Goal: Task Accomplishment & Management: Manage account settings

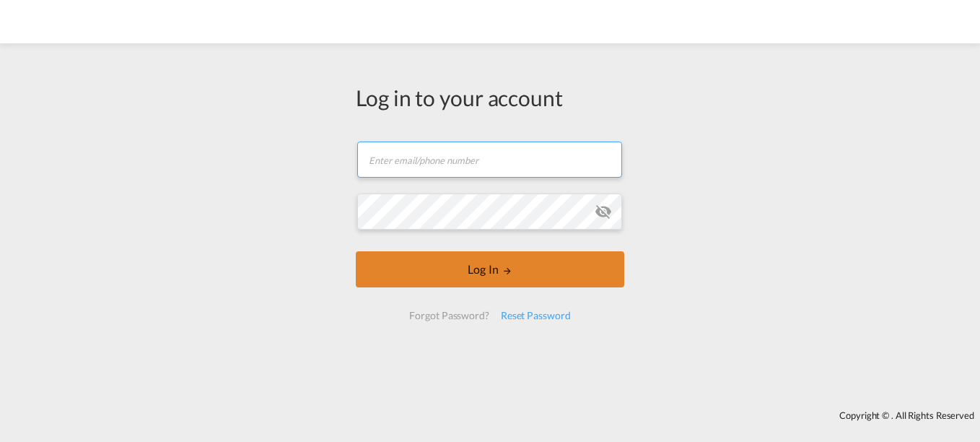
type input "[EMAIL_ADDRESS][DOMAIN_NAME]"
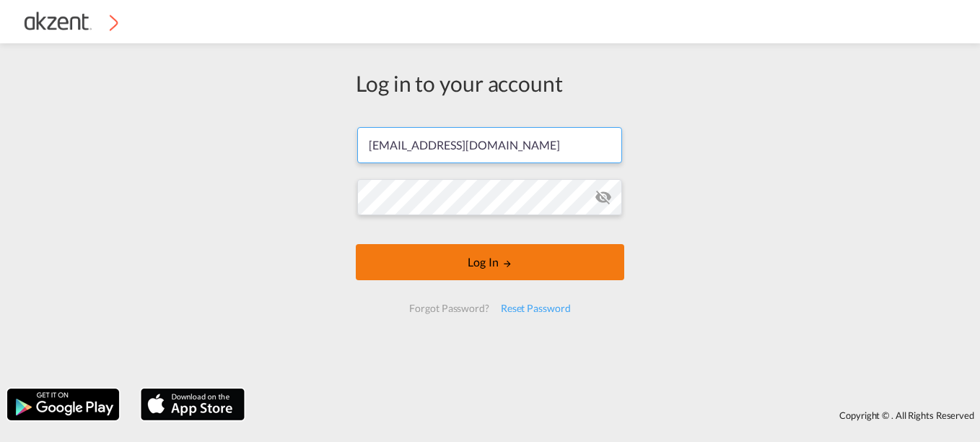
click at [461, 272] on button "Log In" at bounding box center [490, 262] width 269 height 36
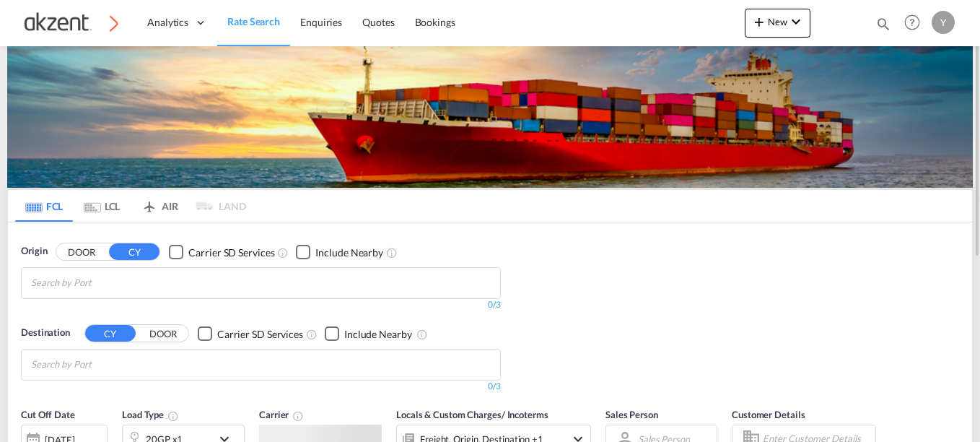
click at [891, 23] on md-icon "icon-magnify" at bounding box center [884, 24] width 16 height 16
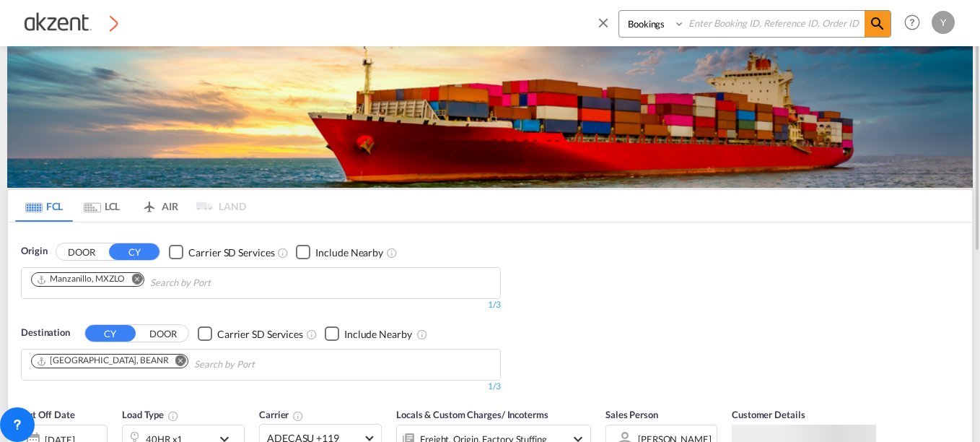
click at [636, 40] on div "Bookings Quotes Enquiries" at bounding box center [744, 27] width 296 height 35
click at [637, 27] on select "Bookings Quotes Enquiries" at bounding box center [653, 24] width 69 height 26
select select "Inquiry"
click at [619, 11] on select "Bookings Quotes Enquiries" at bounding box center [653, 24] width 69 height 26
click at [686, 16] on select "Bookings Quotes Enquiries" at bounding box center [653, 24] width 69 height 26
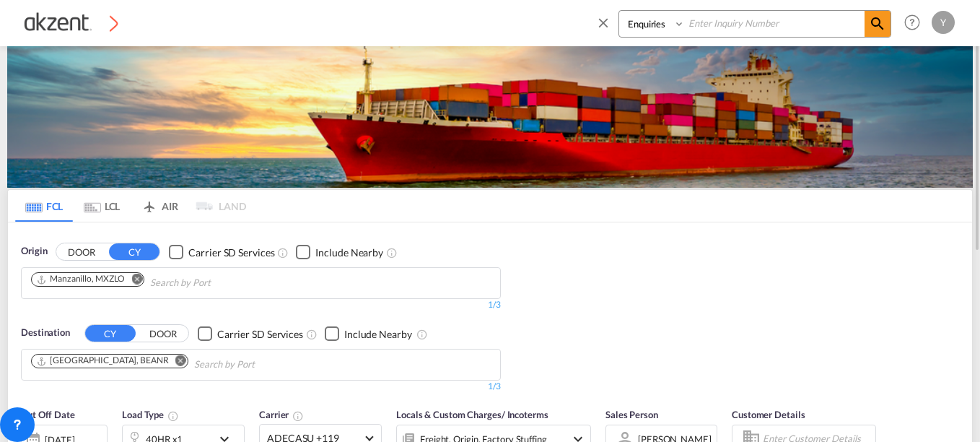
click at [710, 20] on input at bounding box center [775, 23] width 180 height 25
paste input "INQ15592635"
type input "INQ15592635"
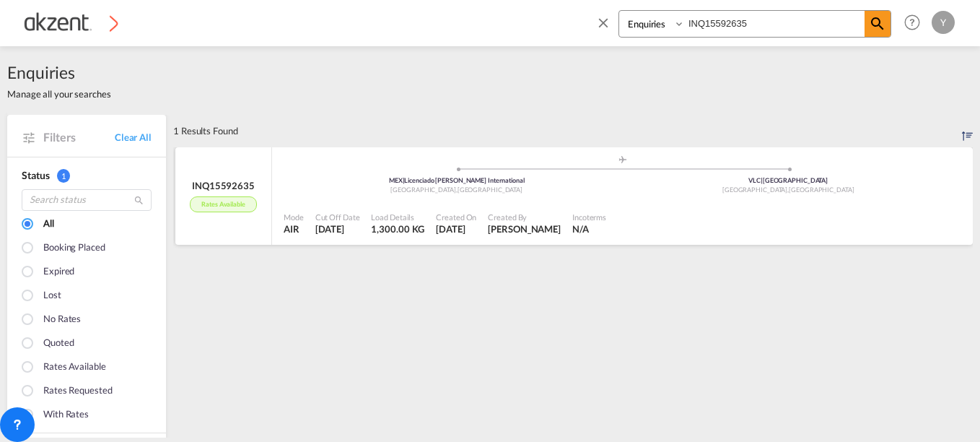
click at [269, 199] on div "INQ15592635 Rates available" at bounding box center [223, 196] width 97 height 98
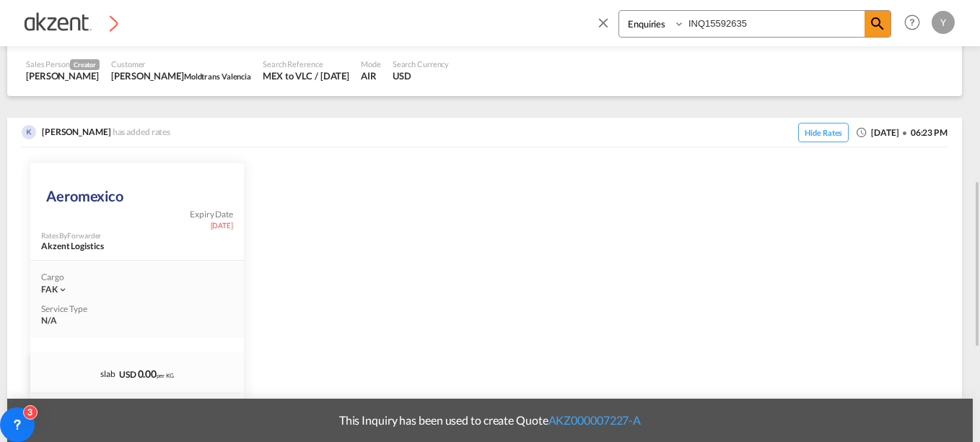
scroll to position [433, 0]
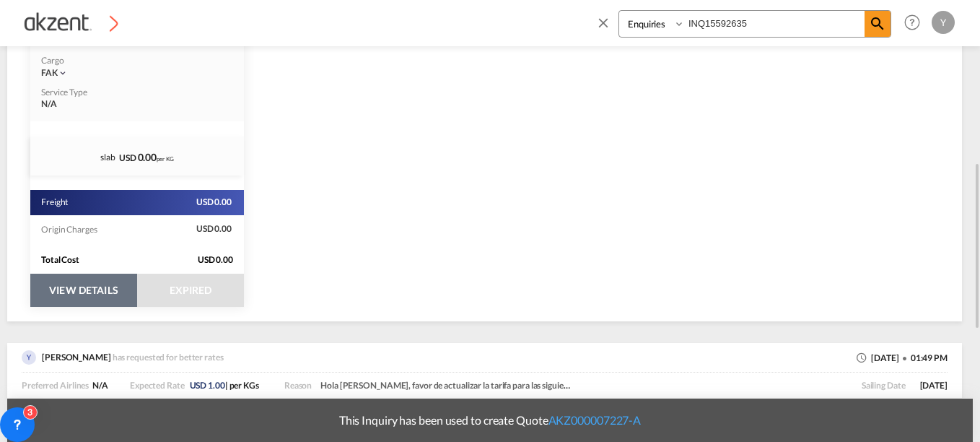
click at [72, 283] on button "VIEW DETAILS" at bounding box center [83, 290] width 107 height 33
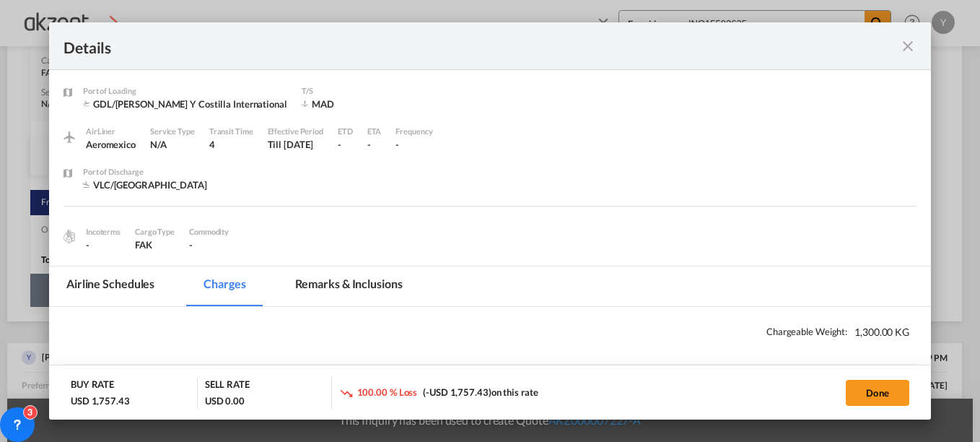
select select "chargeable_weight"
select select "per_awb"
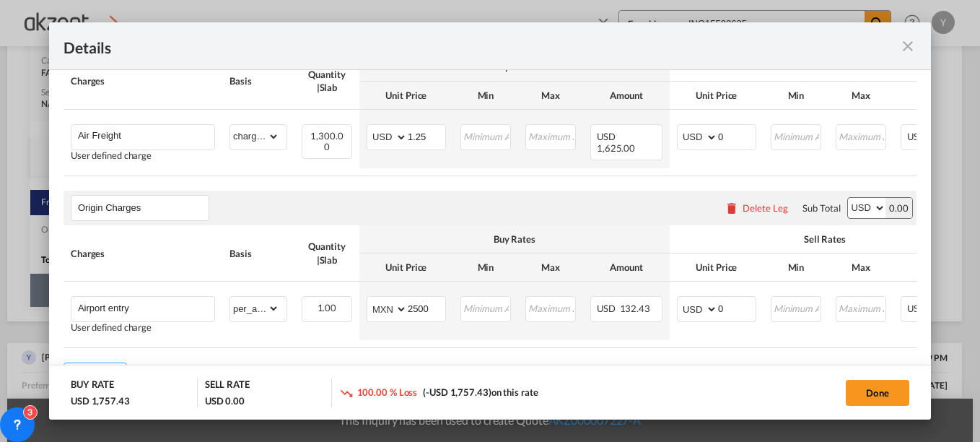
scroll to position [361, 0]
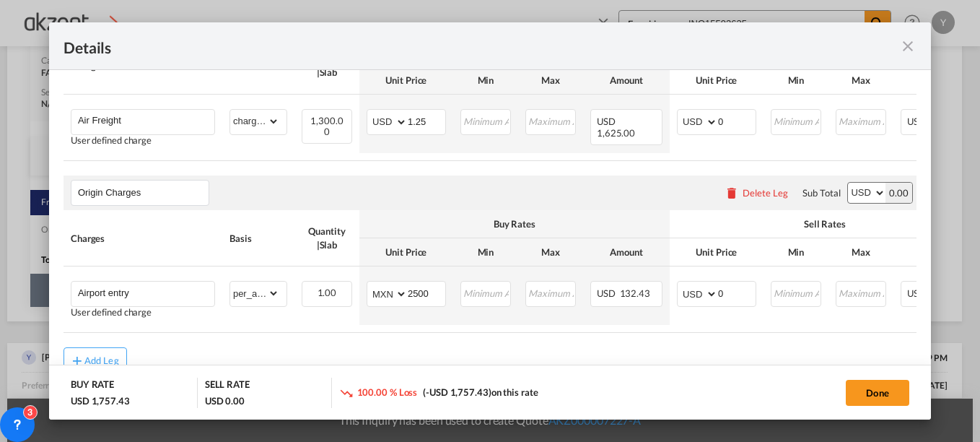
click at [906, 40] on md-icon "icon-close fg-AAA8AD m-0 cursor" at bounding box center [907, 46] width 17 height 17
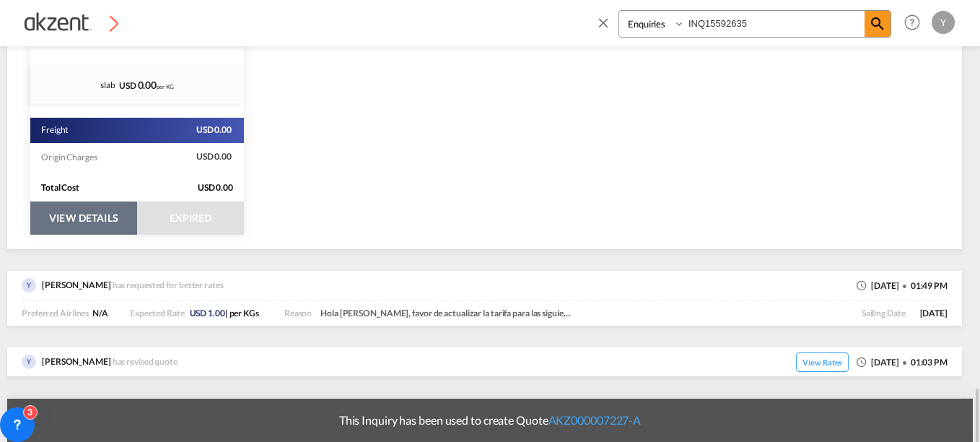
scroll to position [650, 0]
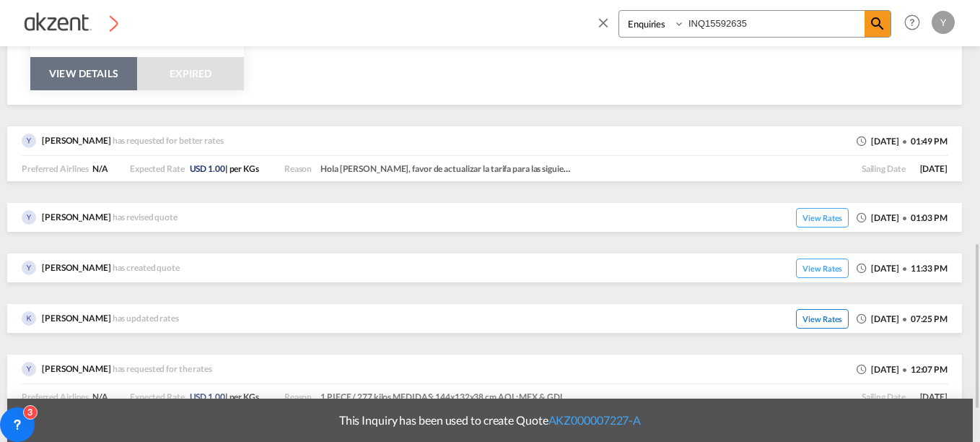
click at [816, 319] on span "View Rates" at bounding box center [822, 318] width 53 height 19
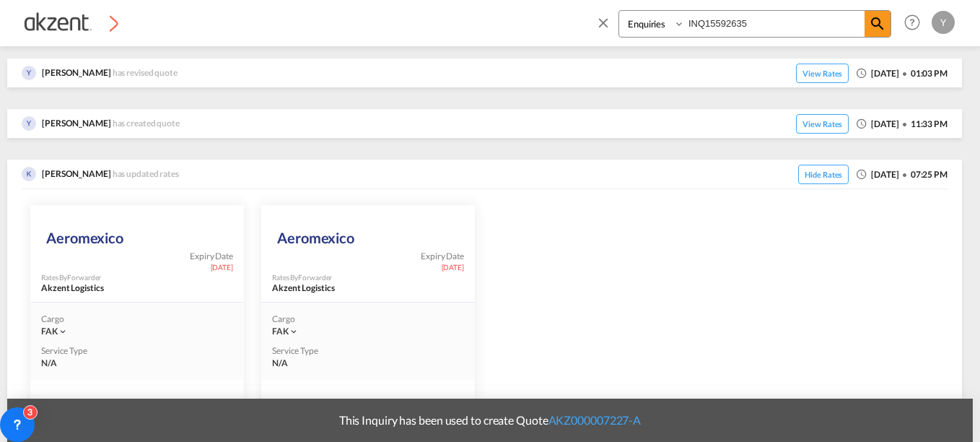
scroll to position [1124, 0]
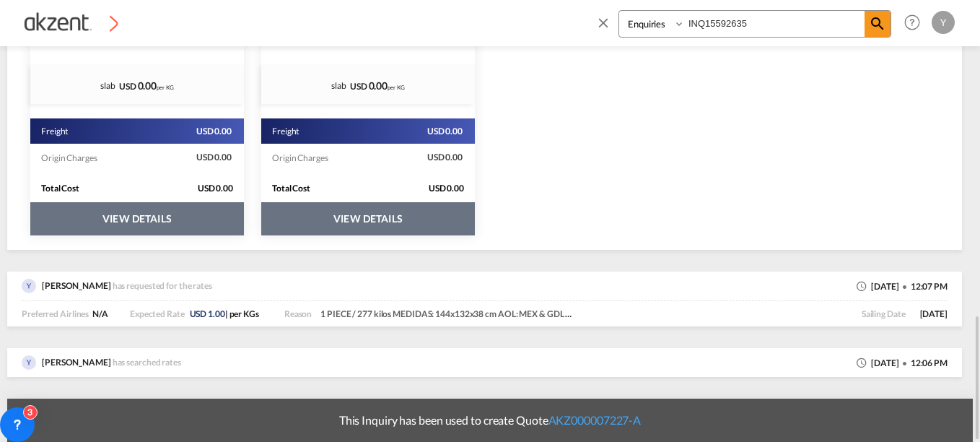
click at [121, 214] on button "VIEW DETAILS" at bounding box center [137, 218] width 214 height 33
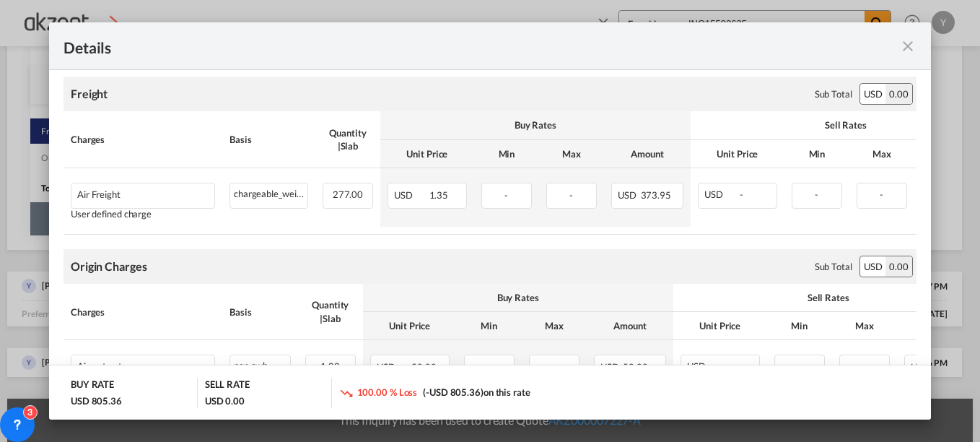
scroll to position [289, 0]
click at [908, 46] on md-icon "icon-close fg-AAA8AD m-0 cursor" at bounding box center [907, 46] width 17 height 17
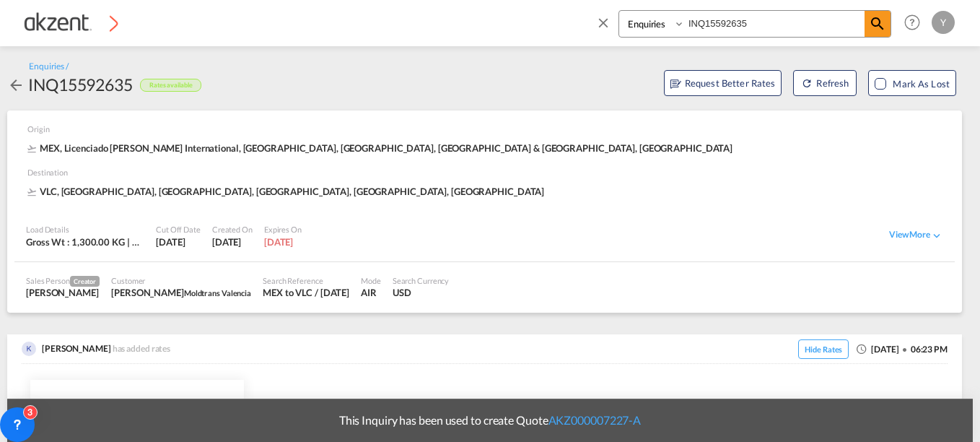
scroll to position [505, 0]
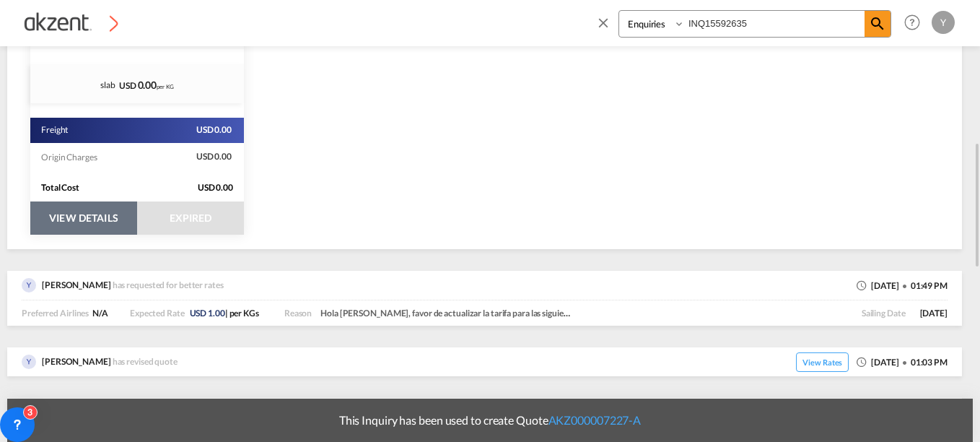
click at [97, 226] on button "VIEW DETAILS" at bounding box center [83, 217] width 107 height 33
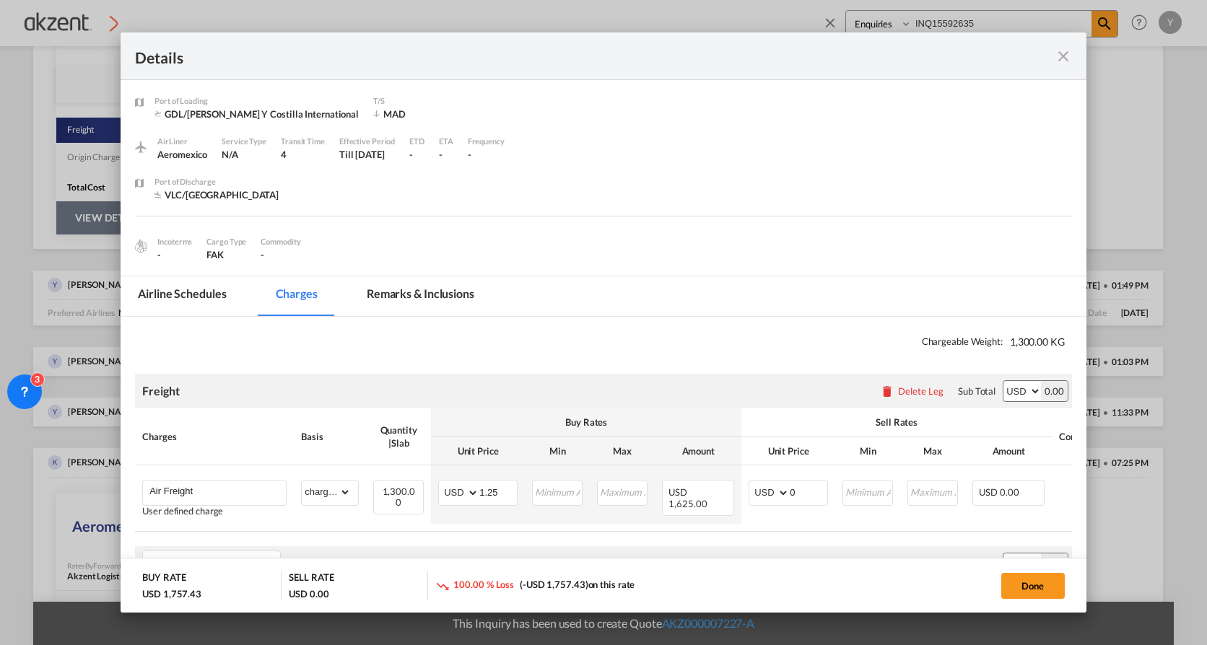
scroll to position [144, 0]
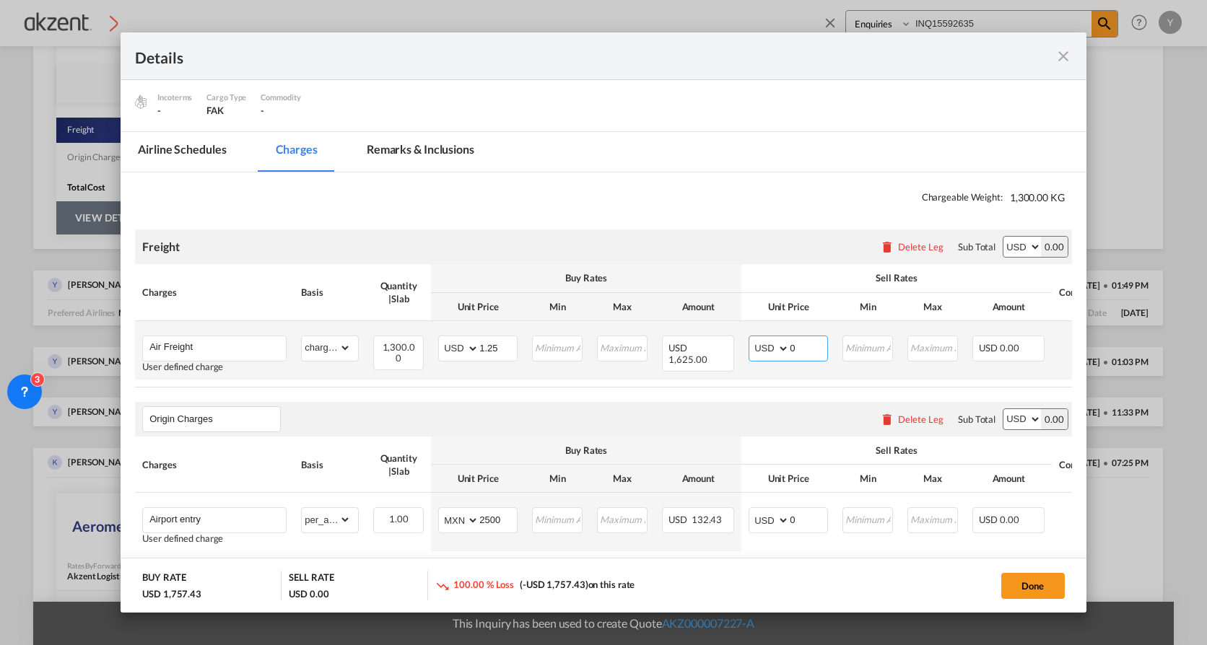
click at [803, 348] on input "0" at bounding box center [809, 347] width 38 height 22
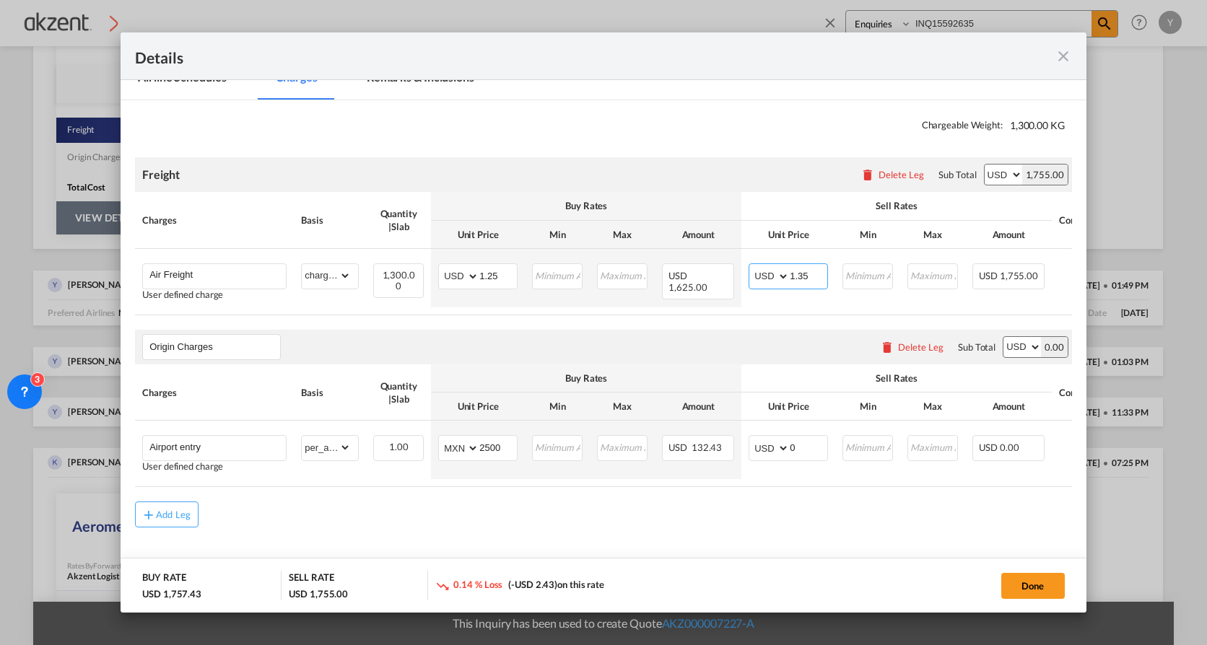
type input "1.35"
click at [775, 441] on div "Add Leg" at bounding box center [603, 515] width 937 height 26
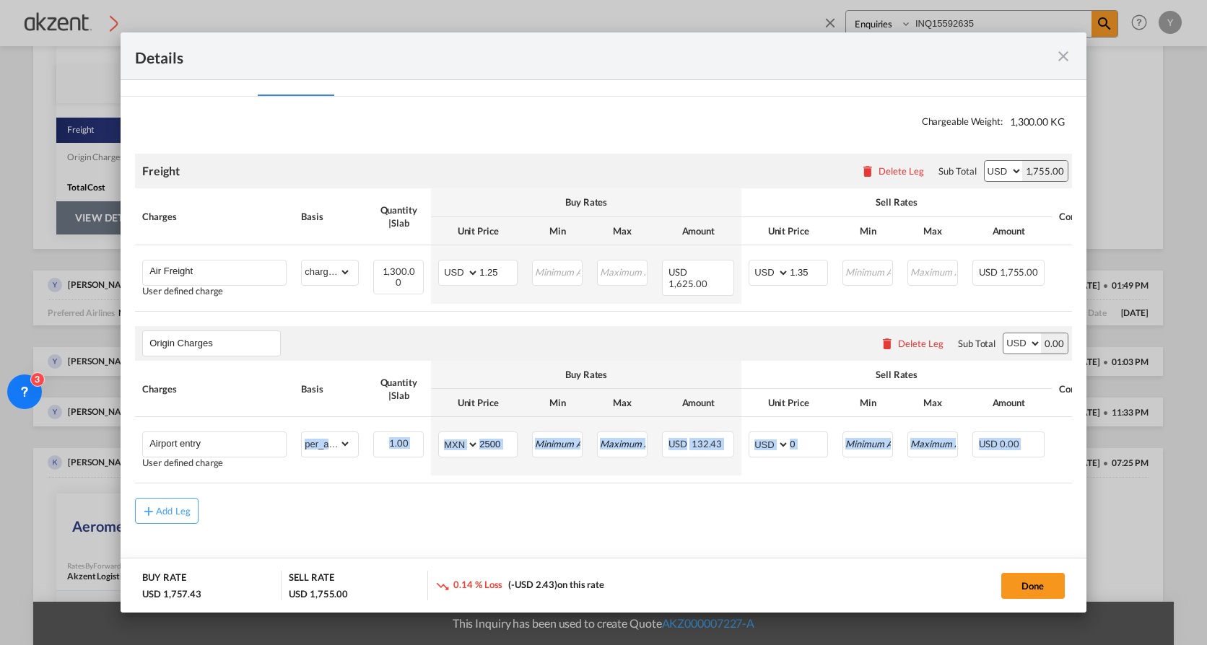
drag, startPoint x: 339, startPoint y: 479, endPoint x: 605, endPoint y: 495, distance: 266.8
click at [605, 441] on air-lcl-rate-modification "Freight Please enter leg name Leg Name Already Exists Delete Leg Sub Total AED …" at bounding box center [603, 331] width 937 height 385
drag, startPoint x: 605, startPoint y: 495, endPoint x: 557, endPoint y: 519, distance: 53.3
click at [557, 441] on div "Add Leg" at bounding box center [603, 511] width 937 height 26
click at [642, 441] on md-content "Chargeable Weight: 1,300.00 KG Freight Please enter leg name Leg Name Already E…" at bounding box center [604, 344] width 966 height 495
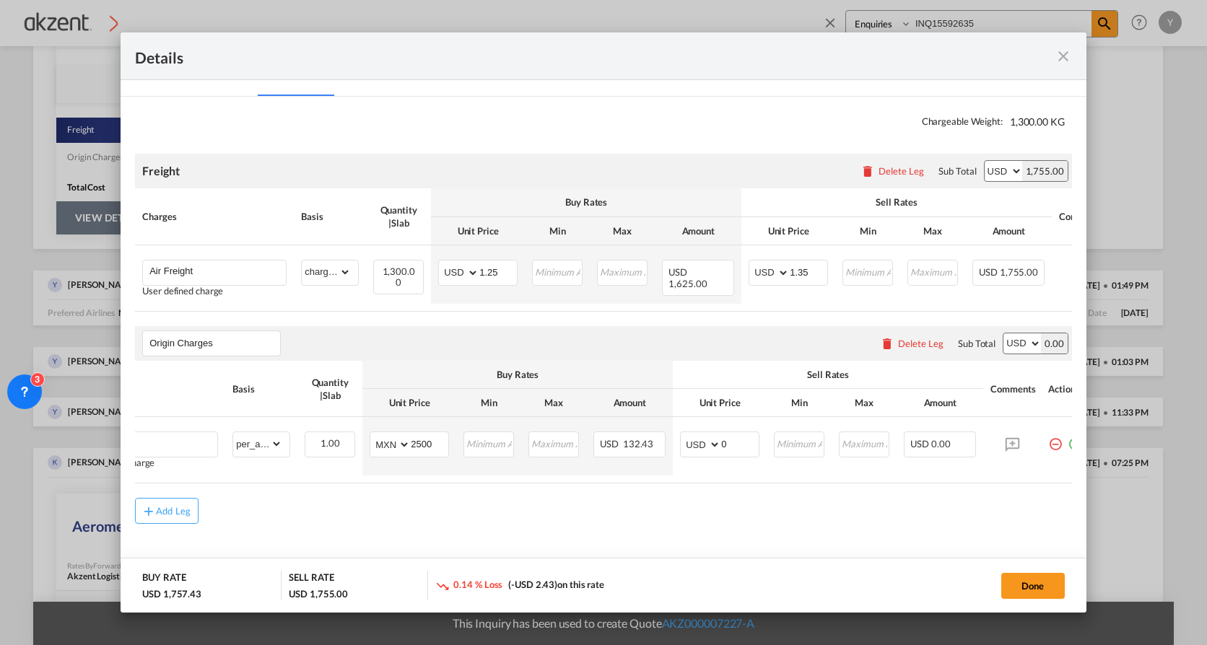
scroll to position [0, 97]
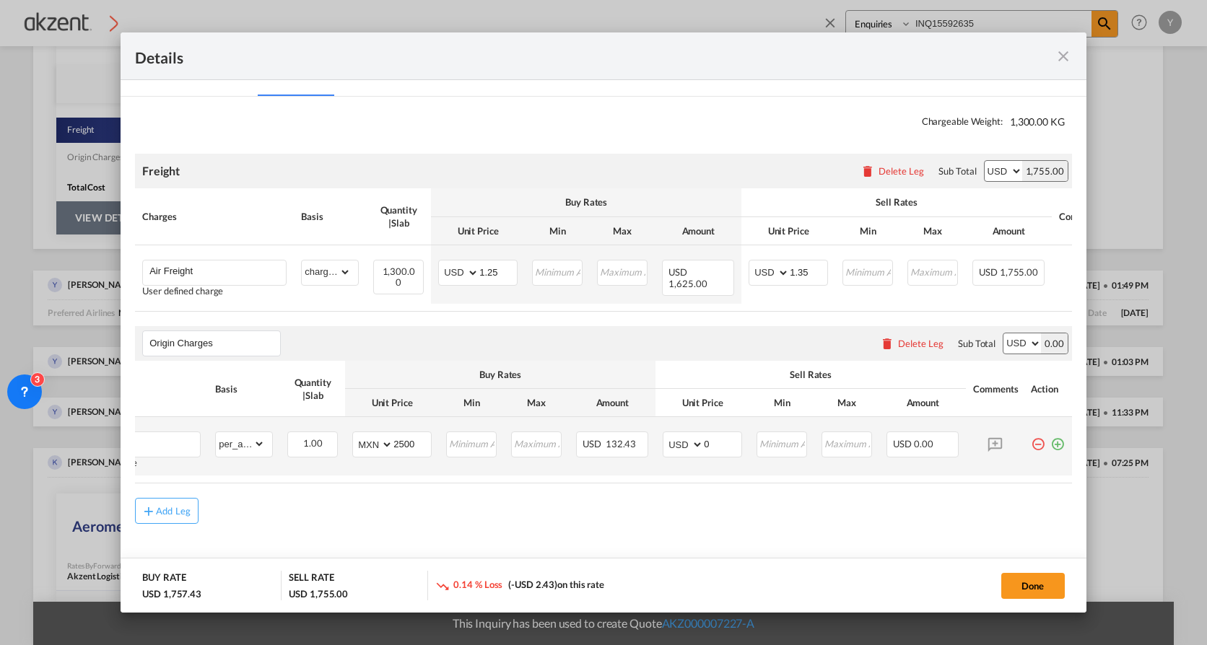
click at [980, 441] on md-icon "icon-plus-circle-outline green-400-fg" at bounding box center [1057, 439] width 14 height 14
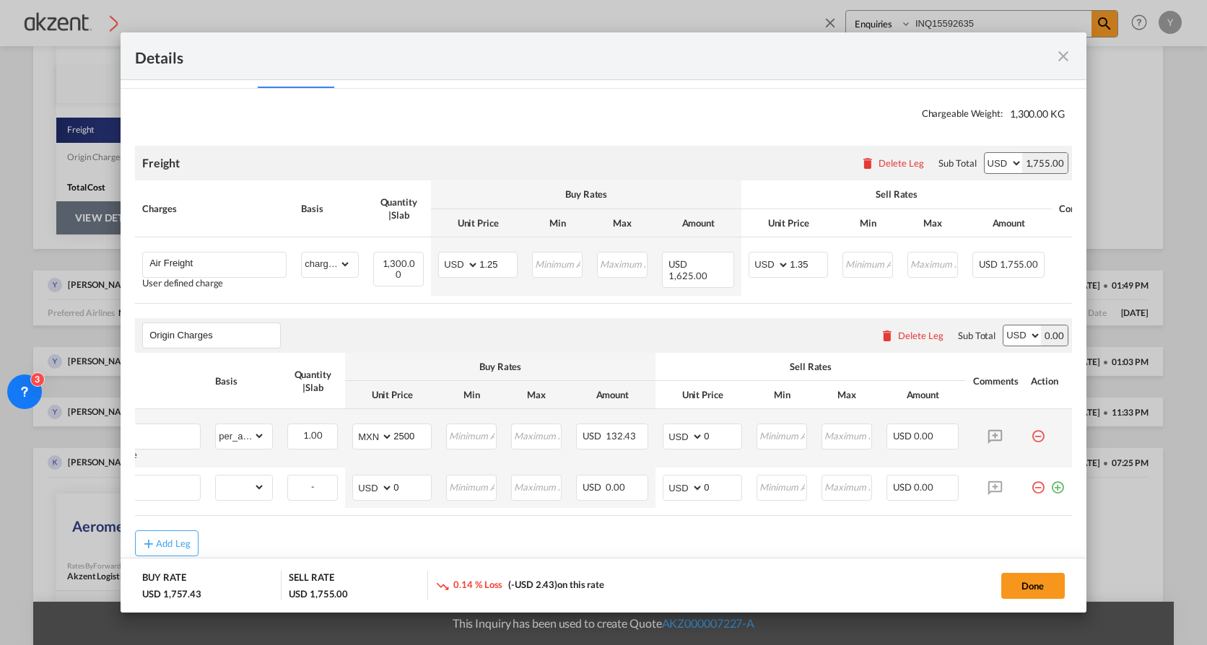
scroll to position [0, 14]
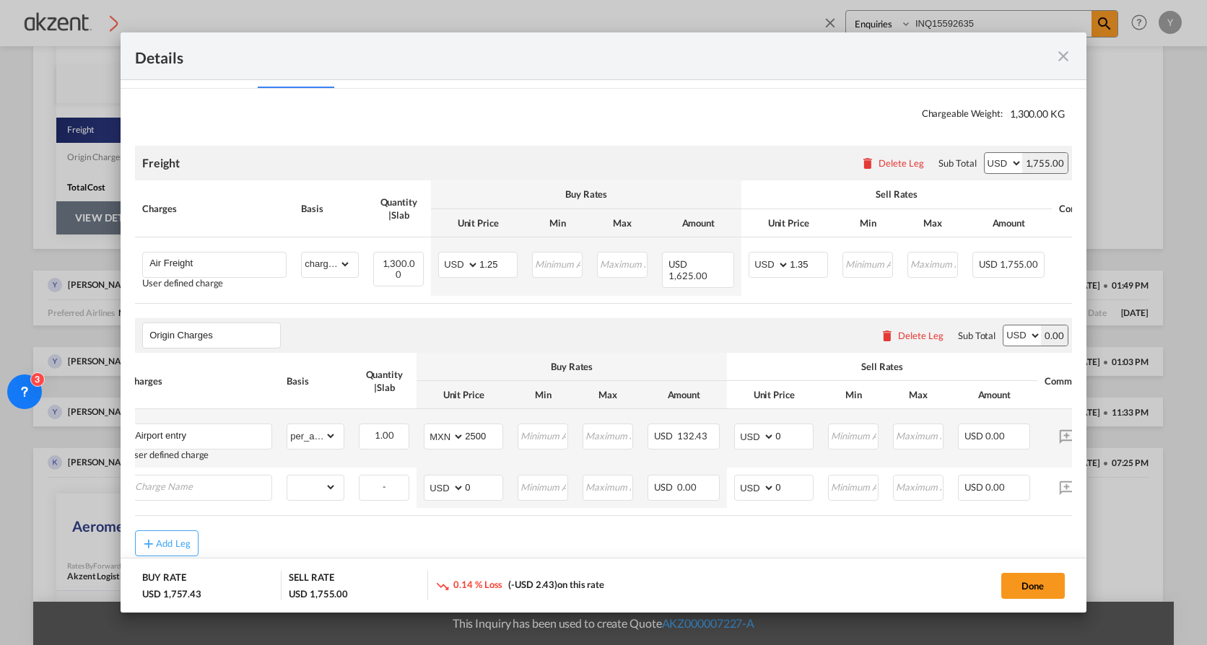
click at [980, 61] on md-icon "icon-close fg-AAA8AD m-0 cursor" at bounding box center [1063, 56] width 17 height 17
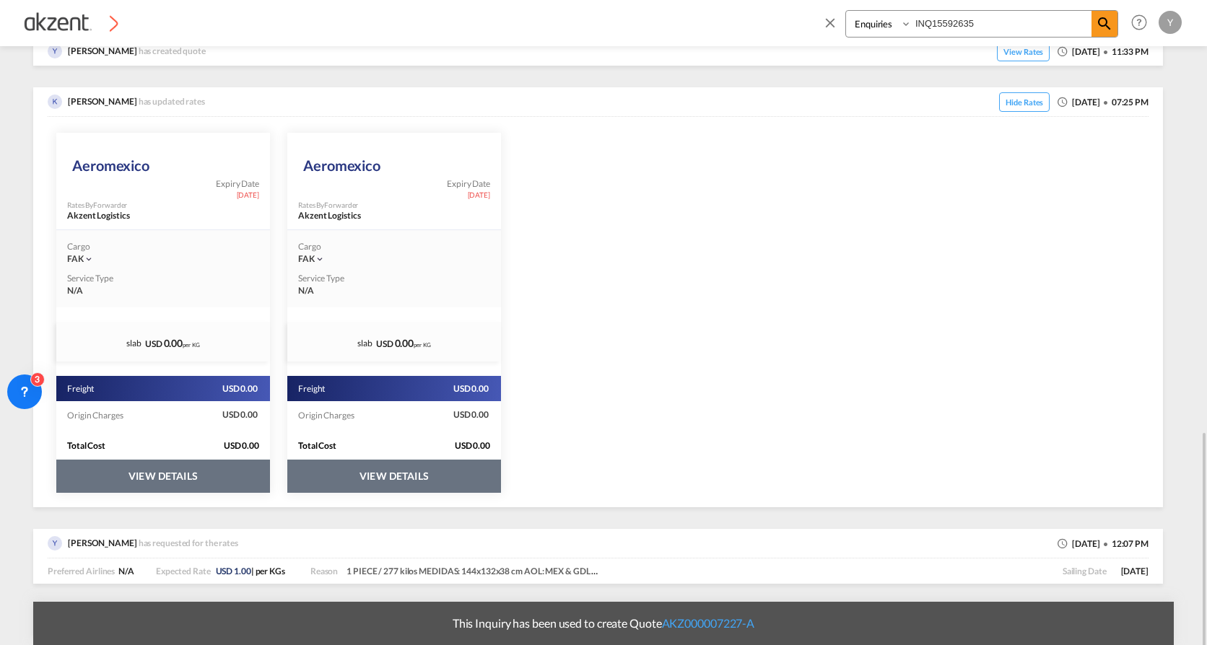
scroll to position [920, 0]
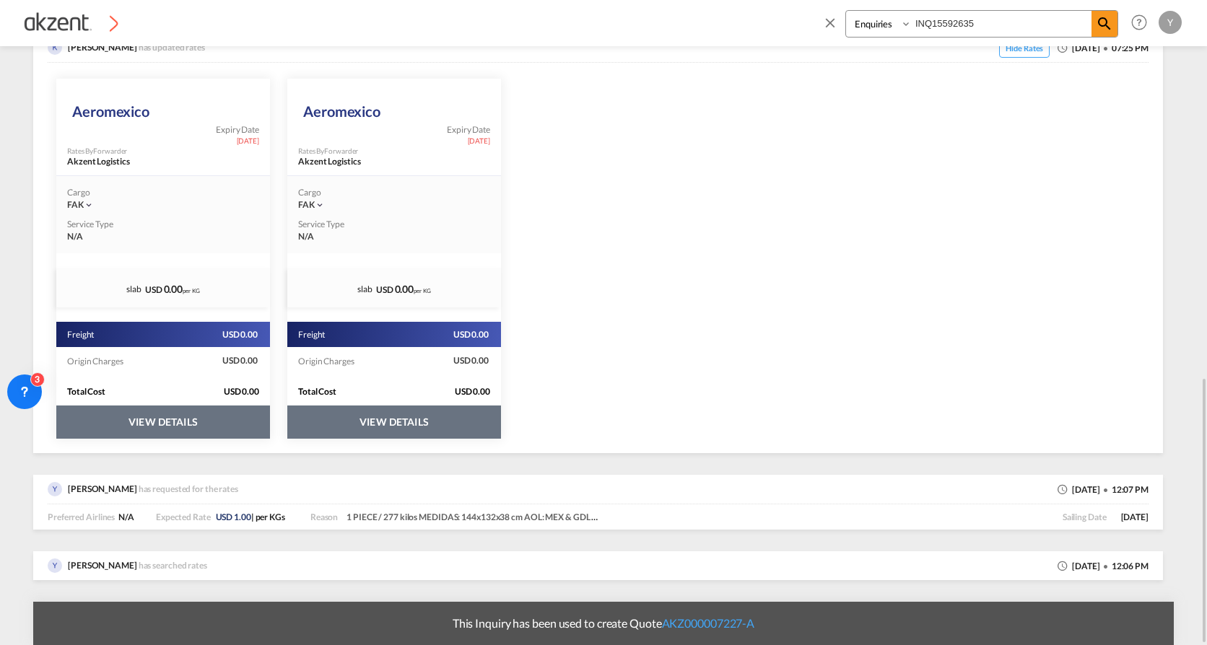
click at [197, 417] on button "VIEW DETAILS" at bounding box center [163, 422] width 214 height 33
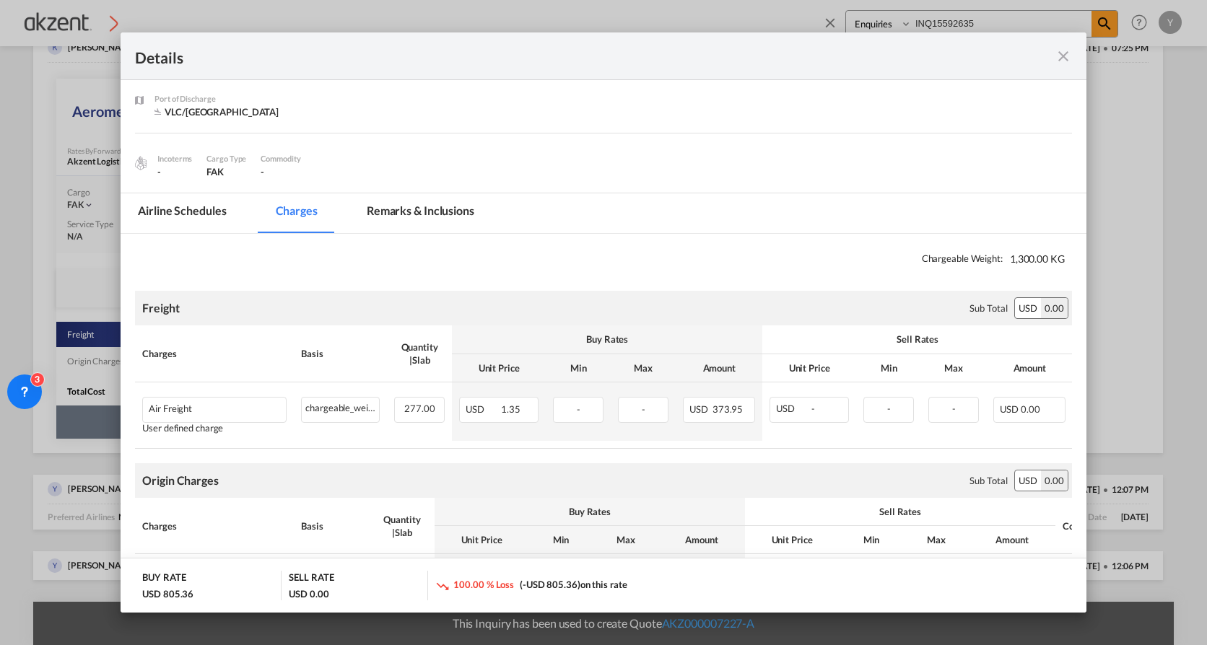
scroll to position [0, 0]
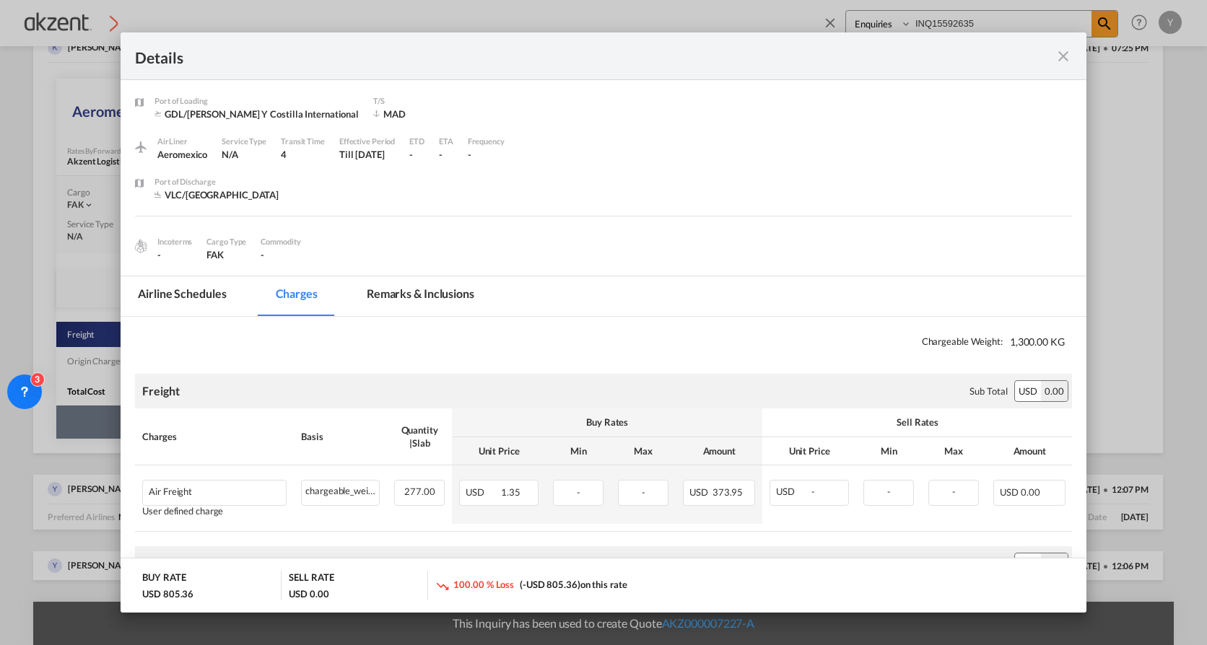
click at [980, 60] on md-icon "icon-close fg-AAA8AD m-0 cursor" at bounding box center [1063, 56] width 17 height 17
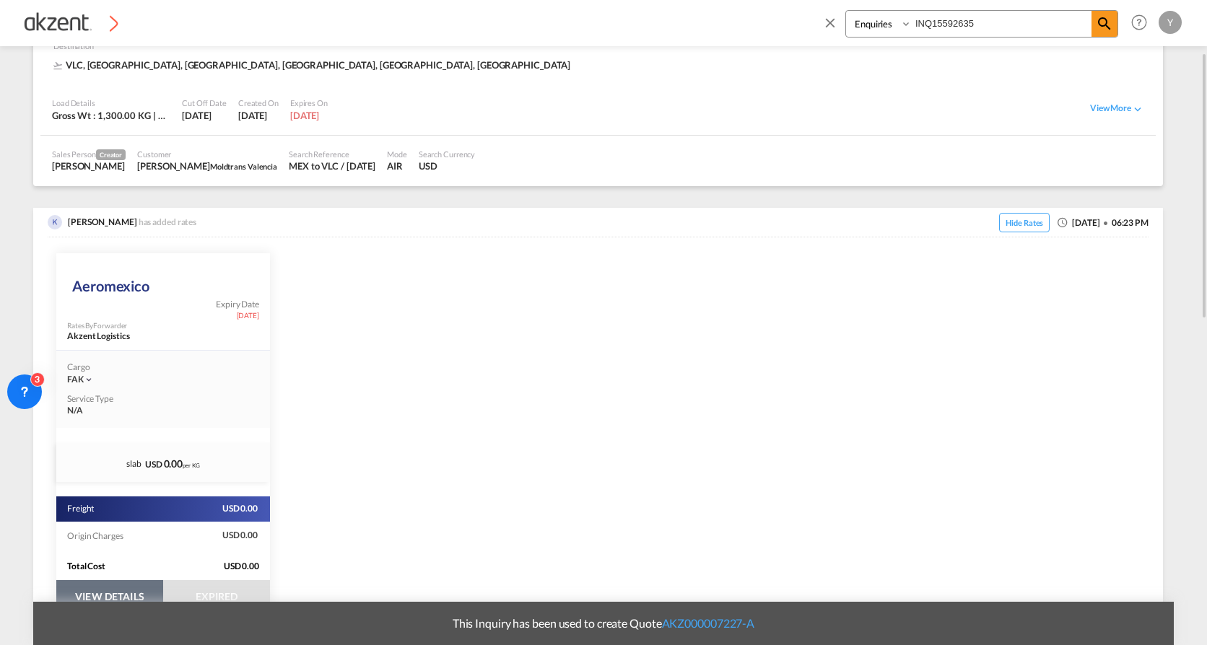
scroll to position [199, 0]
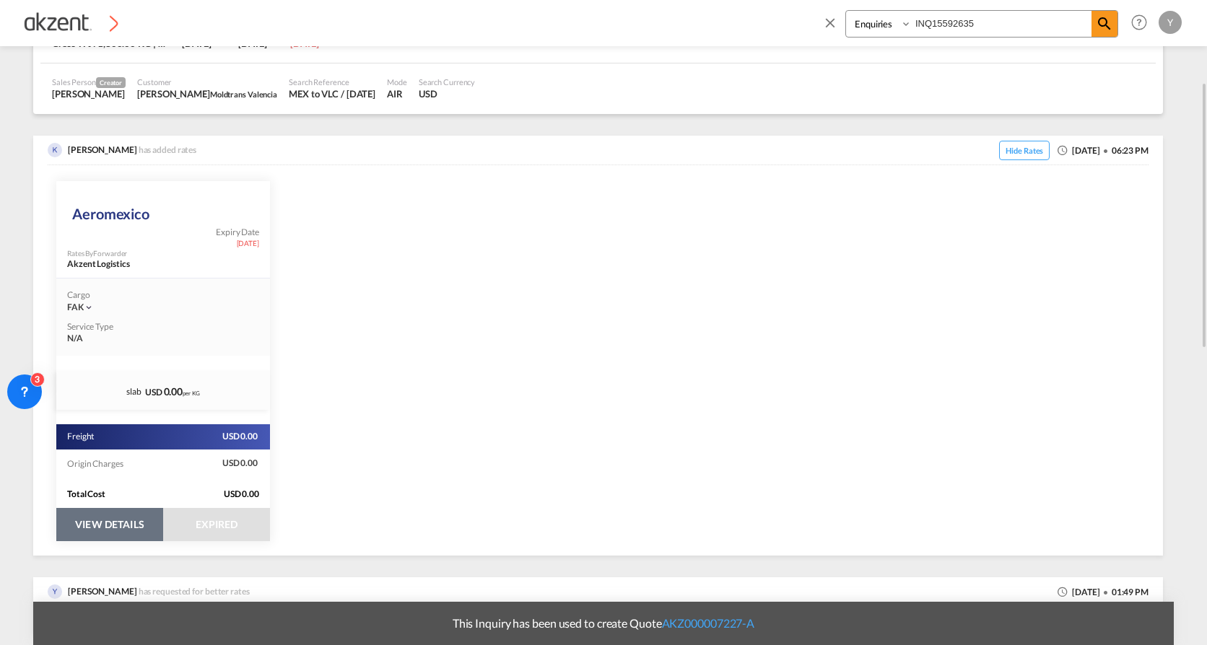
click at [141, 441] on button "VIEW DETAILS" at bounding box center [109, 524] width 107 height 33
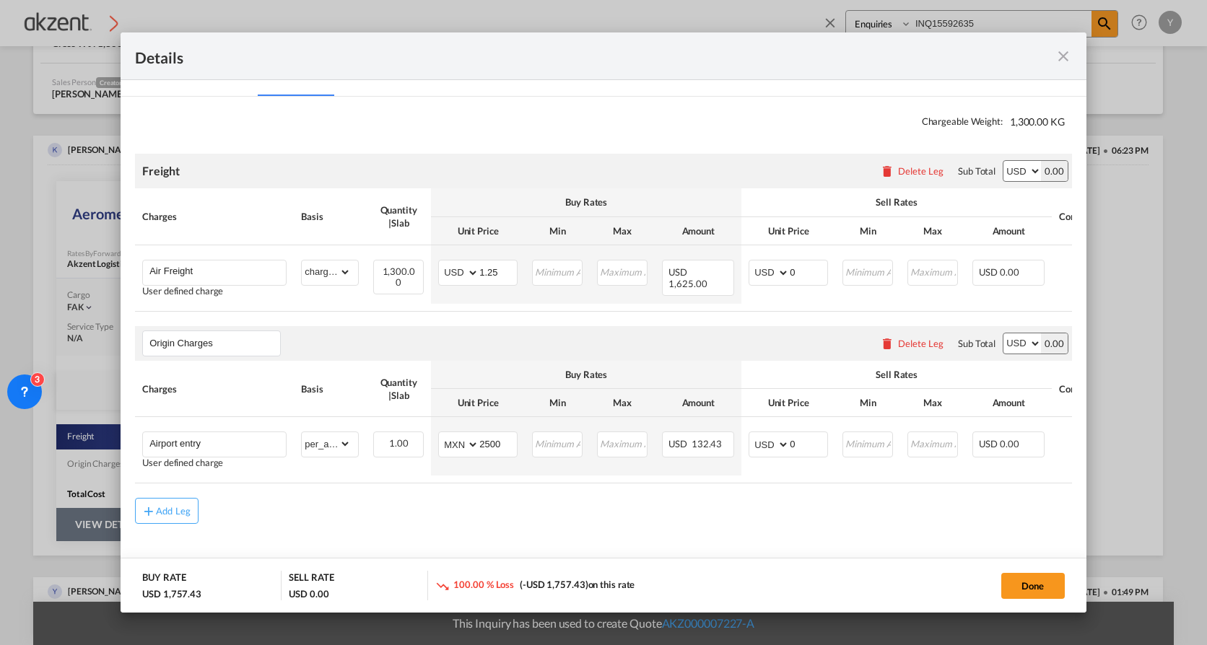
scroll to position [228, 0]
click at [795, 438] on input "0" at bounding box center [809, 443] width 38 height 22
type input "50"
click at [980, 441] on button "Done" at bounding box center [1033, 586] width 64 height 26
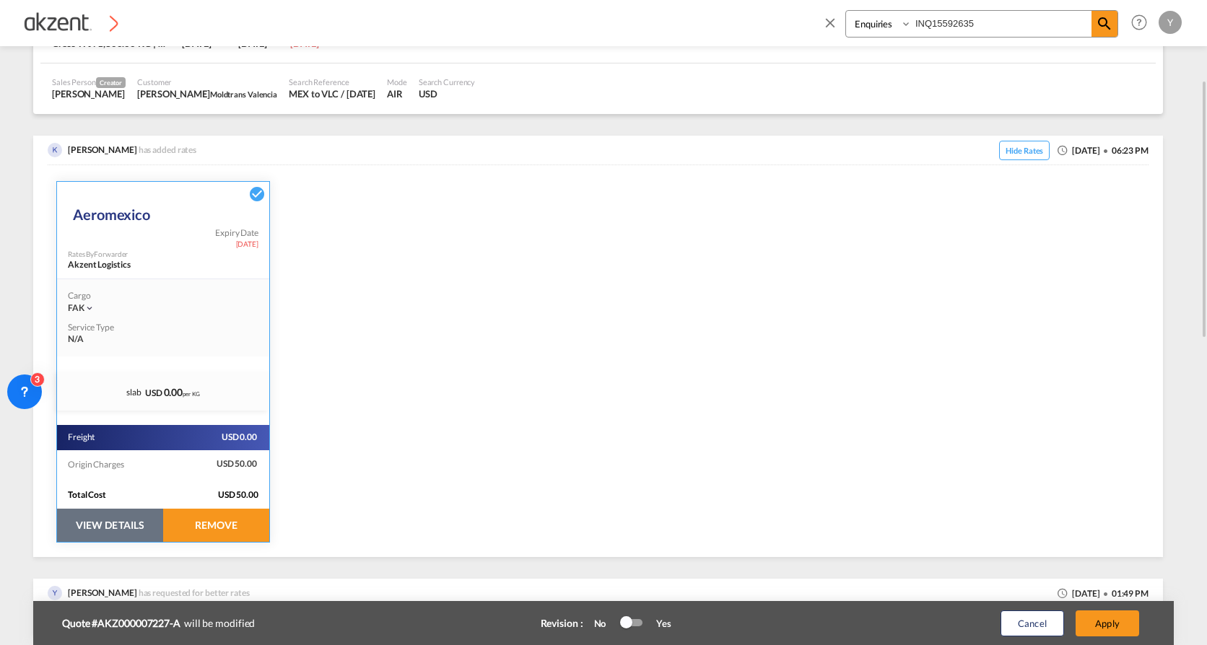
click at [947, 26] on input "INQ15592635" at bounding box center [1002, 23] width 180 height 25
click at [136, 441] on button "VIEW DETAILS" at bounding box center [110, 525] width 106 height 33
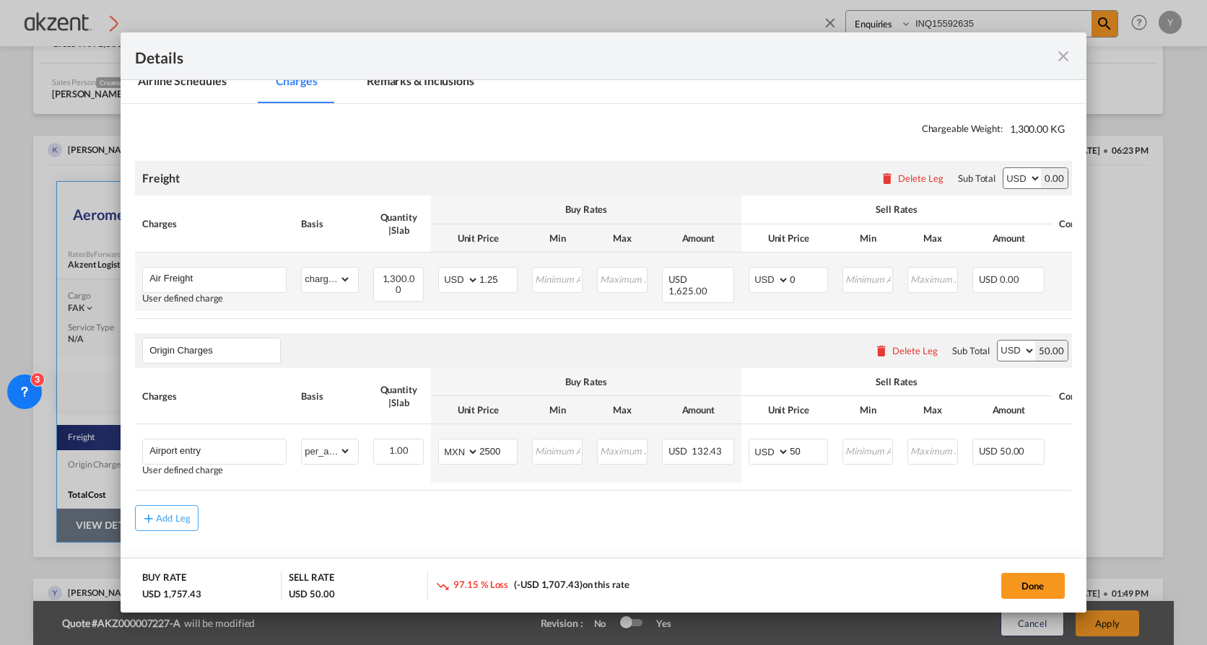
scroll to position [217, 0]
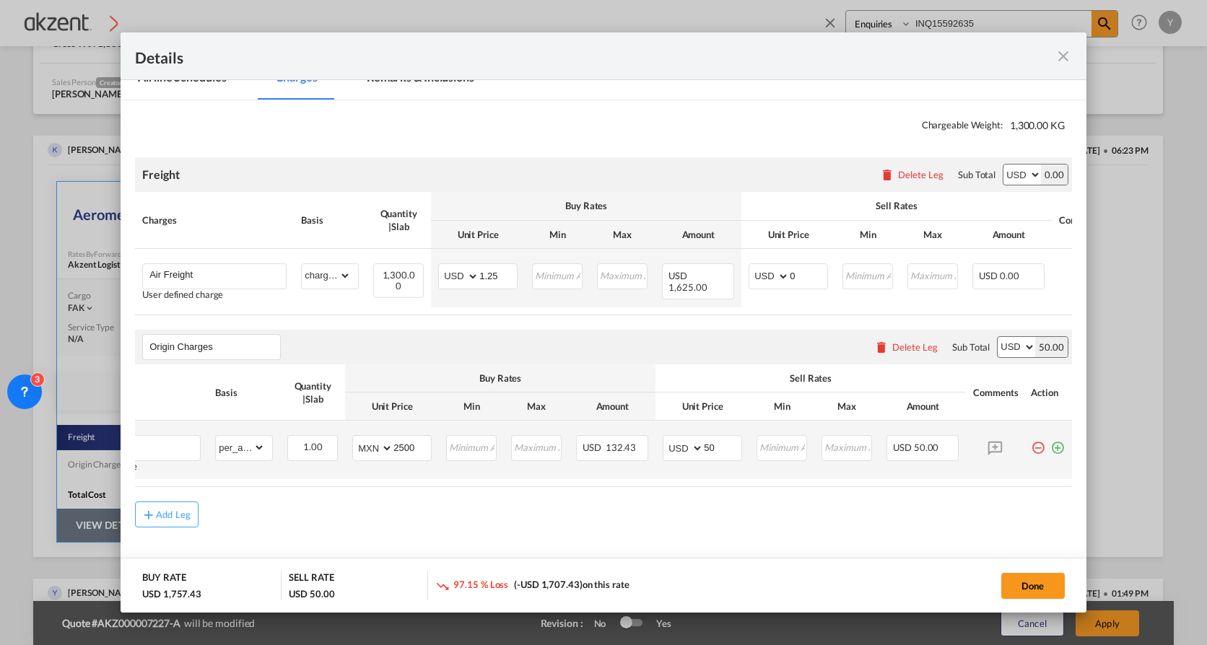
click at [980, 441] on md-icon "icon-plus-circle-outline green-400-fg" at bounding box center [1057, 442] width 14 height 14
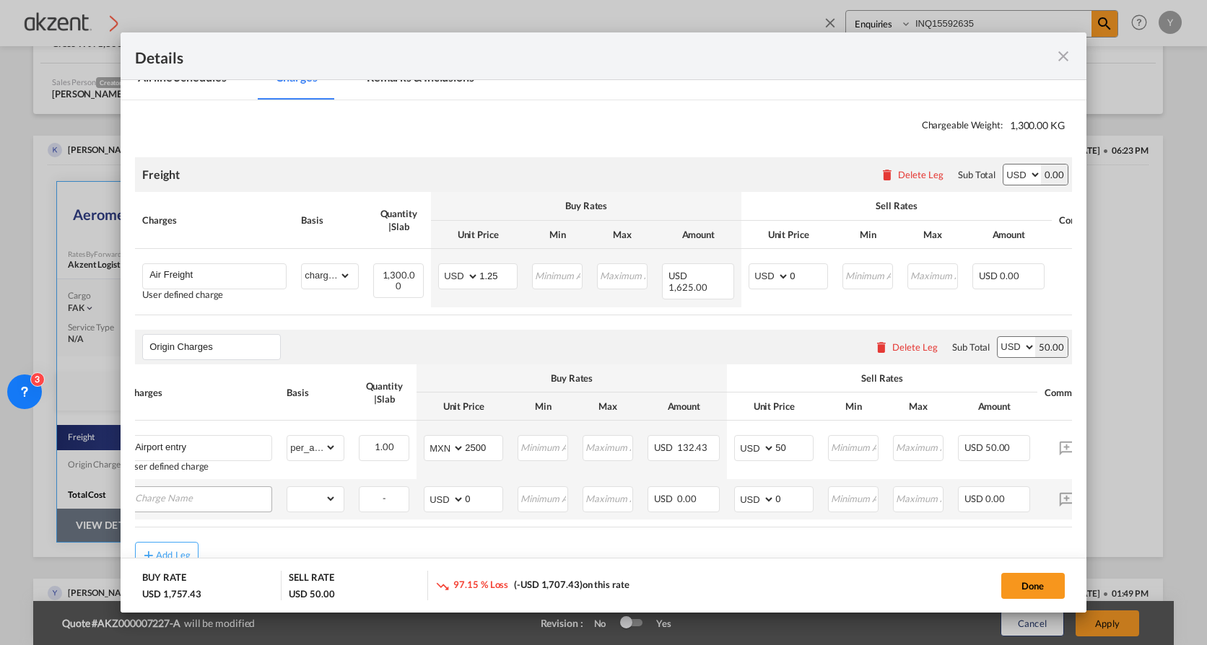
click at [167, 441] on input "Charge Name" at bounding box center [203, 498] width 136 height 22
click at [180, 441] on li "pick up" at bounding box center [202, 474] width 137 height 35
type input "pick up"
click at [785, 441] on input "0" at bounding box center [794, 498] width 38 height 22
type input "175"
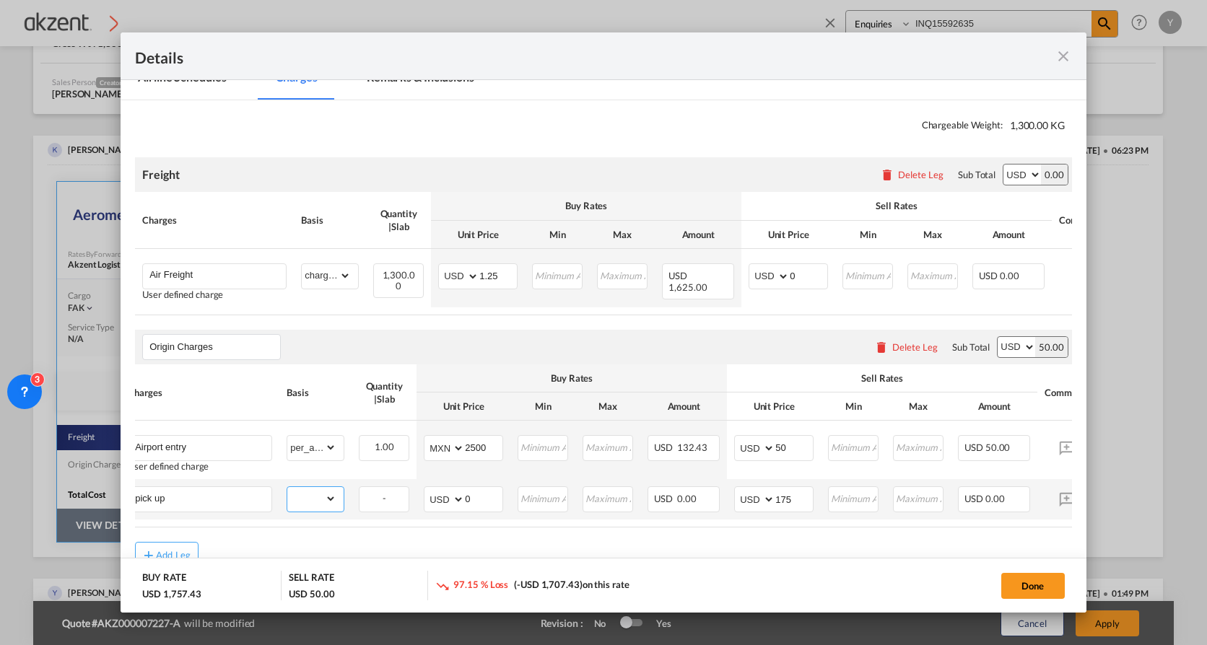
click at [316, 441] on select "gross_weight volumetric_weight per_shipment per_bl per_km per_hawb per_kg per_p…" at bounding box center [311, 498] width 49 height 23
select select "per_shipment"
click at [287, 441] on select "gross_weight volumetric_weight per_shipment per_bl per_km per_hawb per_kg per_p…" at bounding box center [311, 498] width 49 height 23
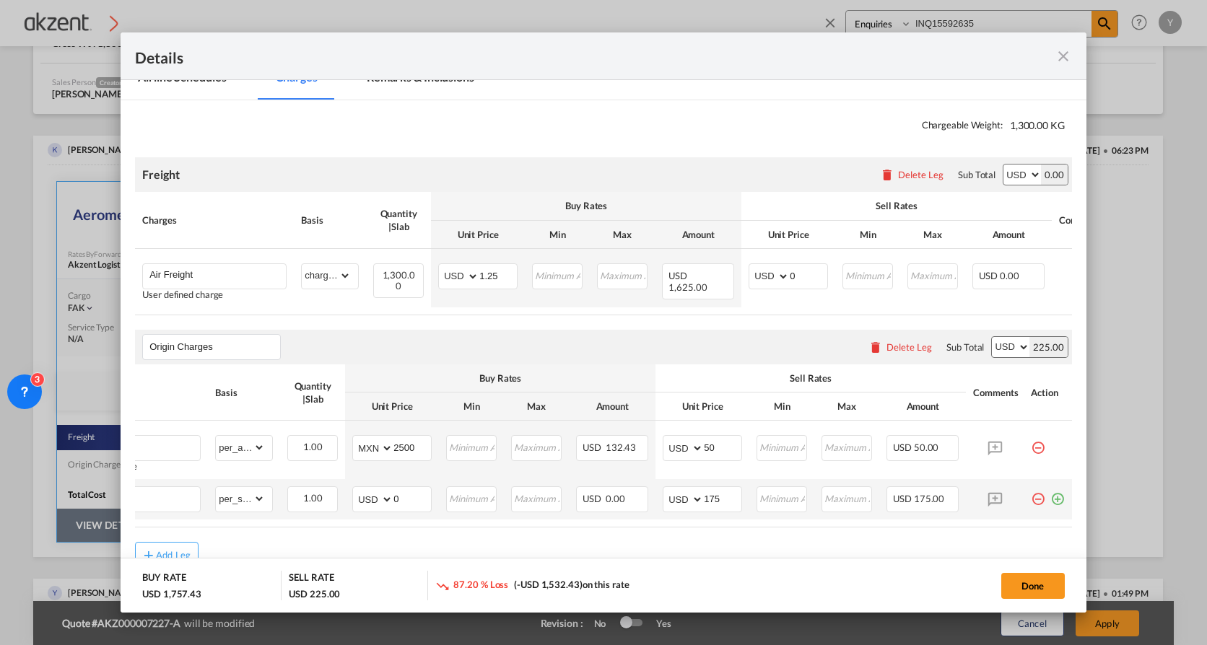
click at [980, 441] on md-icon "icon-plus-circle-outline green-400-fg" at bounding box center [1057, 494] width 14 height 14
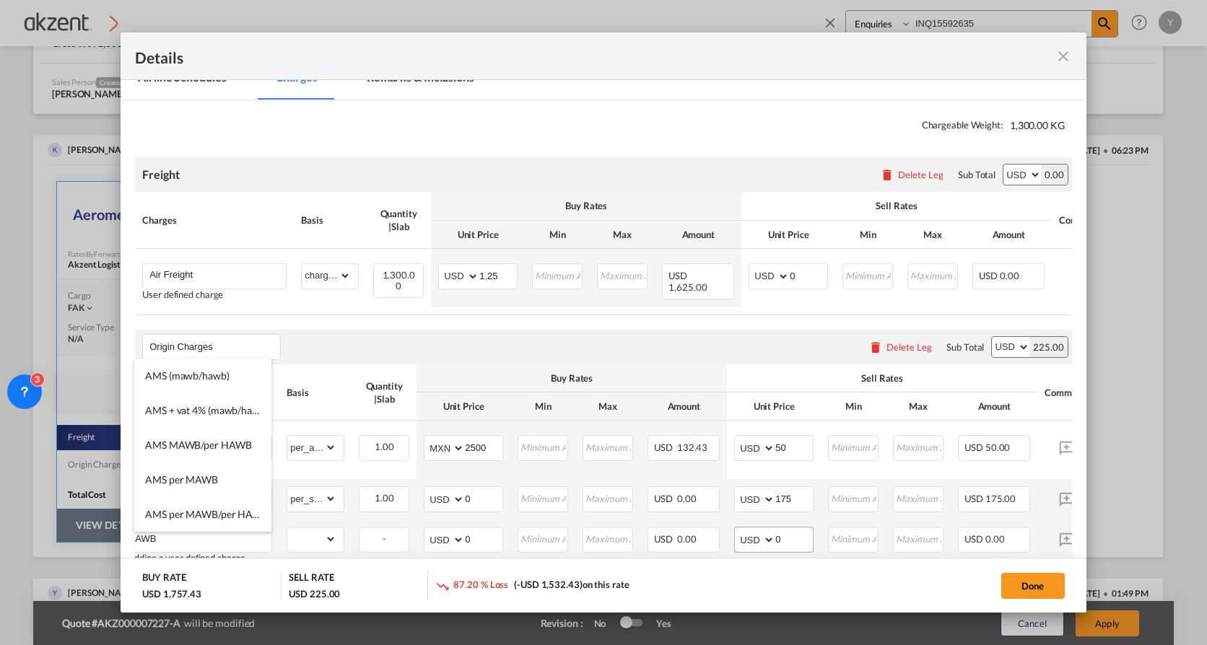
type input "AWB"
click at [801, 441] on input "0" at bounding box center [794, 539] width 38 height 22
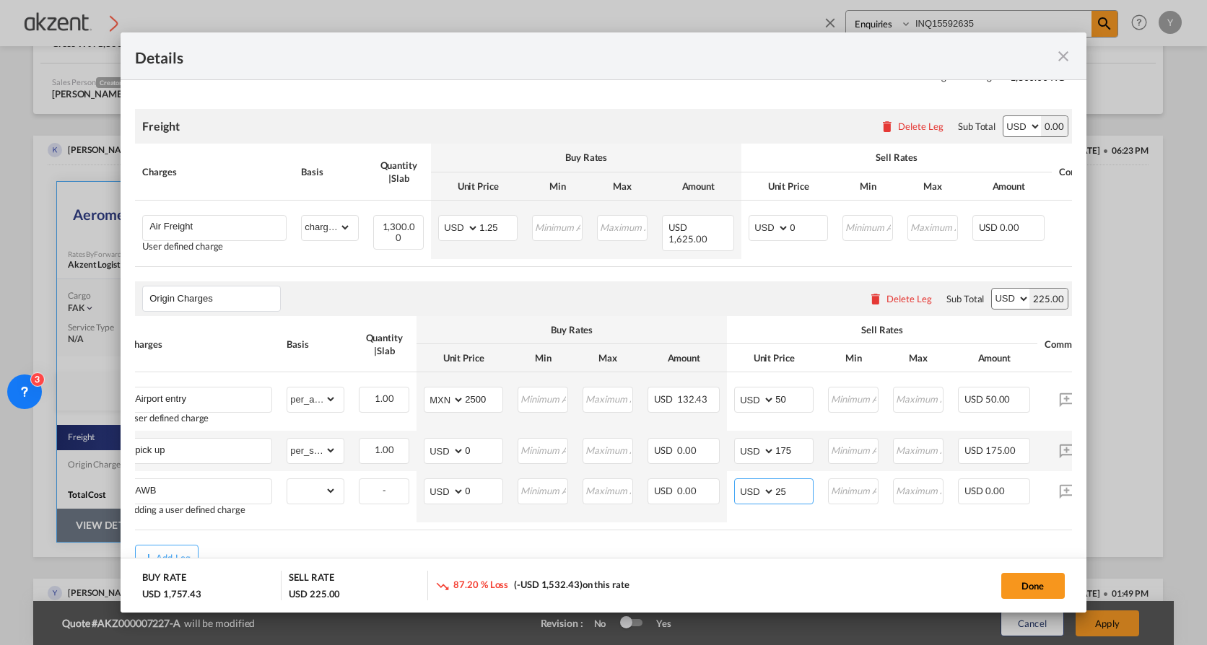
scroll to position [320, 0]
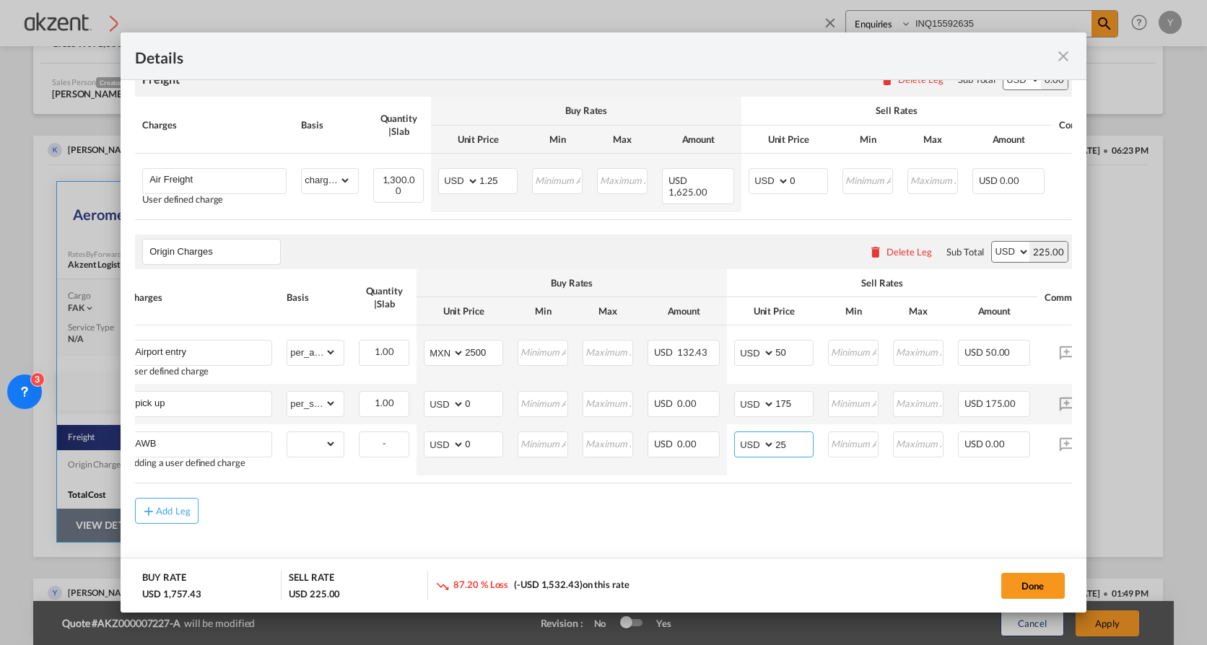
type input "25"
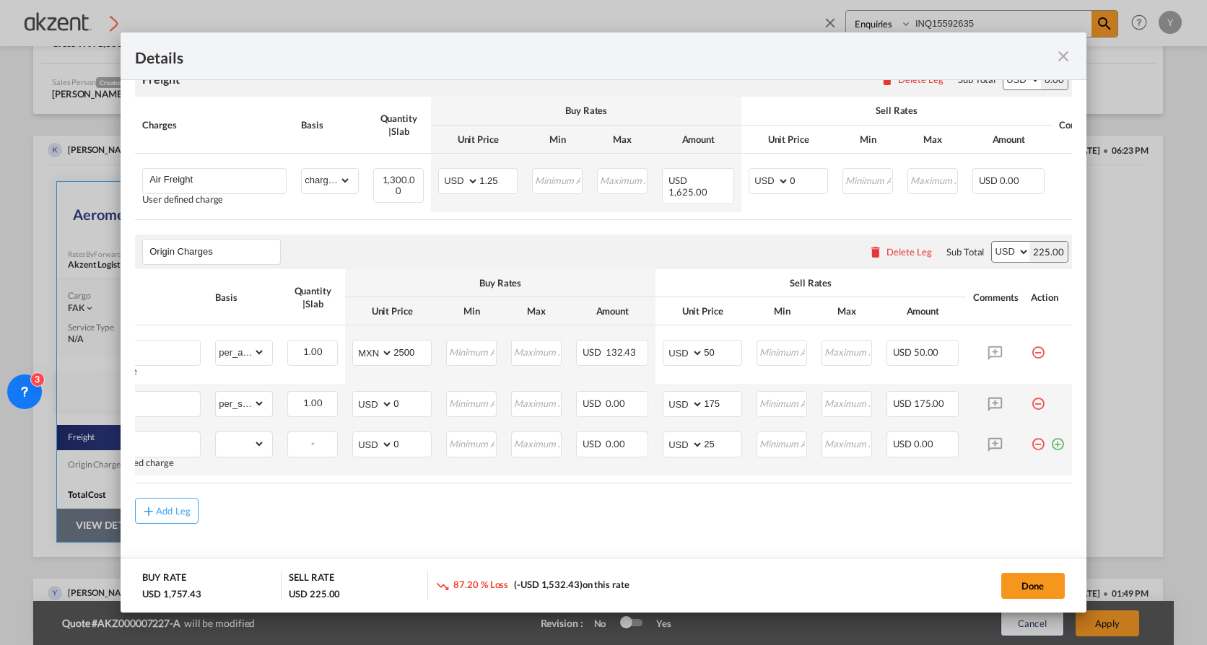
click at [980, 440] on md-icon "icon-plus-circle-outline green-400-fg" at bounding box center [1057, 439] width 14 height 14
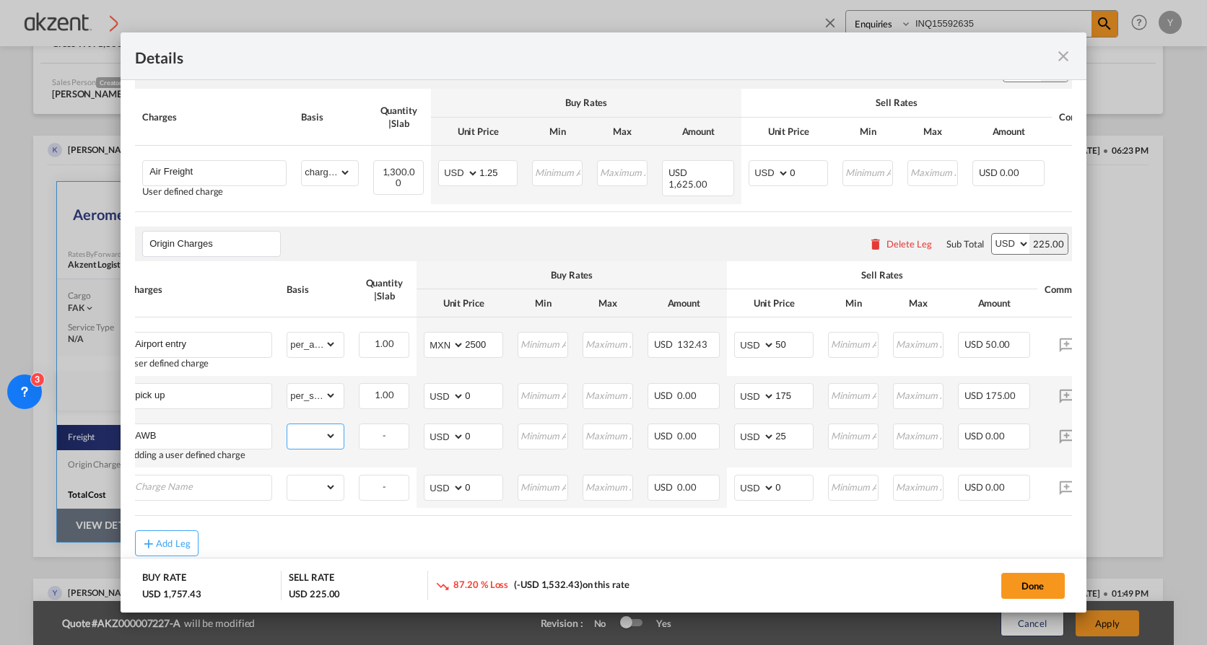
click at [313, 441] on select "gross_weight volumetric_weight per_shipment per_bl per_km per_hawb per_kg per_p…" at bounding box center [311, 435] width 49 height 23
select select "per_awb"
click at [287, 429] on select "gross_weight volumetric_weight per_shipment per_bl per_km per_hawb per_kg per_p…" at bounding box center [311, 435] width 49 height 23
click at [167, 441] on input "Charge Name" at bounding box center [203, 487] width 136 height 22
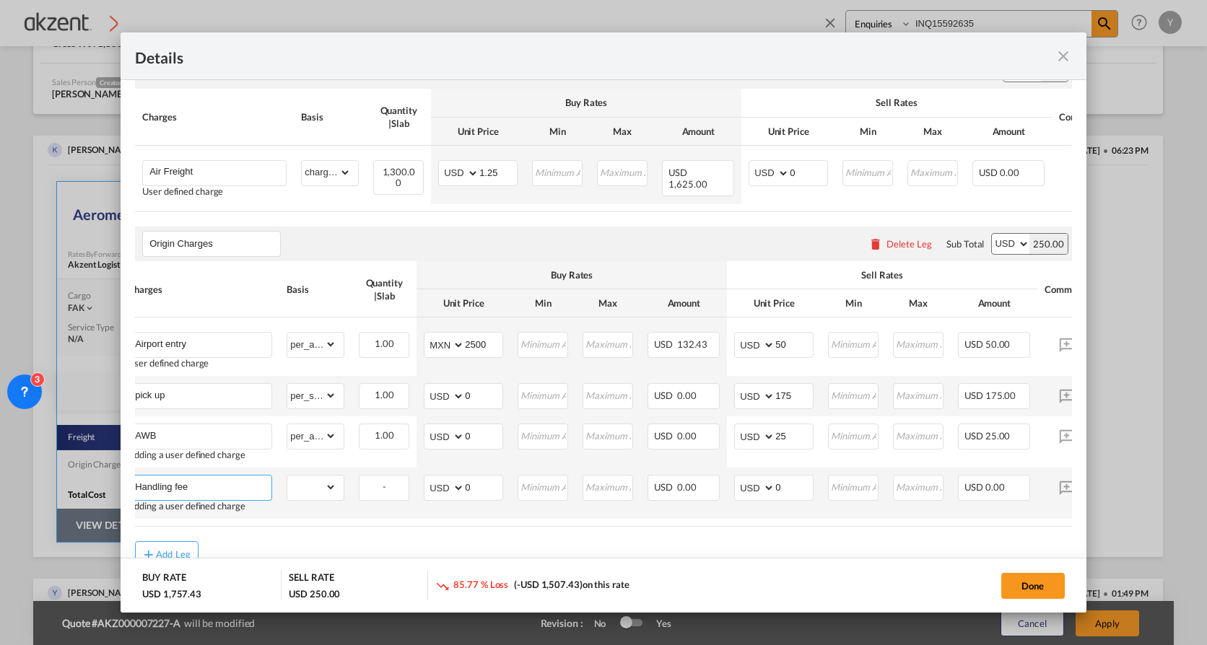
type input "Handling fee"
click at [305, 441] on select "gross_weight volumetric_weight per_shipment per_bl per_km per_hawb per_kg per_p…" at bounding box center [311, 487] width 49 height 23
select select "per_shipment"
click at [287, 441] on select "gross_weight volumetric_weight per_shipment per_bl per_km per_hawb per_kg per_p…" at bounding box center [311, 487] width 49 height 23
click at [789, 441] on input "0" at bounding box center [794, 487] width 38 height 22
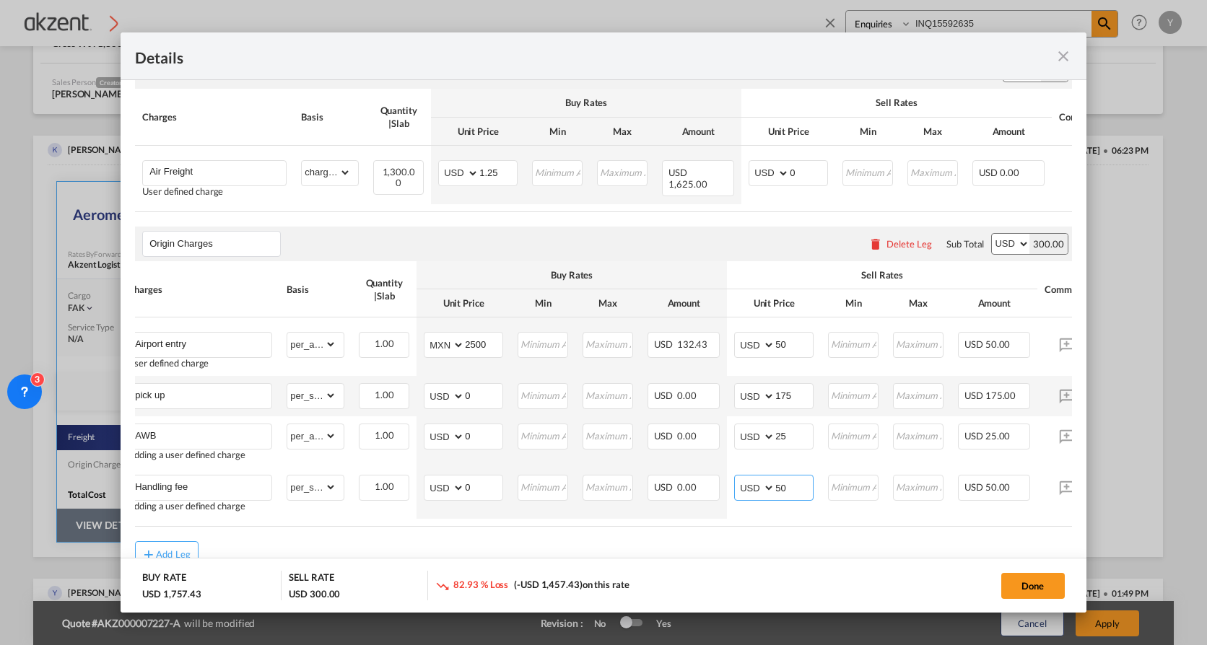
type input "50"
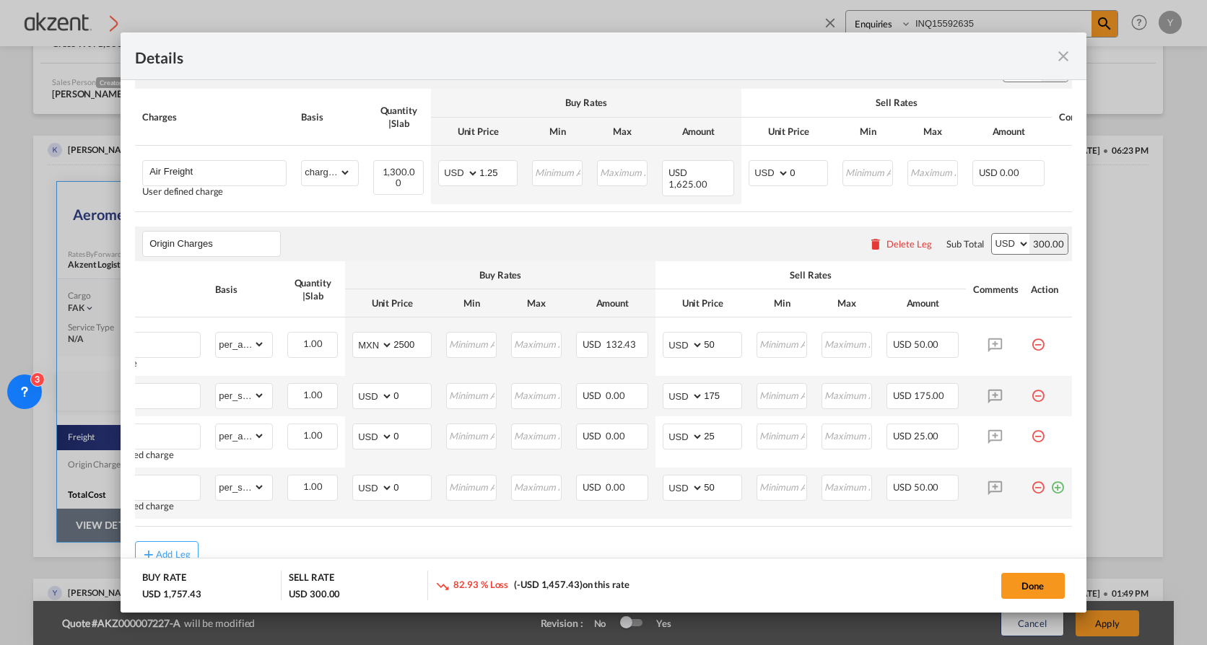
click at [980, 441] on md-icon "icon-plus-circle-outline green-400-fg" at bounding box center [1057, 482] width 14 height 14
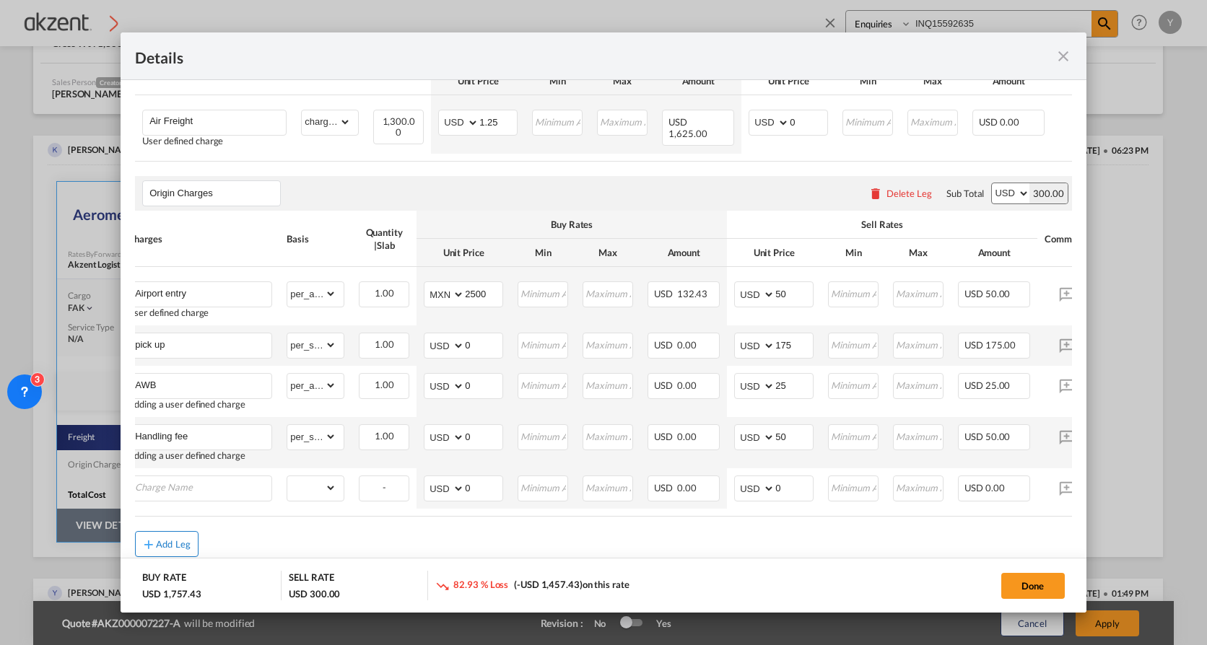
scroll to position [392, 0]
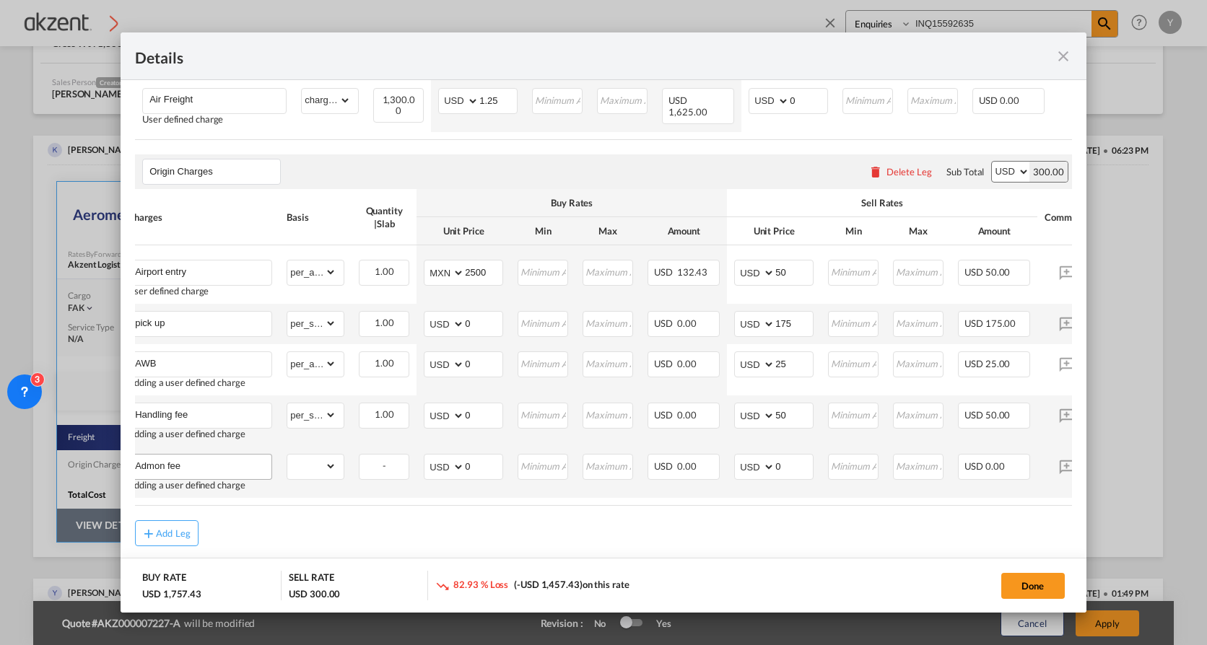
type input "Admon fee"
drag, startPoint x: 321, startPoint y: 471, endPoint x: 319, endPoint y: 463, distance: 8.2
click at [321, 441] on select "gross_weight volumetric_weight per_shipment per_bl per_km per_hawb per_kg per_p…" at bounding box center [311, 466] width 49 height 23
select select "per_shipment"
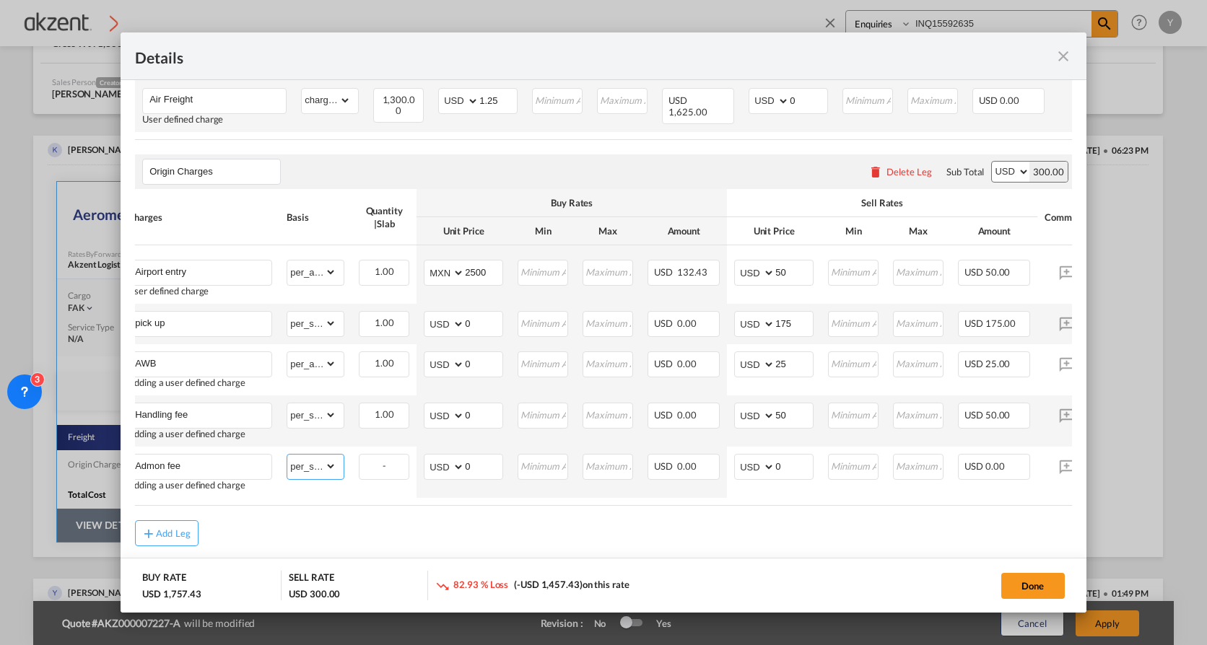
click at [287, 441] on select "gross_weight volumetric_weight per_shipment per_bl per_km per_hawb per_kg per_p…" at bounding box center [311, 466] width 49 height 23
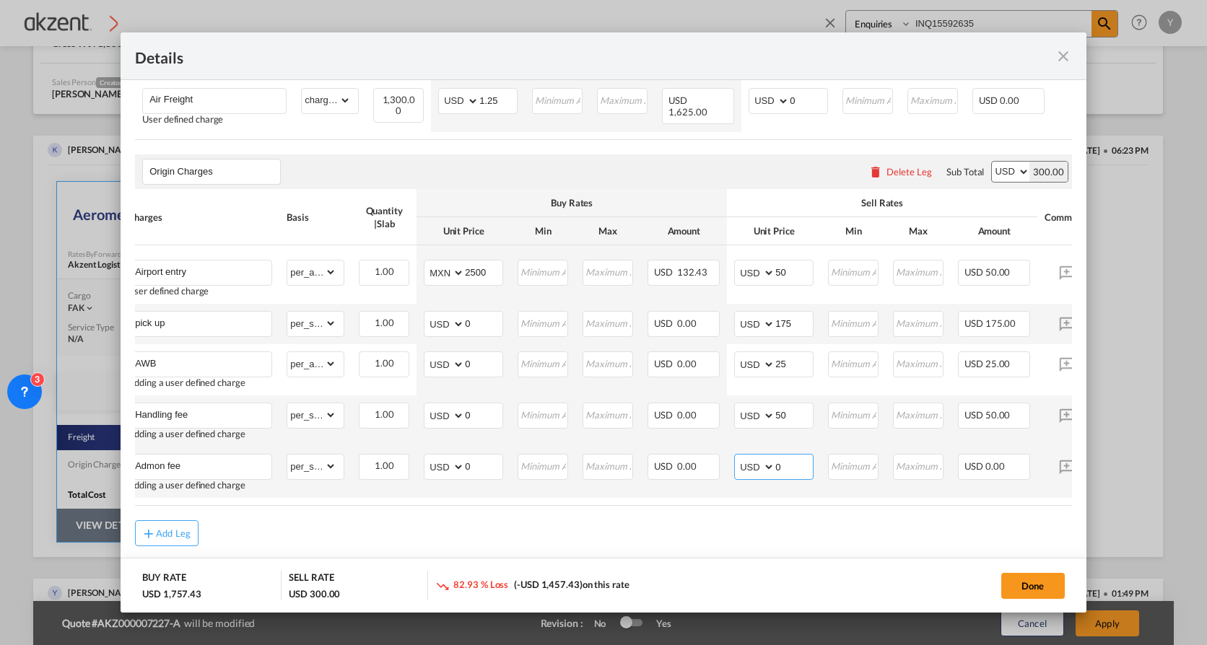
click at [802, 441] on input "0" at bounding box center [794, 466] width 38 height 22
type input "50"
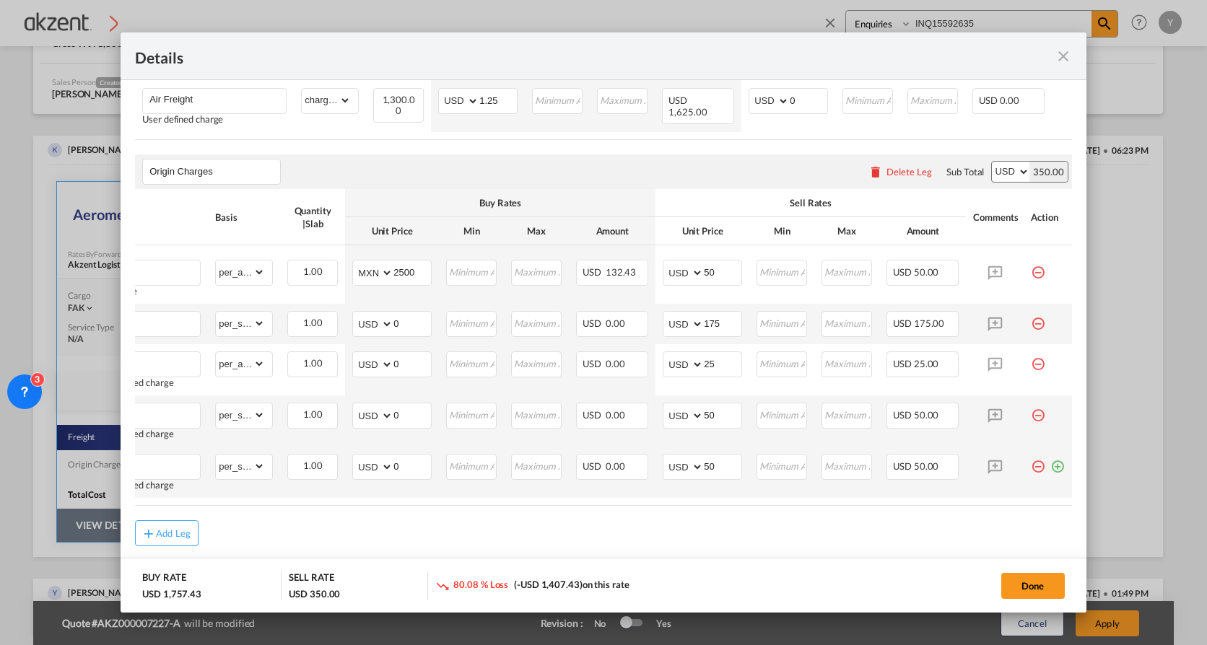
click at [980, 441] on md-icon "icon-plus-circle-outline green-400-fg" at bounding box center [1057, 461] width 14 height 14
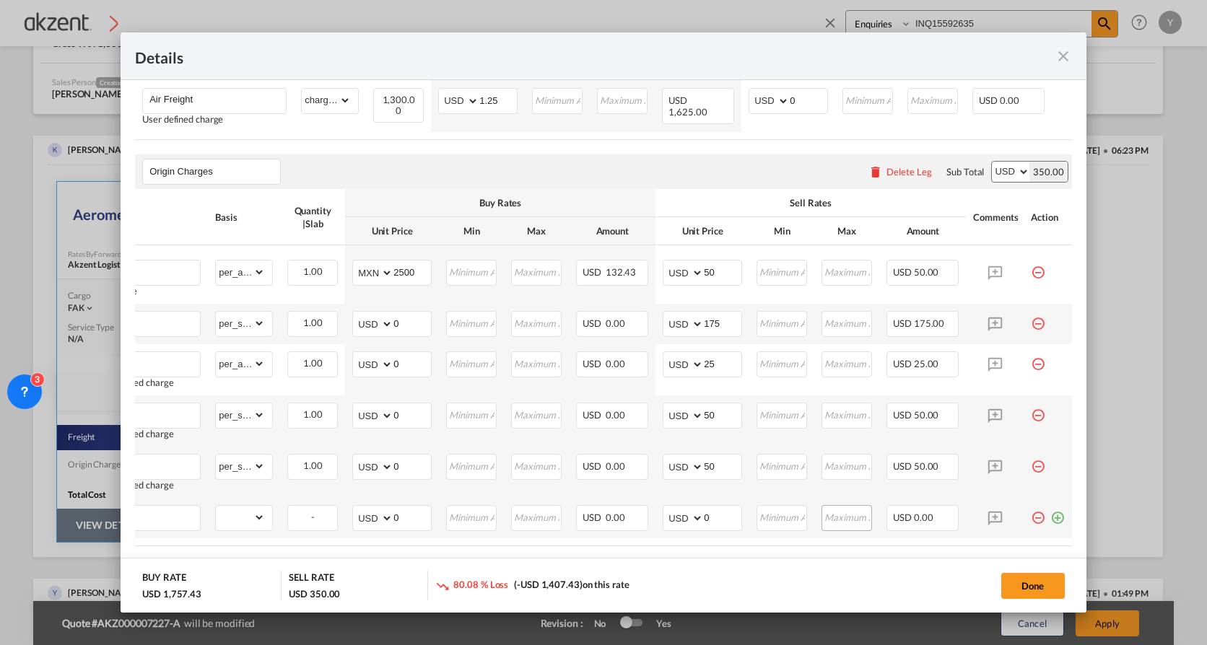
scroll to position [0, 14]
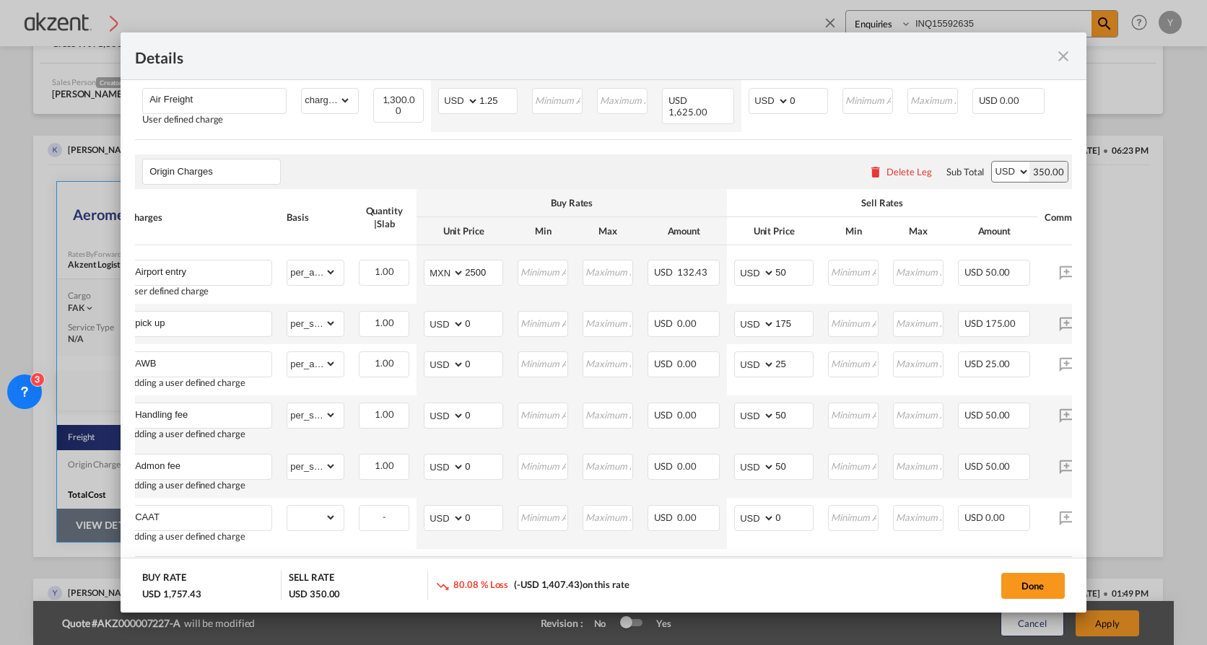
type input "CAAT"
click at [324, 441] on select "gross_weight volumetric_weight per_shipment per_bl per_km per_hawb per_kg per_p…" at bounding box center [311, 517] width 49 height 23
select select "per_shipment"
click at [287, 441] on select "gross_weight volumetric_weight per_shipment per_bl per_km per_hawb per_kg per_p…" at bounding box center [311, 517] width 49 height 23
click at [444, 441] on select "AED AFN ALL AMD ANG AOA ARS AUD AWG AZN BAM BBD BDT BGN BHD BIF BMD BND [PERSON…" at bounding box center [446, 518] width 38 height 20
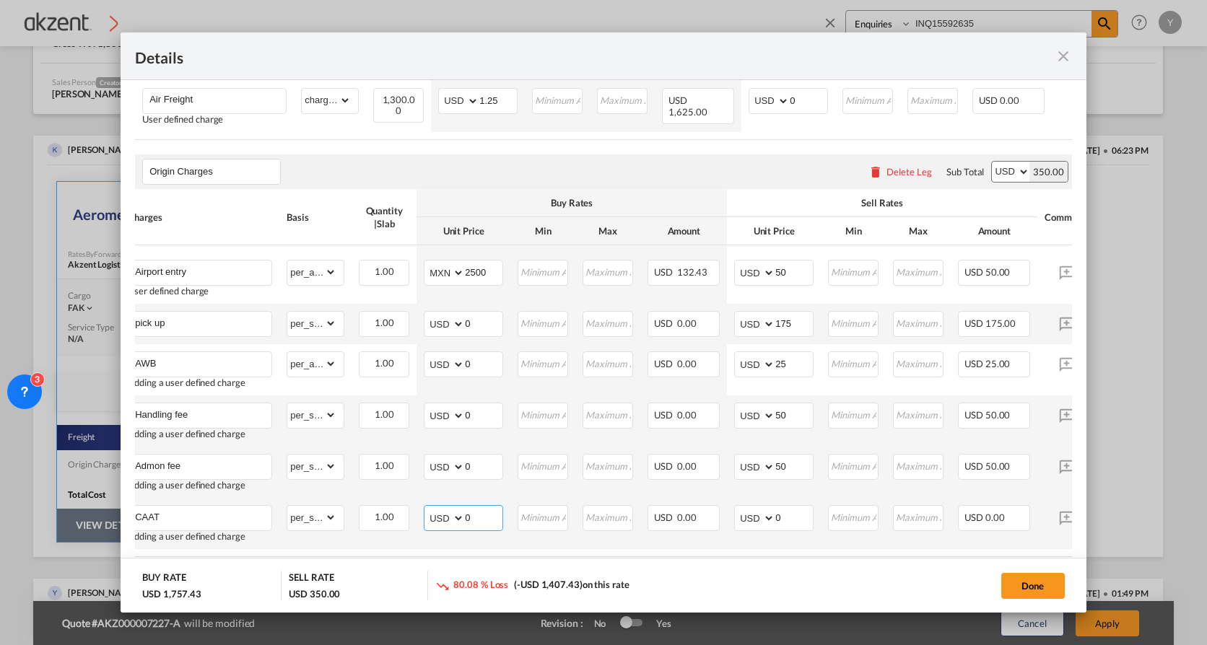
select select "string:MXN"
click at [427, 441] on select "AED AFN ALL AMD ANG AOA ARS AUD AWG AZN BAM BBD BDT BGN BHD BIF BMD BND [PERSON…" at bounding box center [446, 518] width 38 height 20
click at [483, 441] on input "0" at bounding box center [484, 517] width 38 height 22
type input "25"
click at [790, 441] on input "0" at bounding box center [794, 517] width 38 height 22
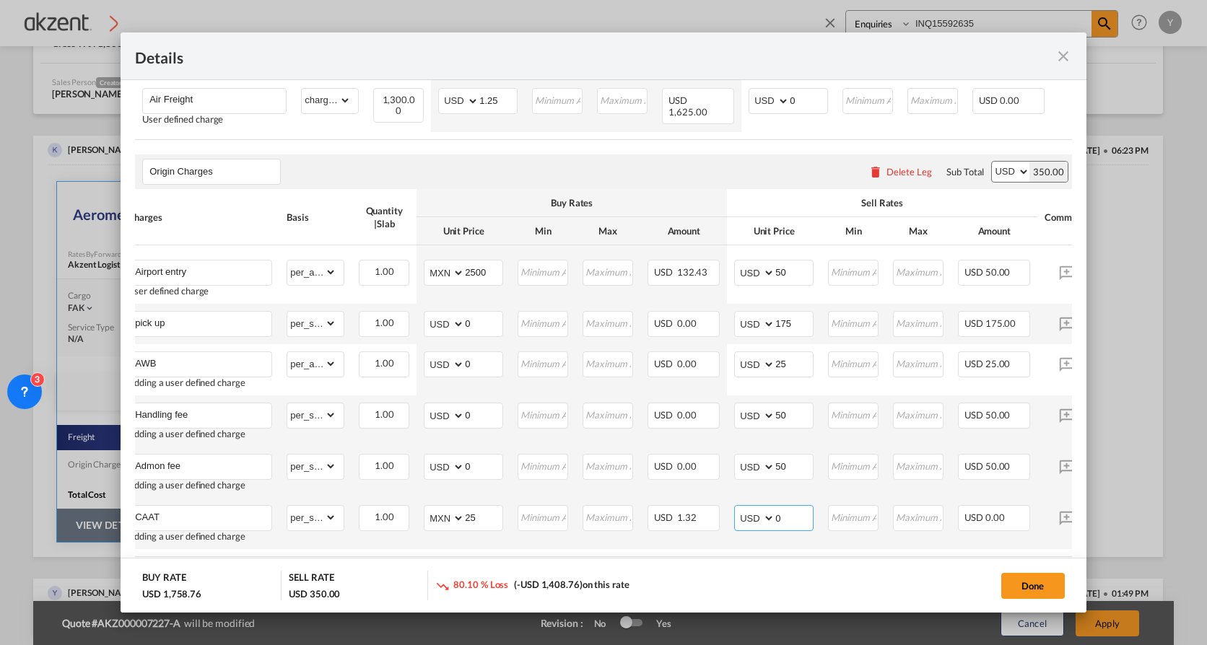
click at [790, 441] on input "0" at bounding box center [794, 517] width 38 height 22
type input "35"
click at [739, 441] on div "78.11 % Loss (-USD 1,373.76) on this rate" at bounding box center [594, 586] width 318 height 30
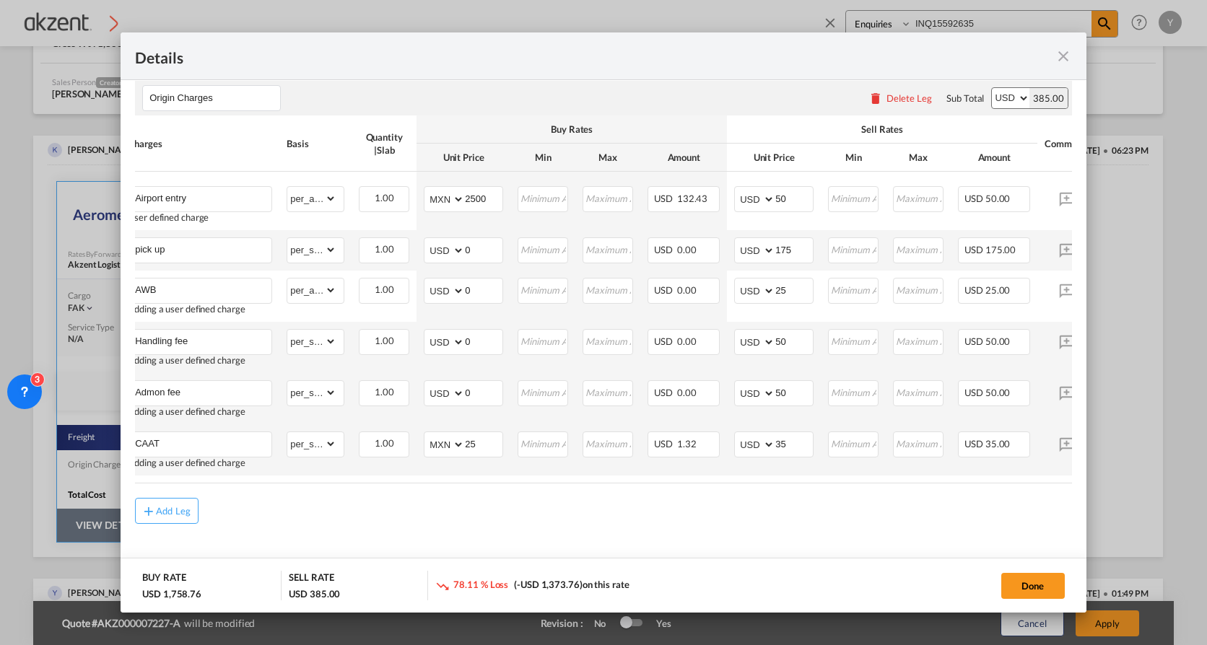
scroll to position [113, 0]
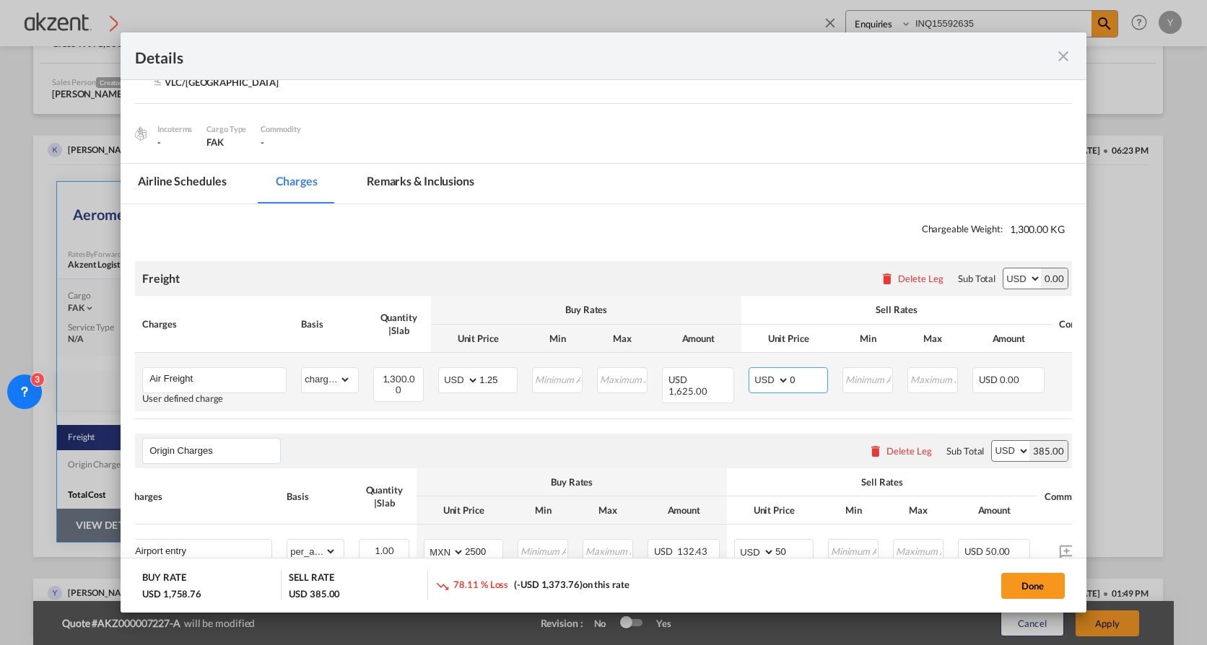
click at [797, 380] on input "0" at bounding box center [809, 379] width 38 height 22
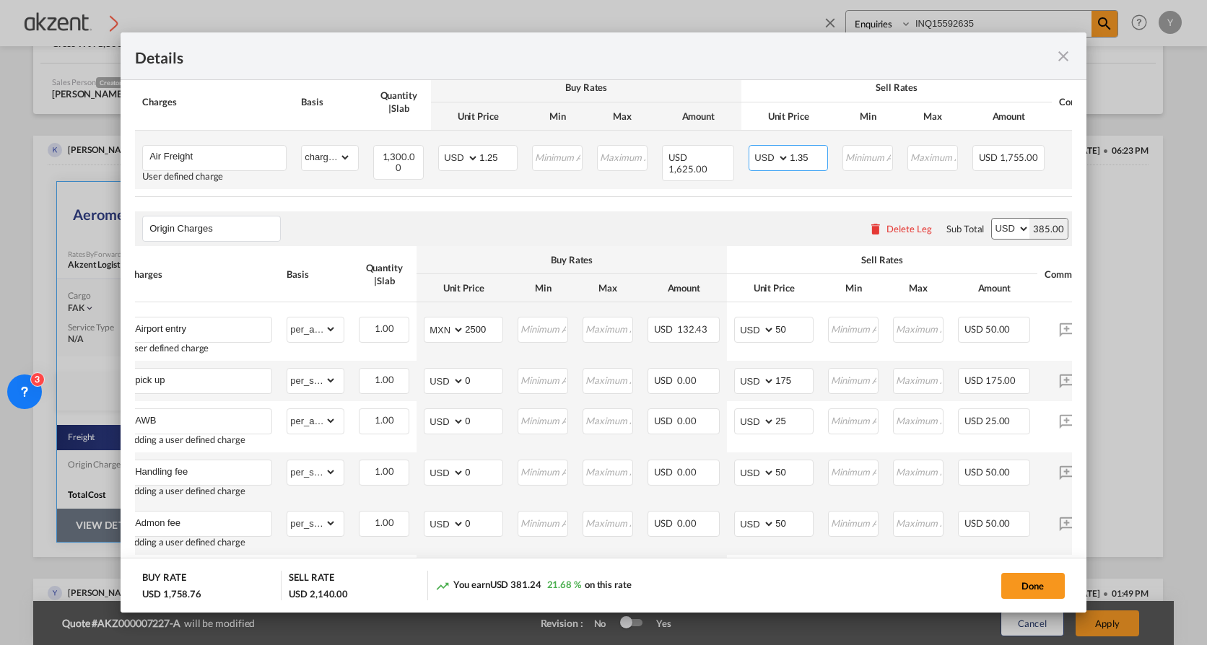
scroll to position [474, 0]
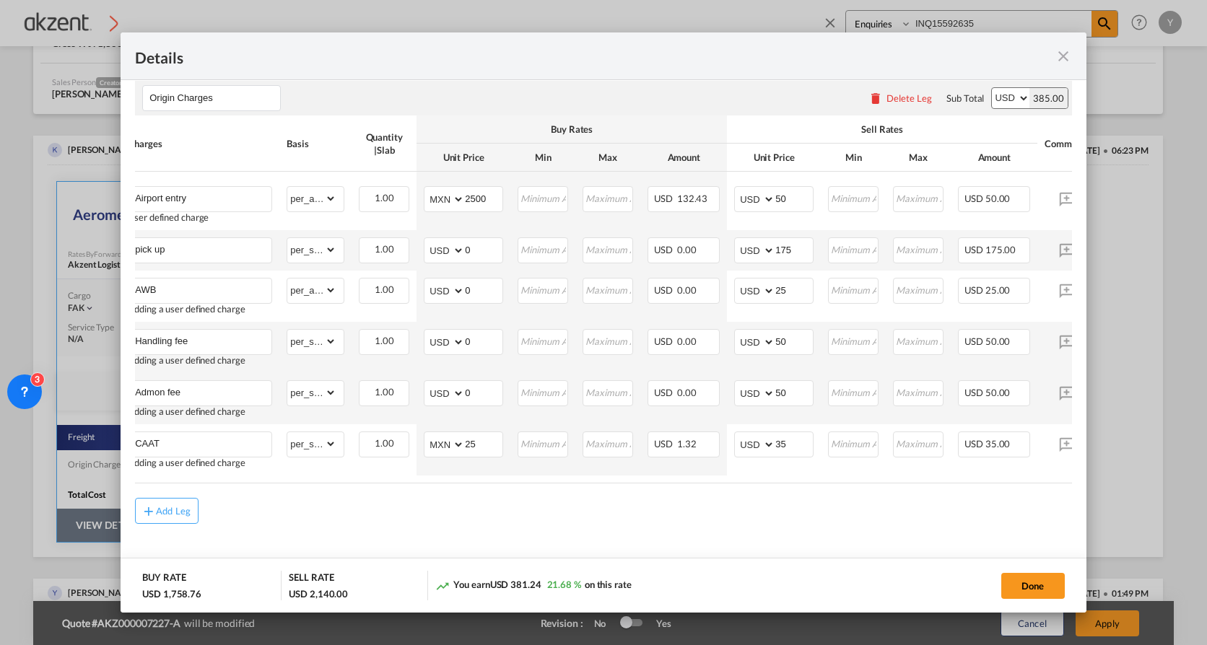
type input "1.35"
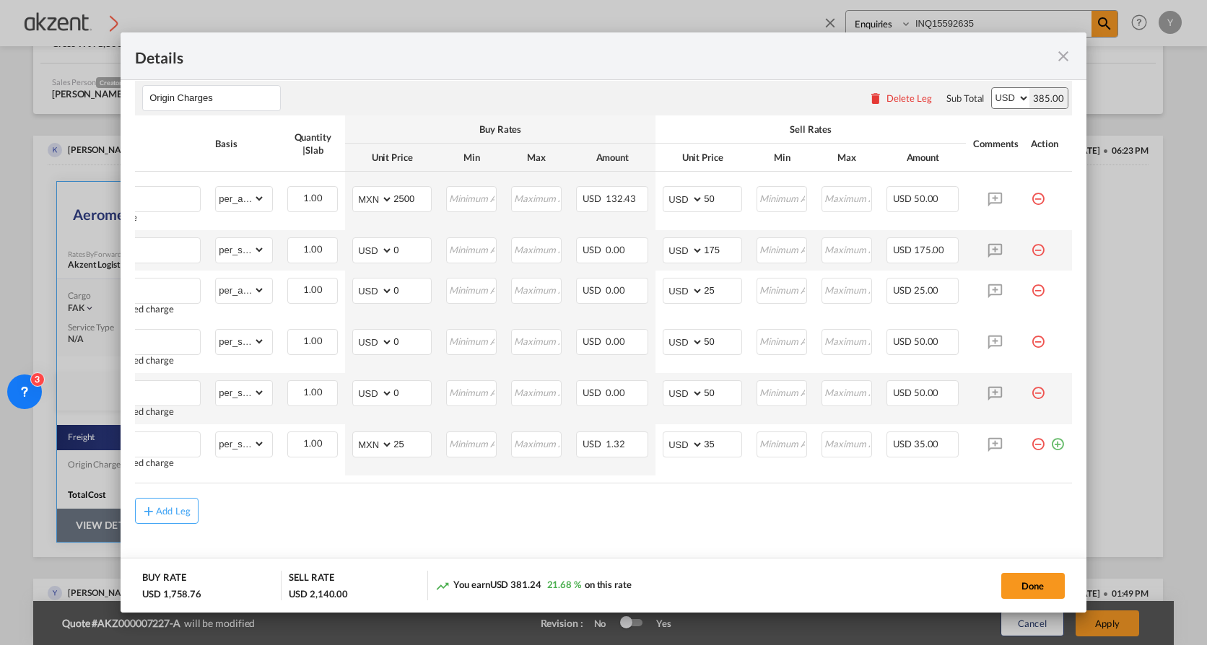
scroll to position [0, 0]
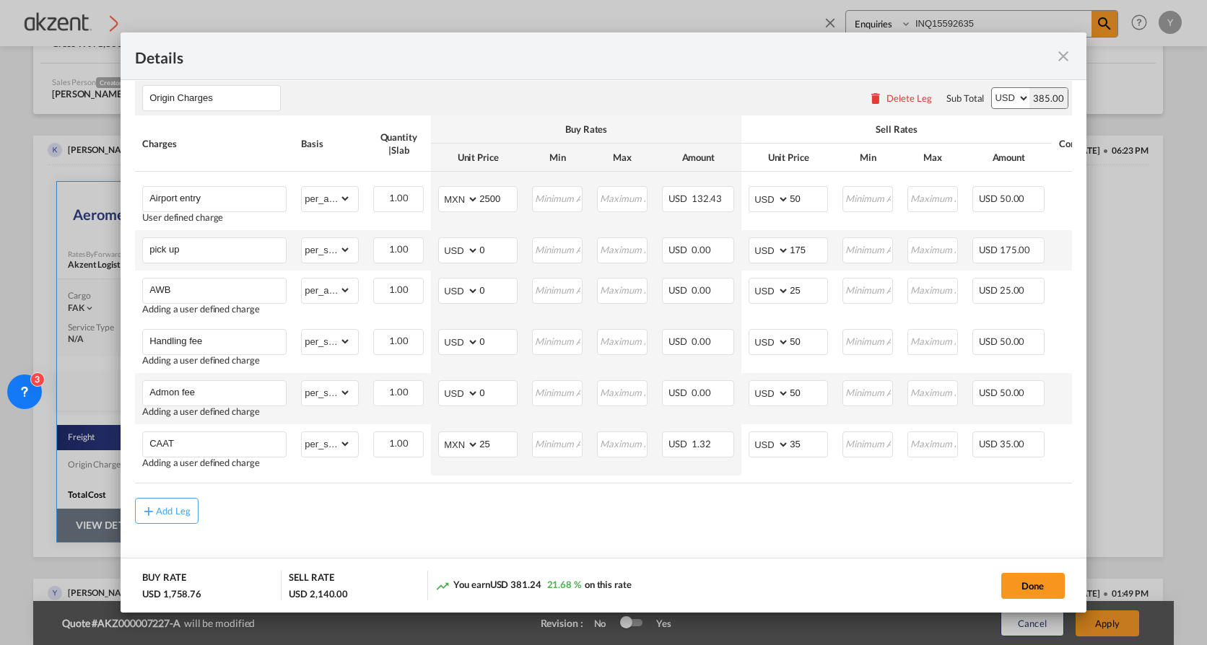
click at [737, 66] on div "Charges Basis Quantity | Slab Buy Rates Sell Rates Comments Action Unit Price M…" at bounding box center [603, 4] width 937 height 123
click at [980, 441] on button "Done" at bounding box center [1033, 586] width 64 height 26
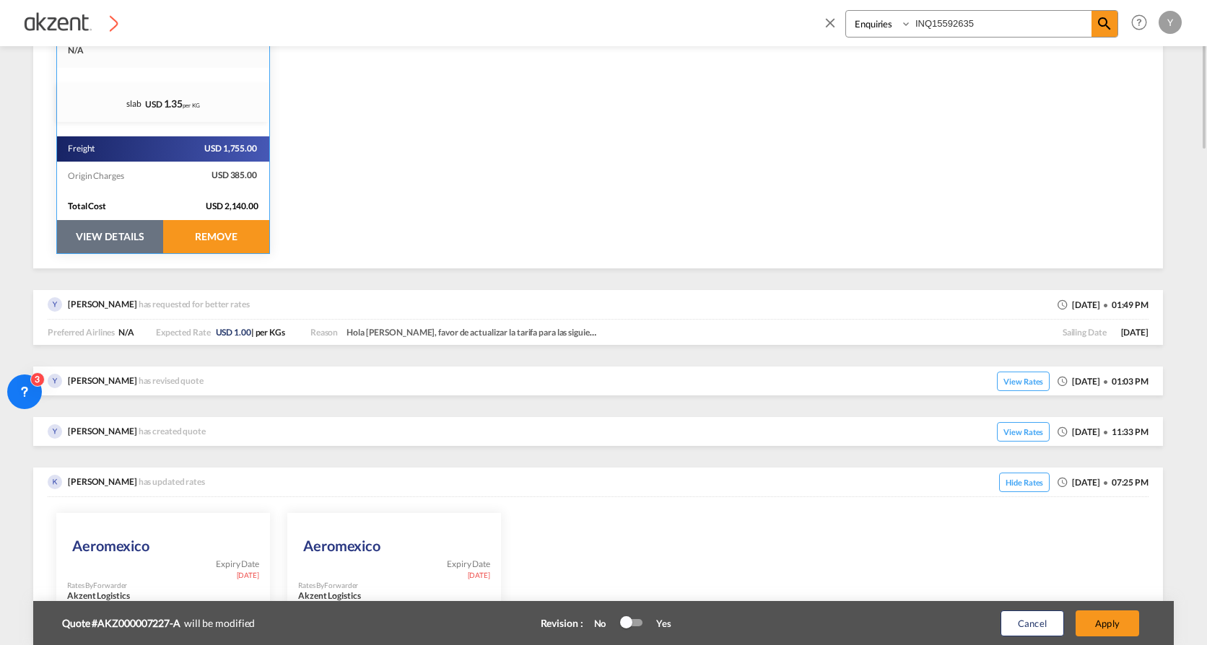
scroll to position [199, 0]
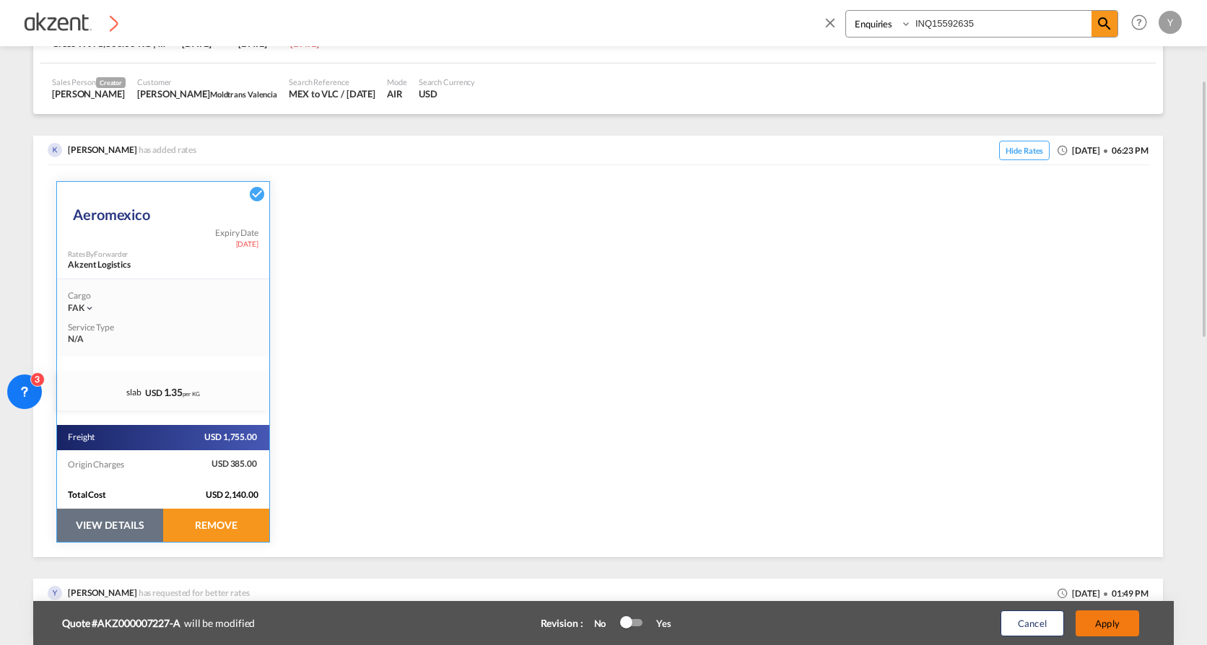
click at [980, 441] on button "Apply" at bounding box center [1108, 624] width 64 height 26
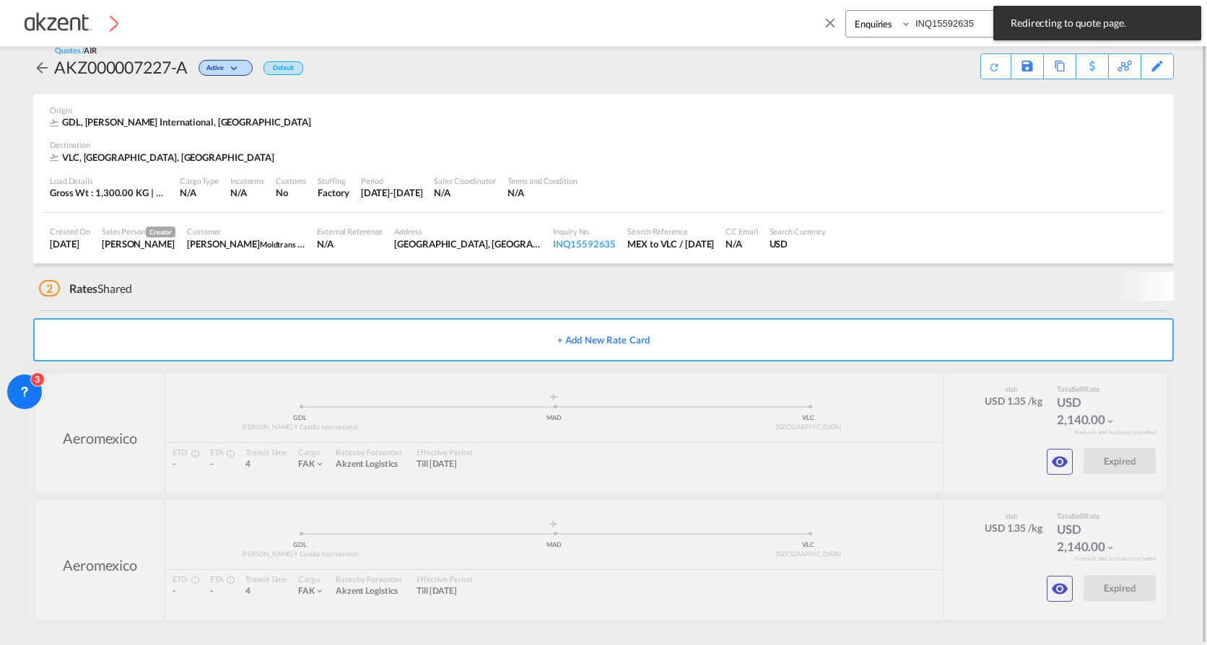
scroll to position [7, 0]
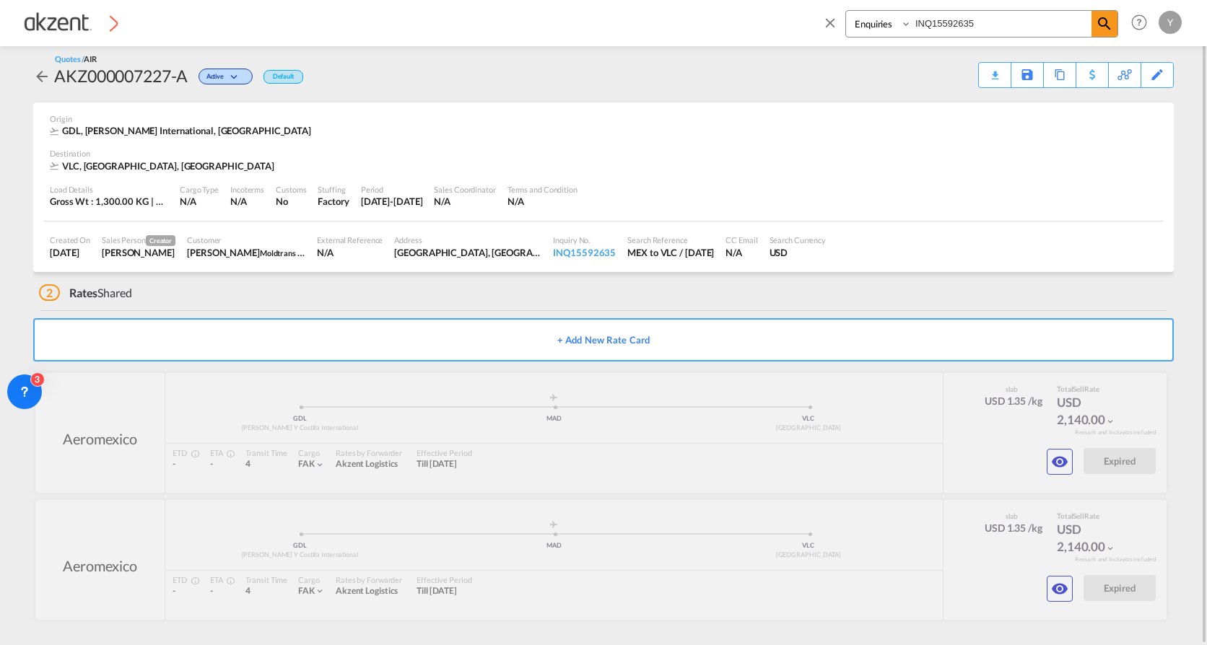
click at [829, 19] on md-icon "icon-close" at bounding box center [830, 22] width 16 height 16
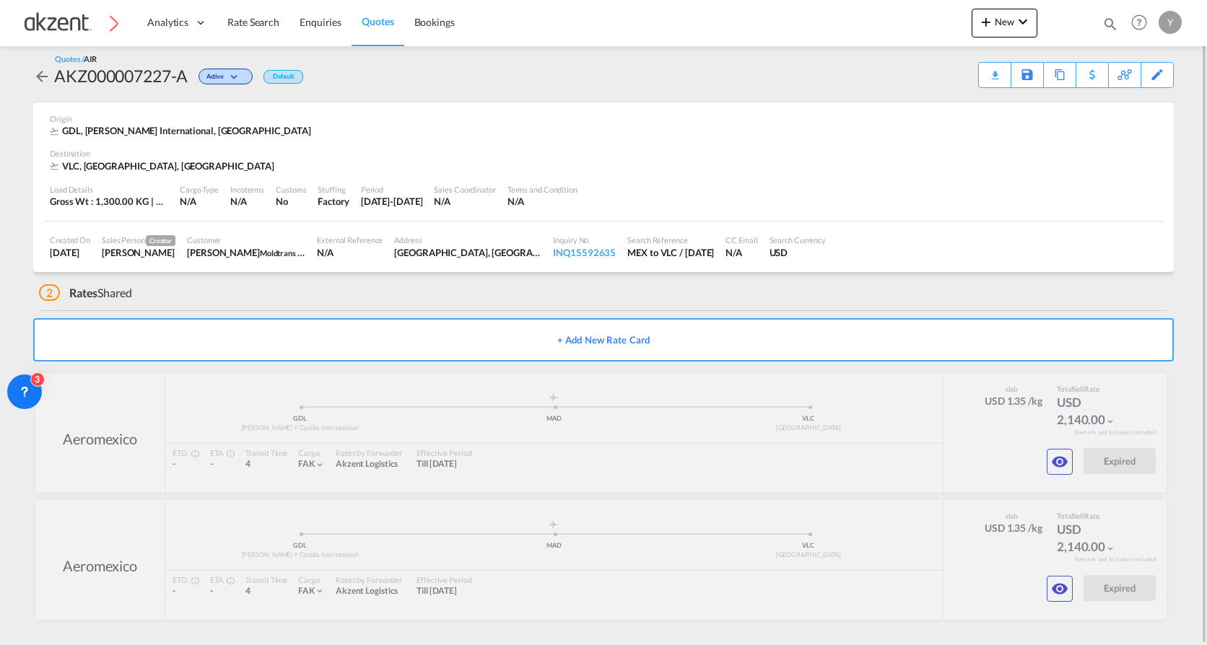
click at [118, 73] on div "AKZ000007227-A" at bounding box center [121, 75] width 134 height 23
click at [239, 81] on md-icon "icon-chevron-down" at bounding box center [235, 78] width 17 height 8
click at [121, 67] on div "Lost" at bounding box center [603, 322] width 1207 height 645
click at [100, 71] on div "AKZ000007227-A" at bounding box center [121, 75] width 134 height 23
click at [88, 71] on div "AKZ000007227-A" at bounding box center [121, 75] width 134 height 23
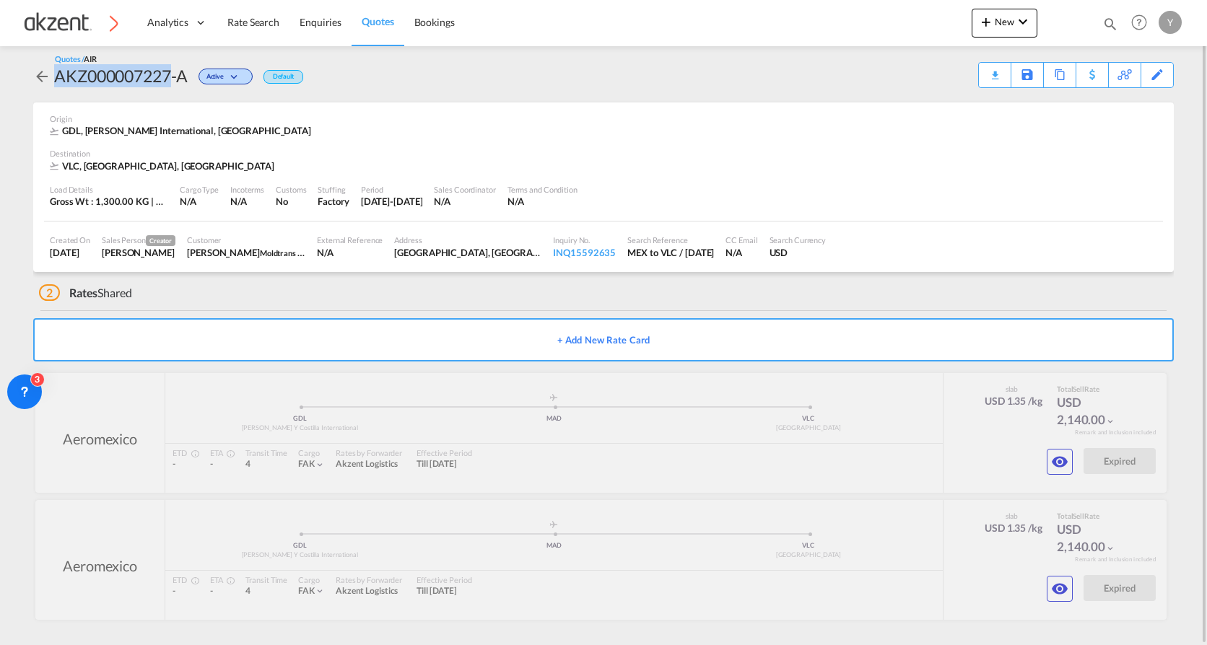
click at [88, 71] on div "AKZ000007227-A" at bounding box center [121, 75] width 134 height 23
copy div "AKZ000007227"
click at [384, 27] on span "Quotes" at bounding box center [378, 21] width 32 height 12
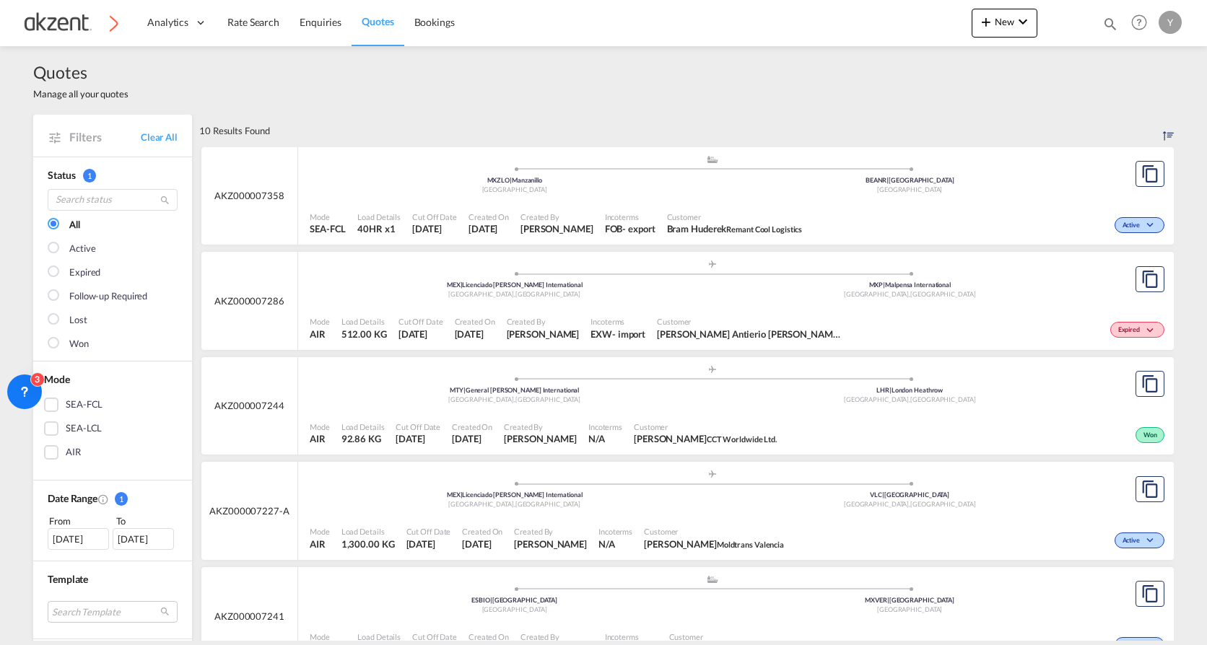
click at [944, 441] on div "Mode AIR Load Details 1,300.00 KG Cut Off Date [DATE] Created On [DATE] Created…" at bounding box center [736, 538] width 876 height 43
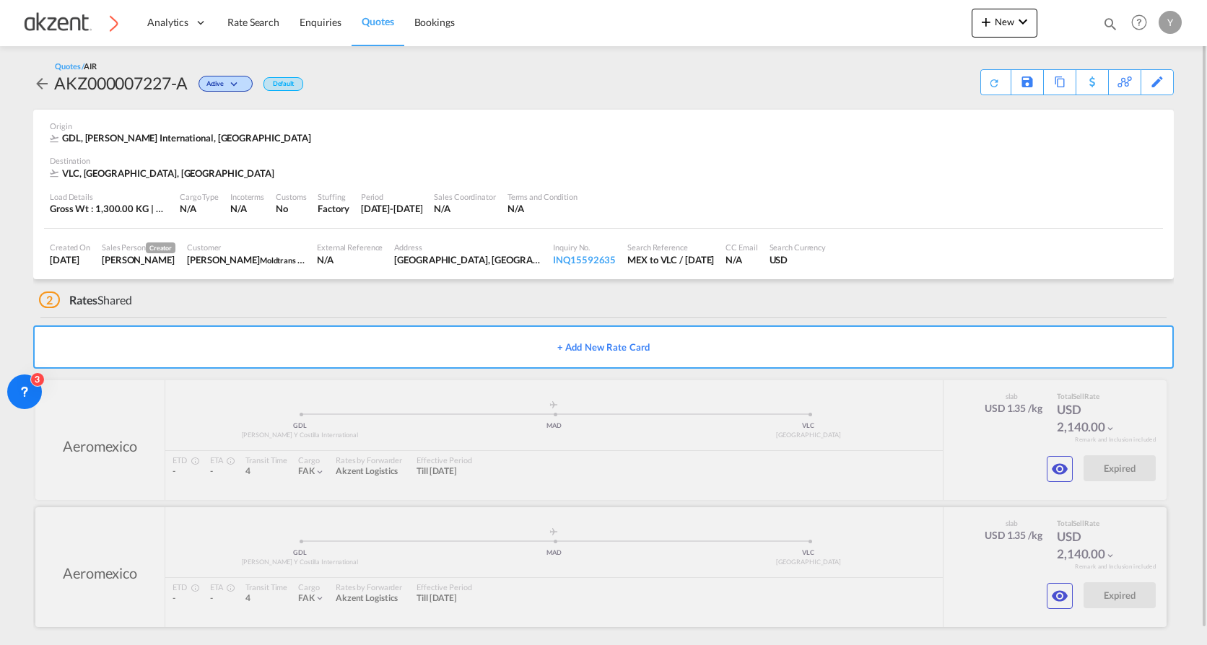
scroll to position [7, 0]
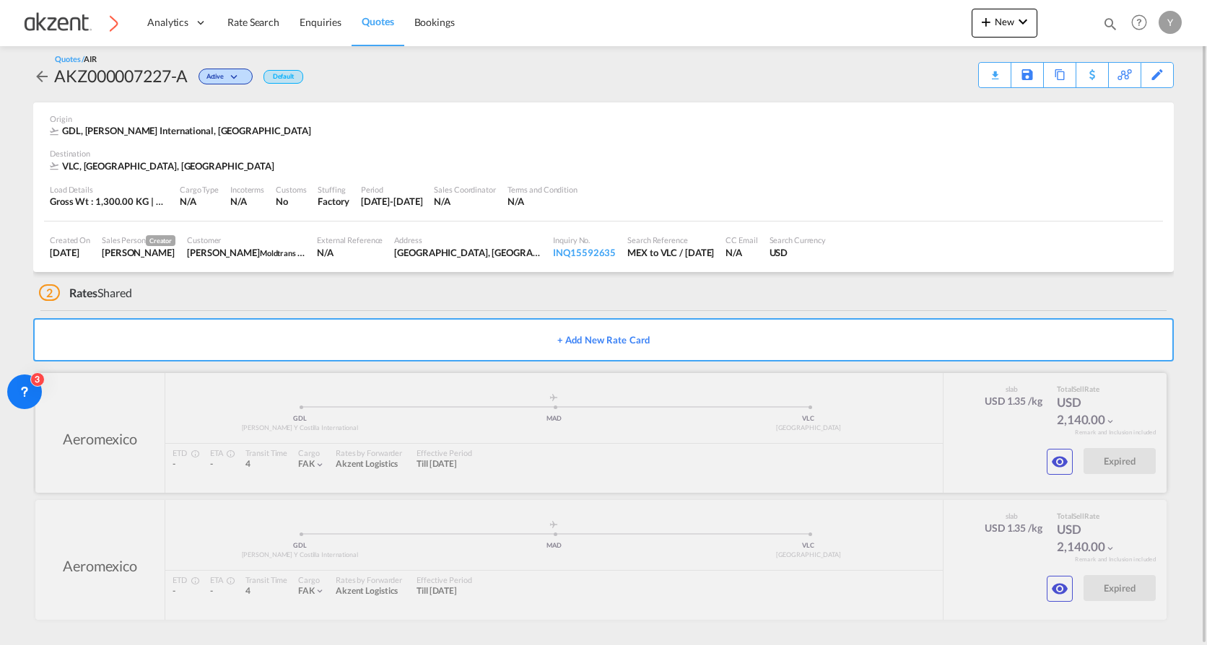
click at [980, 441] on md-icon "icon-eye" at bounding box center [1059, 461] width 17 height 17
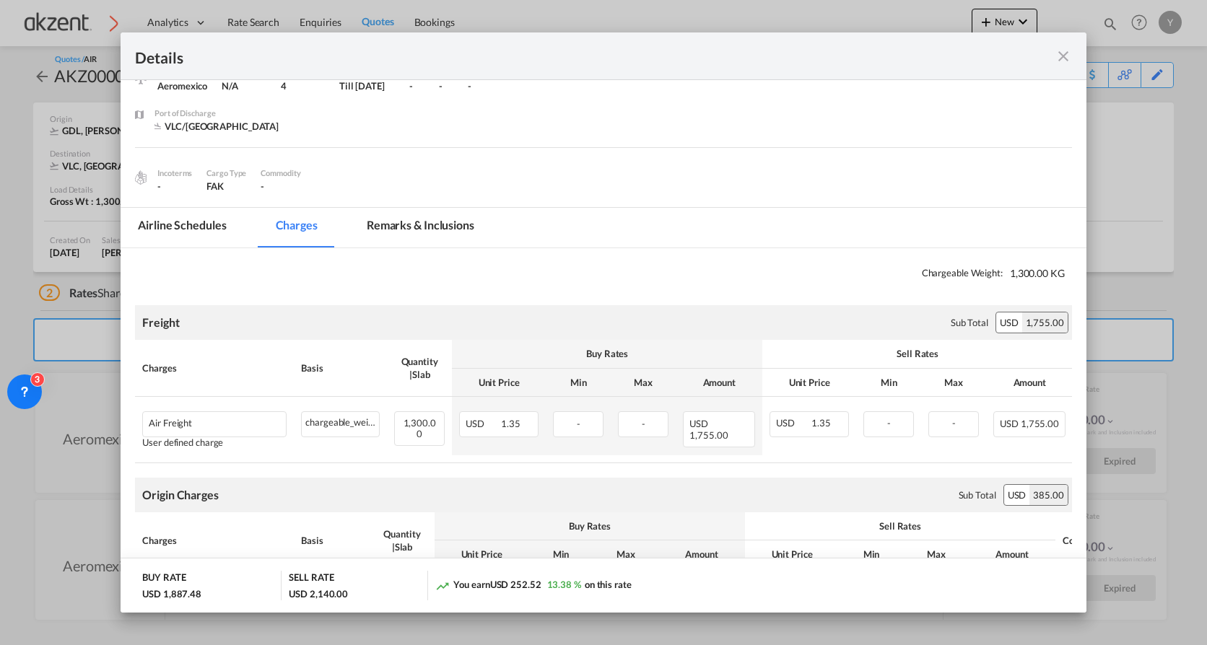
scroll to position [0, 0]
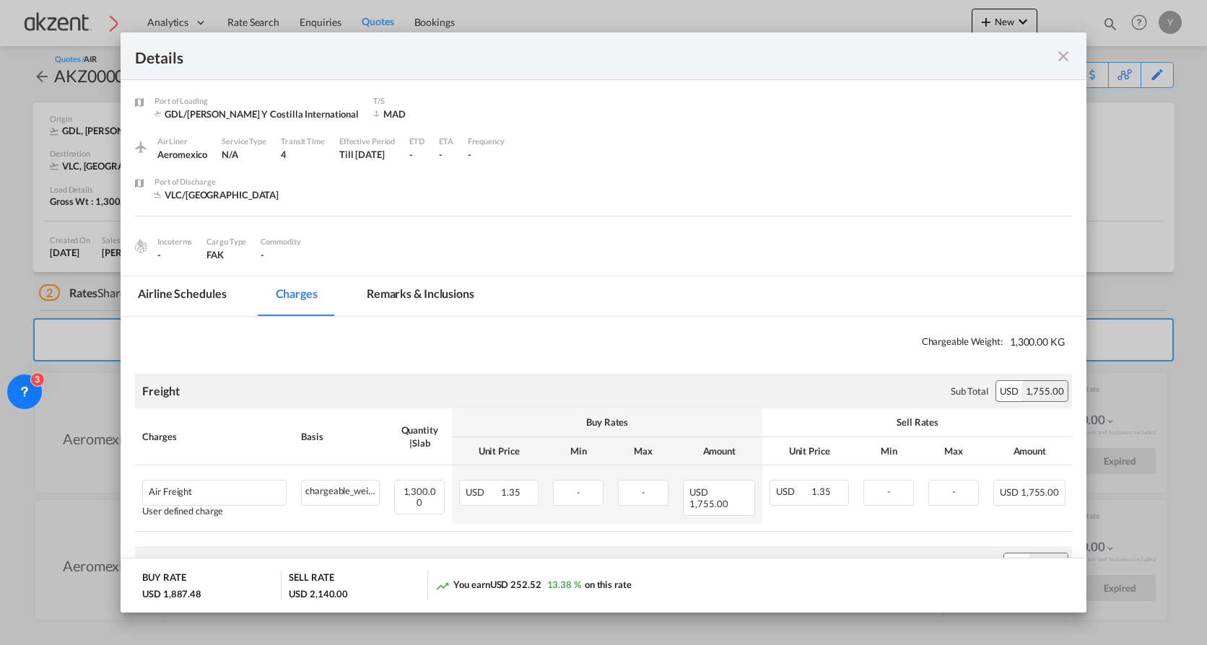
click at [980, 50] on md-icon "icon-close fg-AAA8AD m-0 cursor" at bounding box center [1063, 56] width 17 height 17
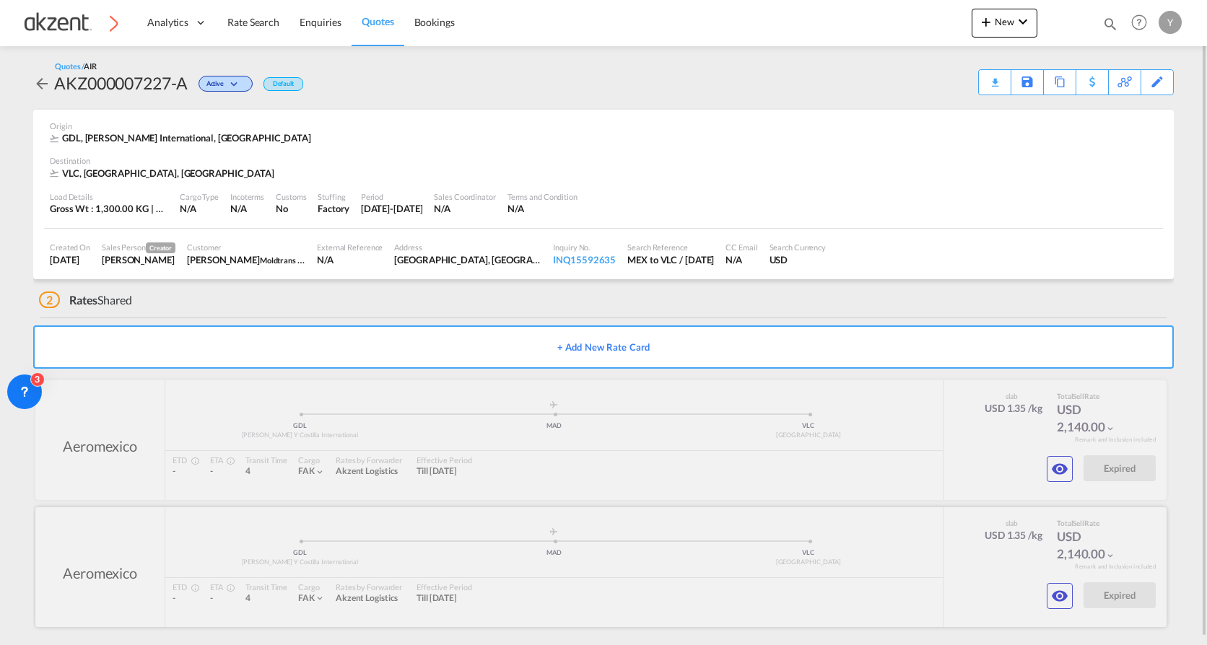
click at [980, 441] on md-icon "icon-eye" at bounding box center [1059, 469] width 17 height 17
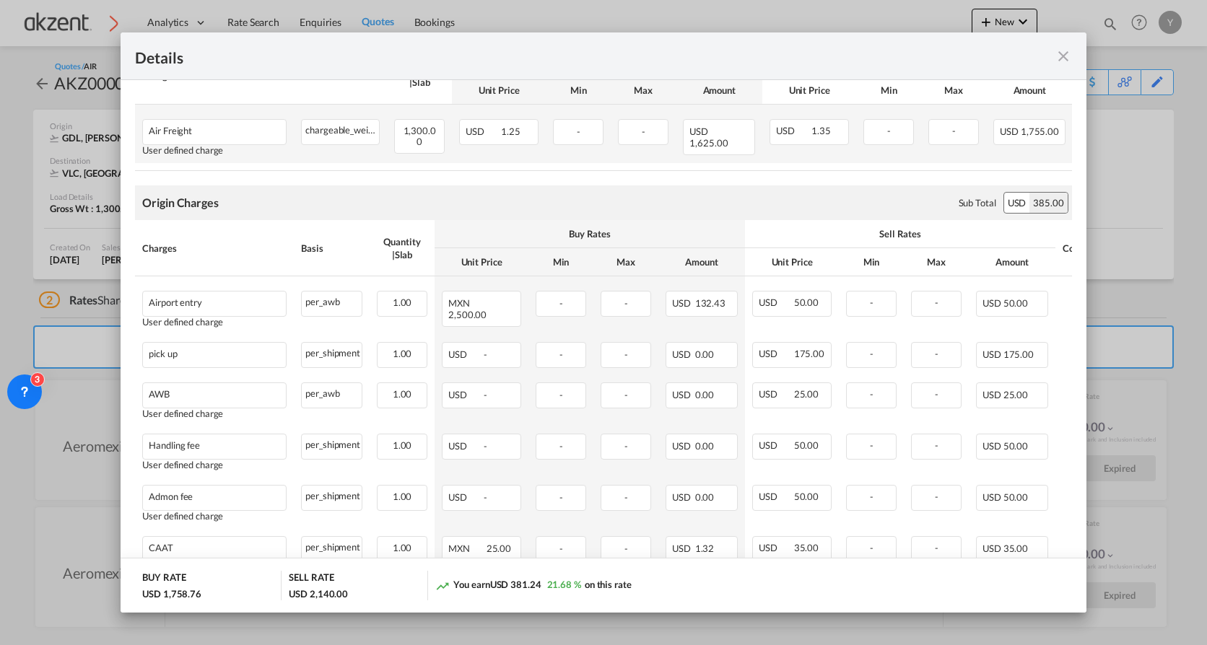
scroll to position [433, 0]
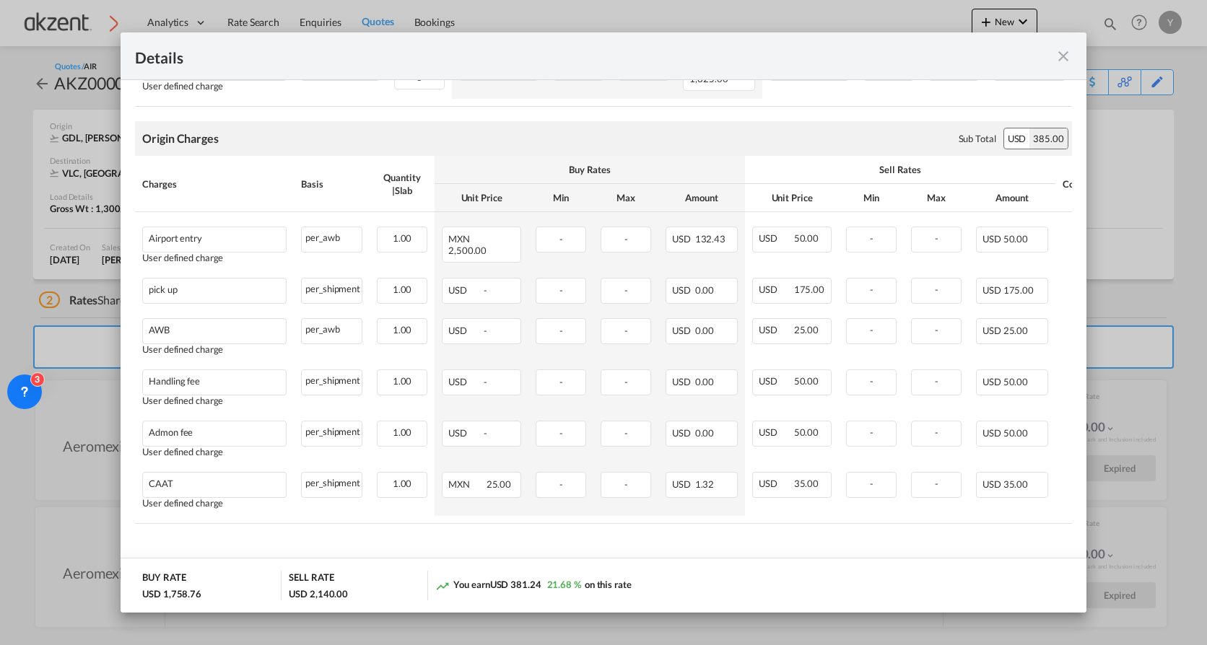
click at [980, 62] on md-icon "icon-close fg-AAA8AD m-0 cursor" at bounding box center [1063, 56] width 17 height 17
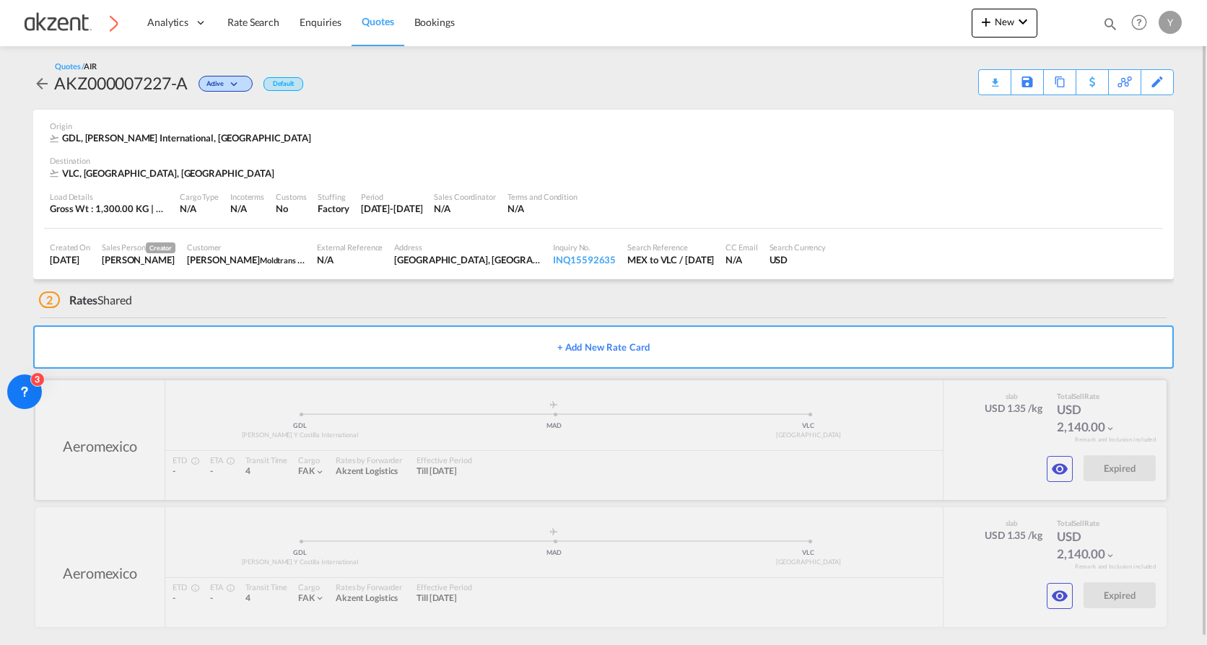
click at [980, 441] on md-icon "icon-eye" at bounding box center [1059, 469] width 17 height 17
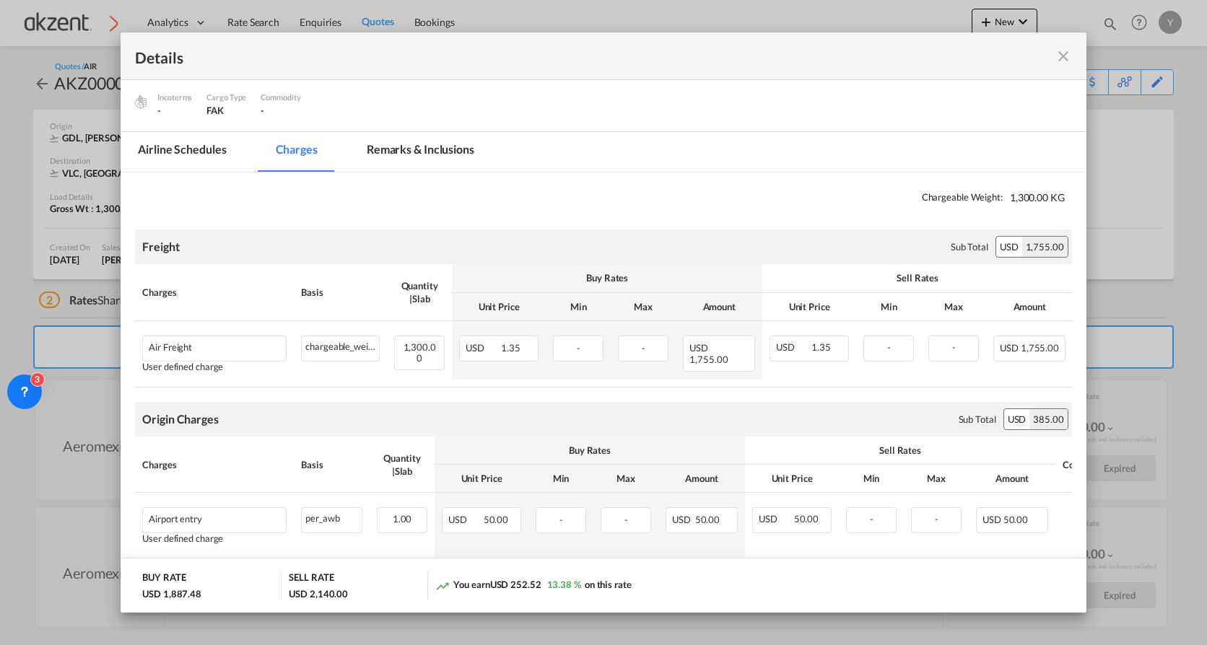
scroll to position [289, 0]
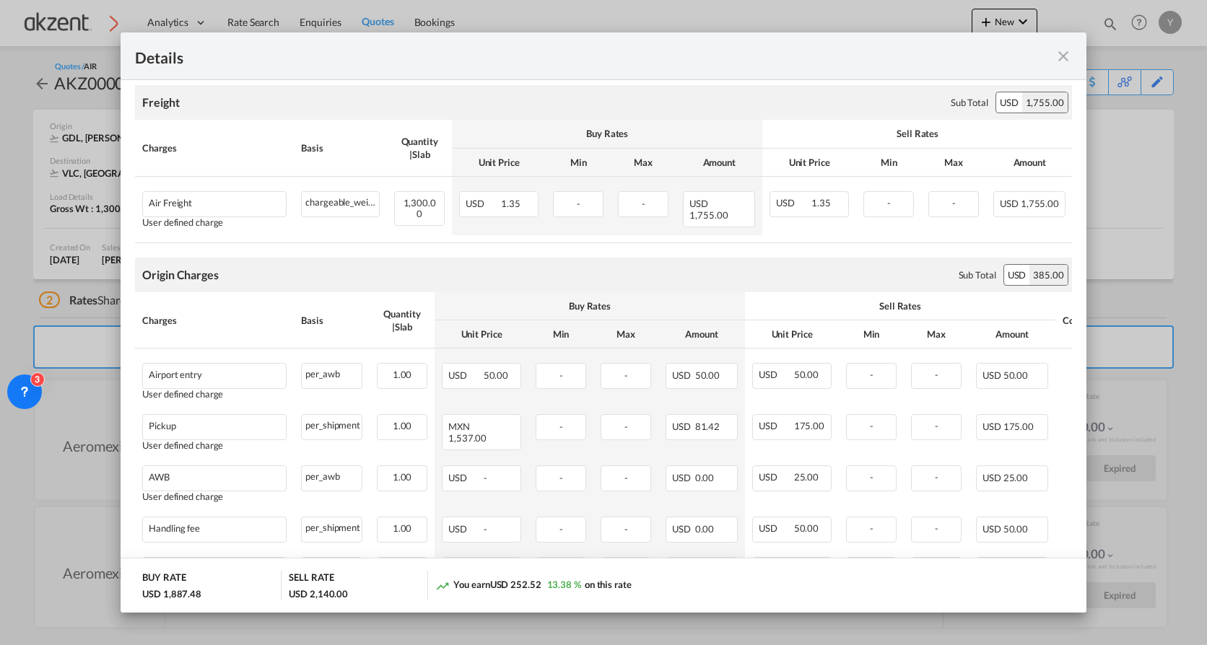
click at [980, 53] on md-icon "icon-close fg-AAA8AD m-0 cursor" at bounding box center [1063, 56] width 17 height 17
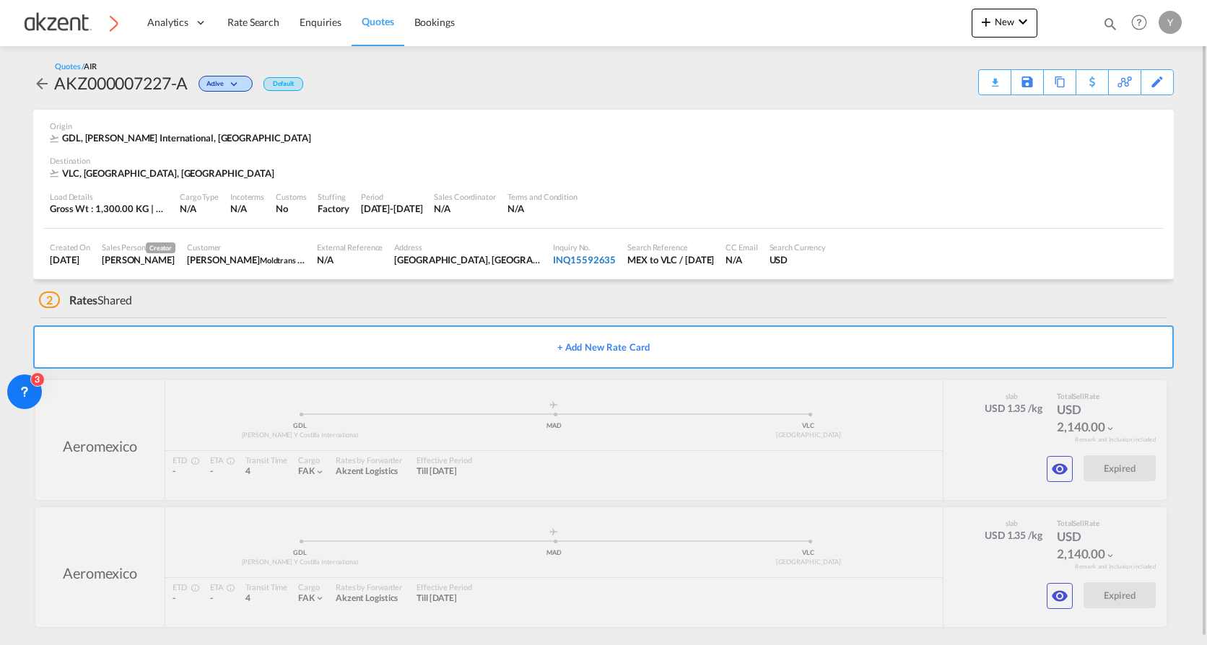
click at [553, 261] on div "INQ15592635" at bounding box center [584, 259] width 63 height 13
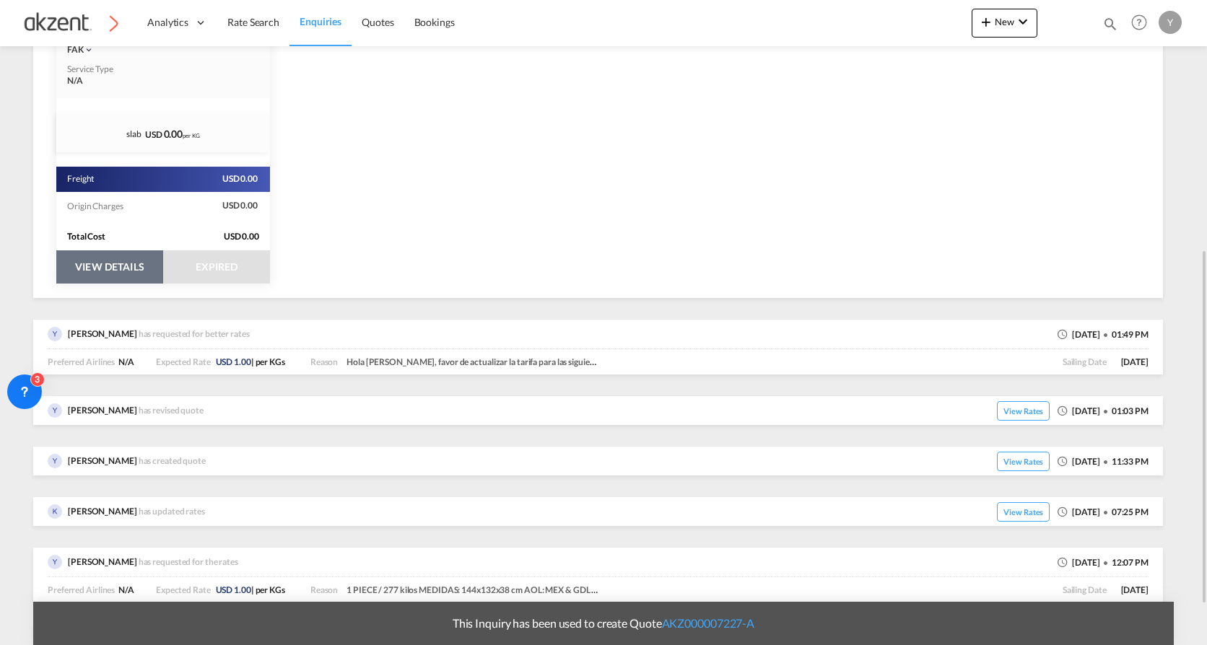
scroll to position [528, 0]
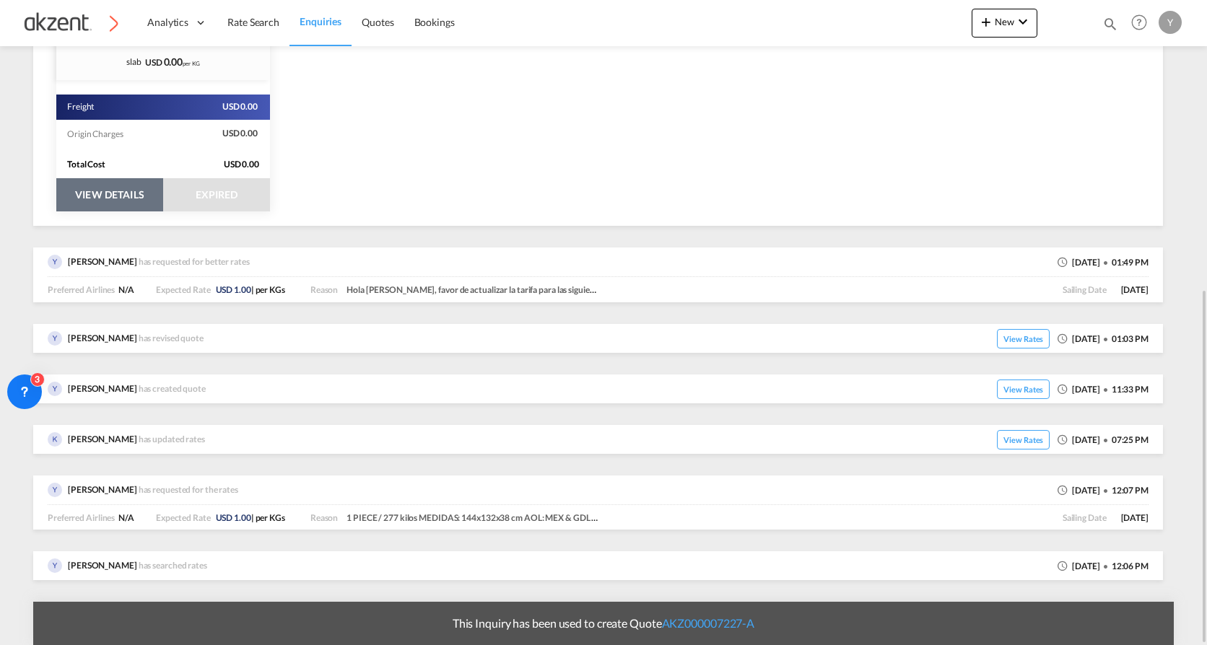
click at [125, 190] on button "VIEW DETAILS" at bounding box center [109, 194] width 107 height 33
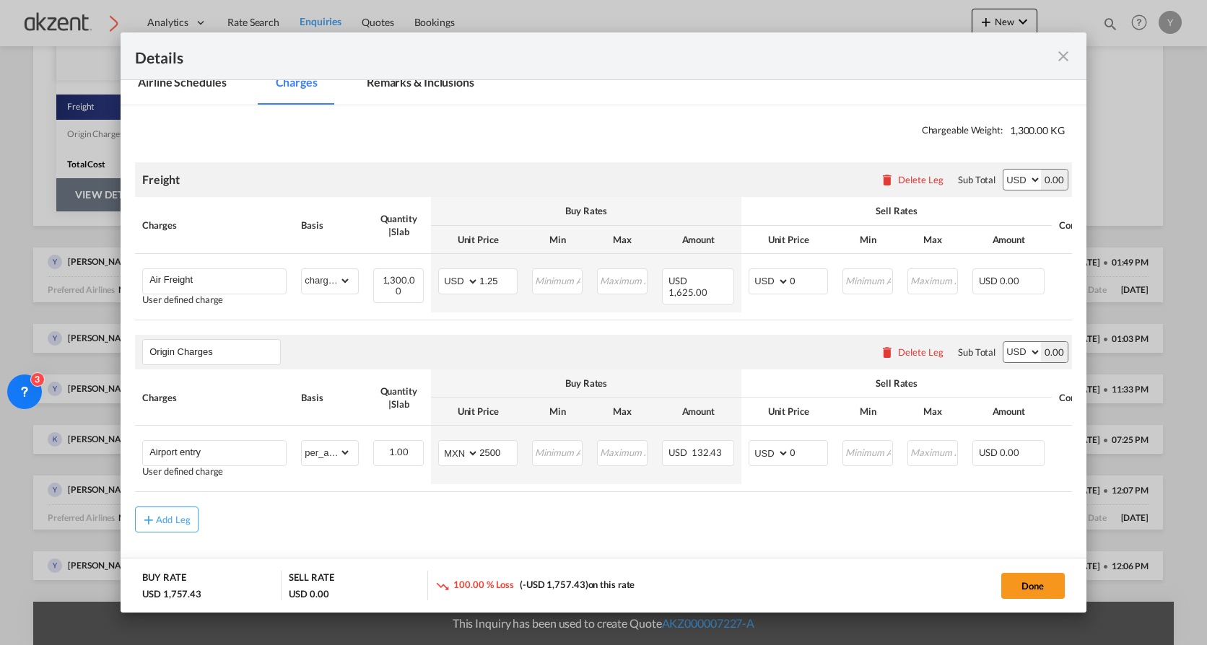
scroll to position [228, 0]
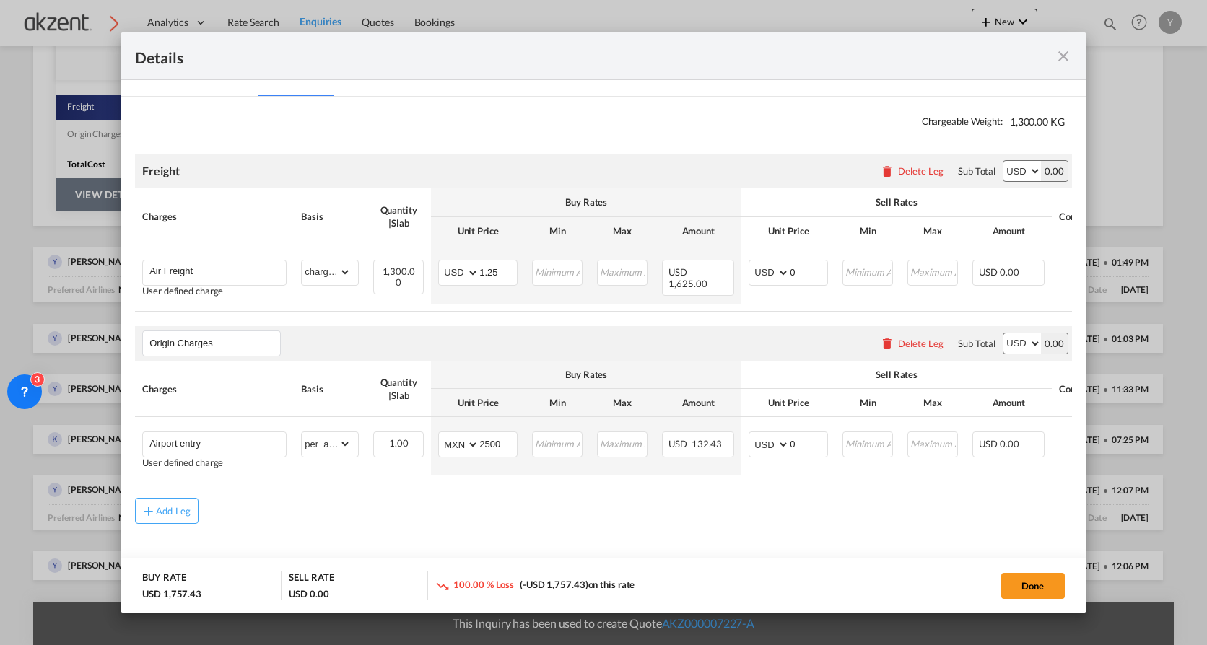
click at [980, 56] on md-icon "icon-close fg-AAA8AD m-0 cursor" at bounding box center [1063, 56] width 17 height 17
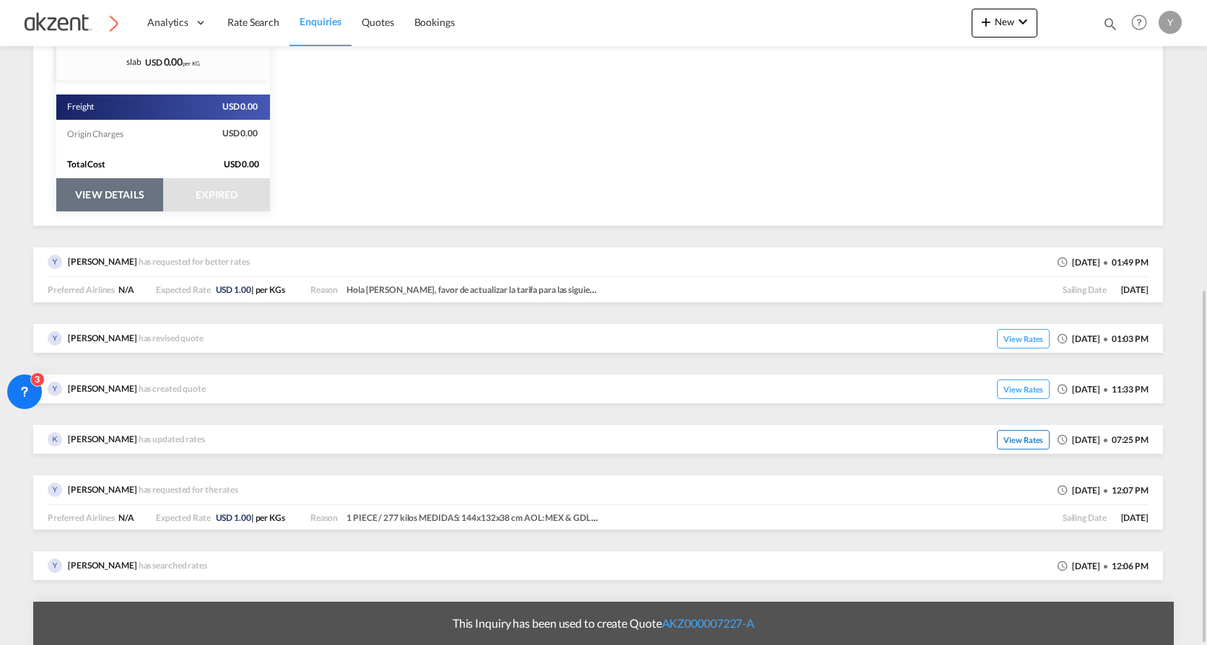
click at [980, 438] on span "View Rates" at bounding box center [1023, 439] width 53 height 19
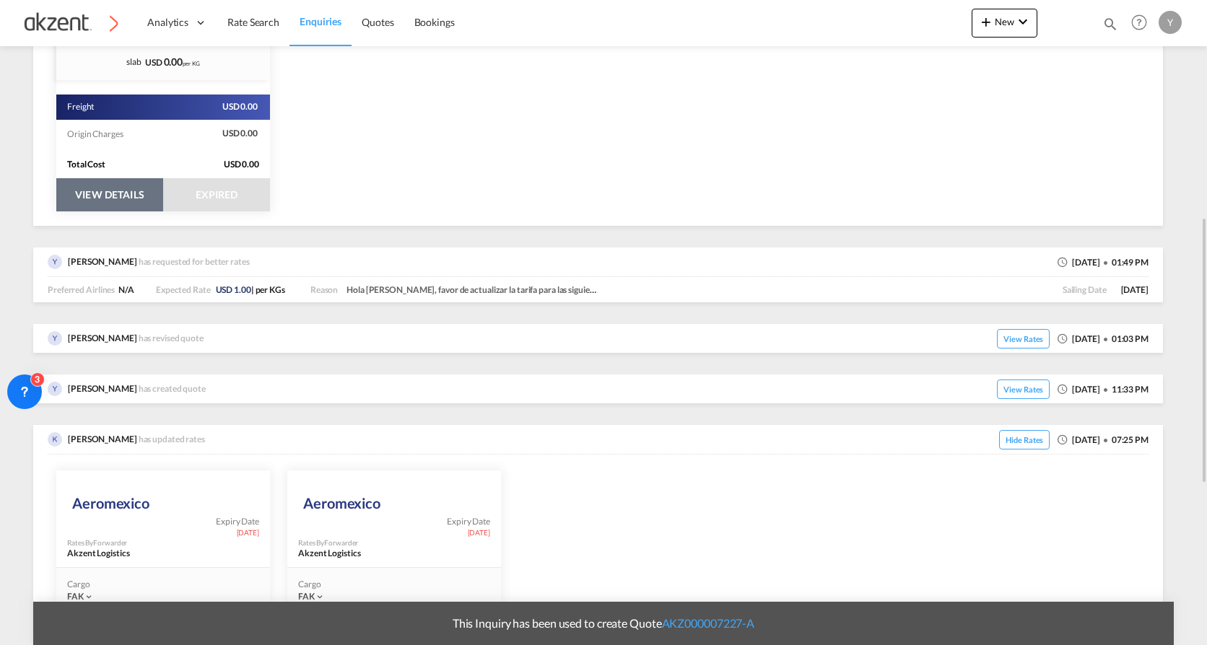
scroll to position [889, 0]
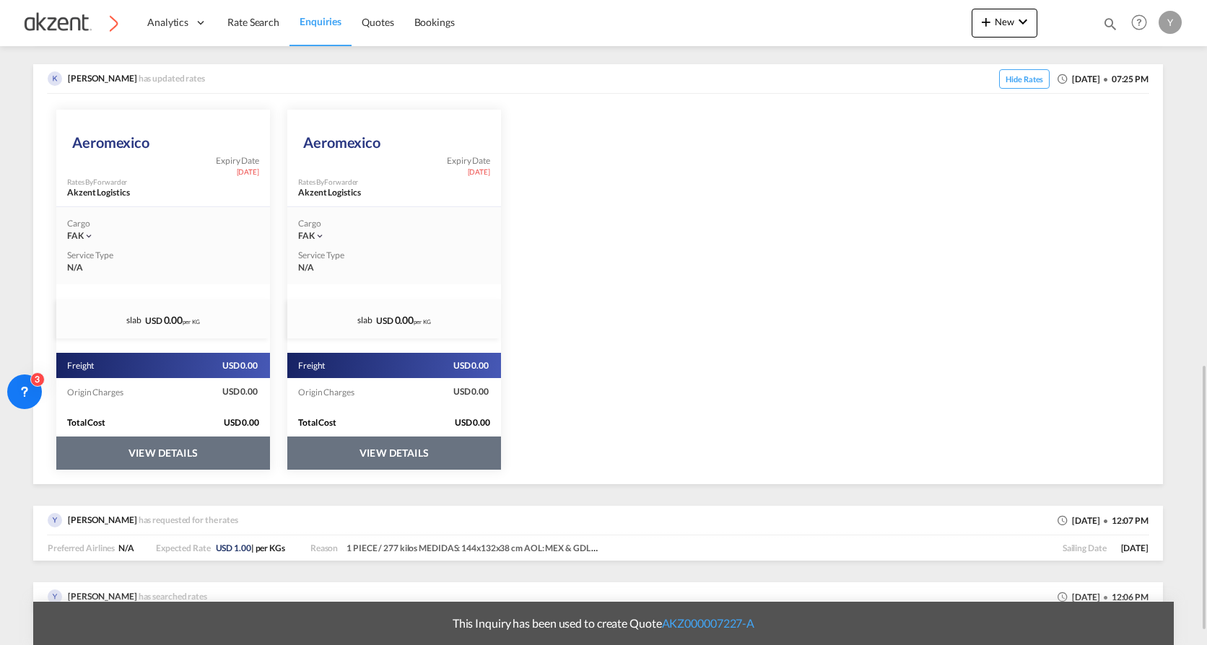
click at [165, 441] on button "VIEW DETAILS" at bounding box center [163, 453] width 214 height 33
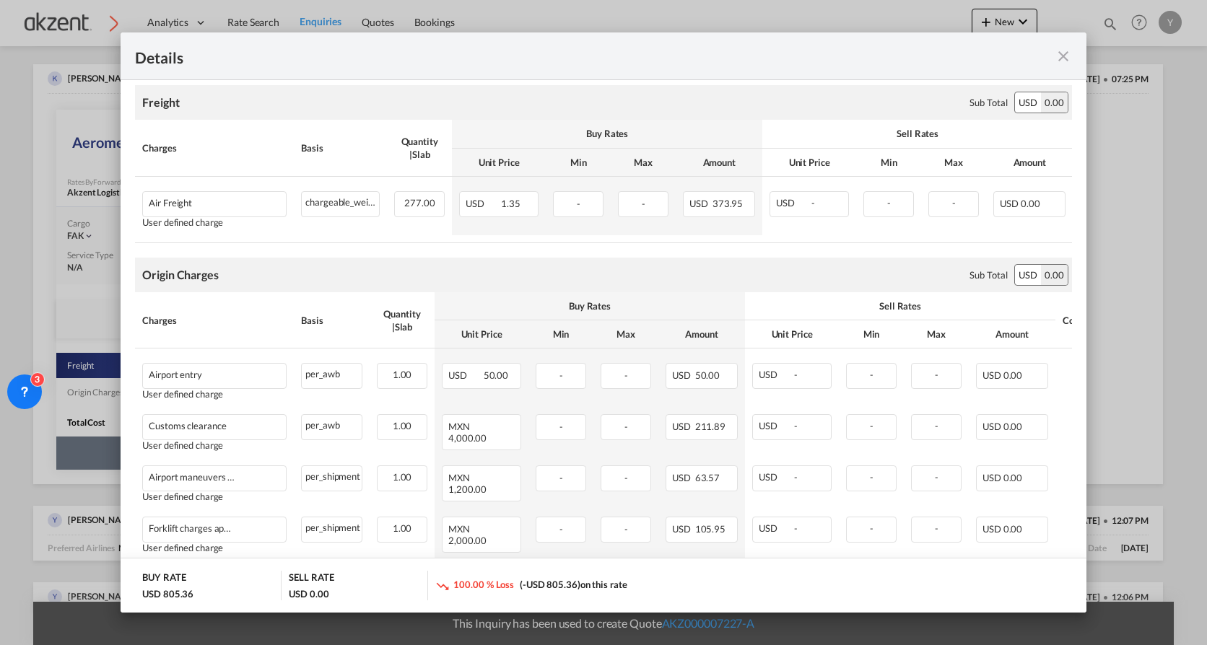
scroll to position [341, 0]
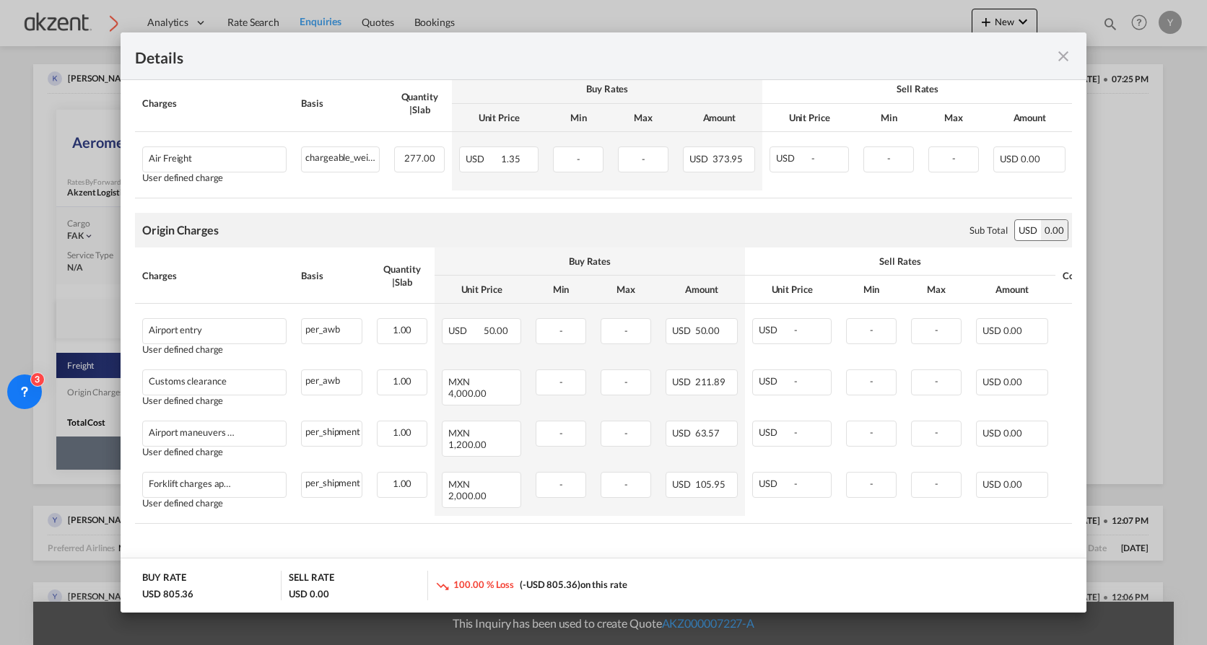
click at [980, 57] on md-icon "icon-close fg-AAA8AD m-0 cursor" at bounding box center [1063, 56] width 17 height 17
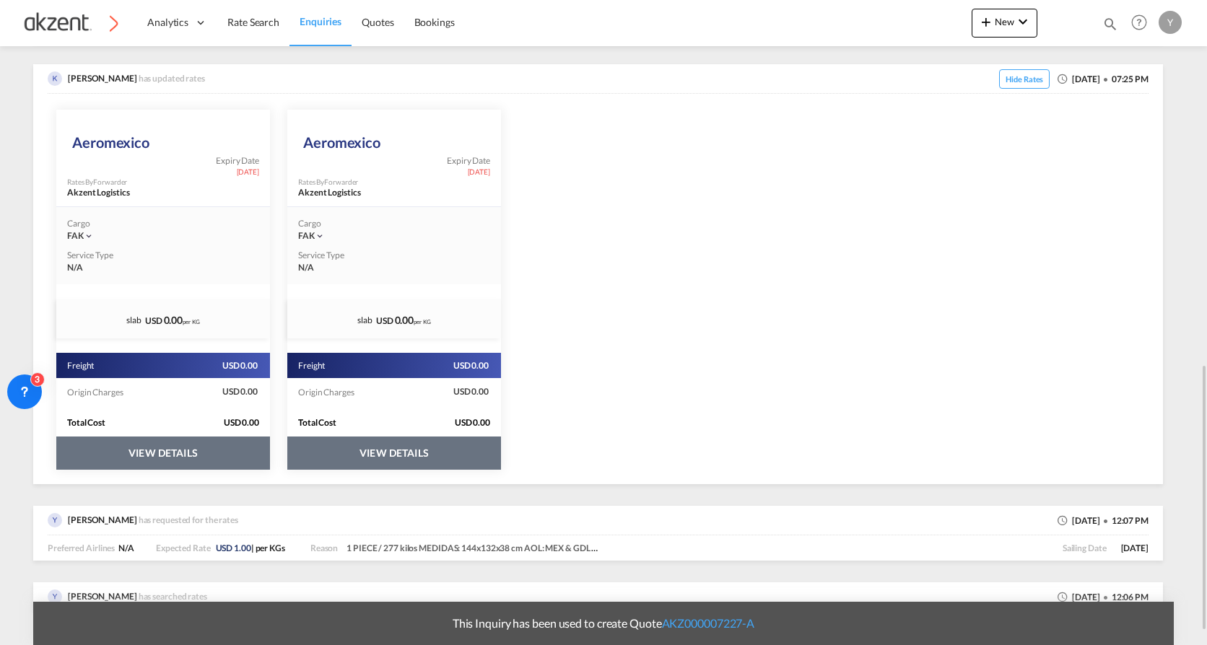
click at [270, 441] on button "VIEW DETAILS" at bounding box center [163, 453] width 214 height 33
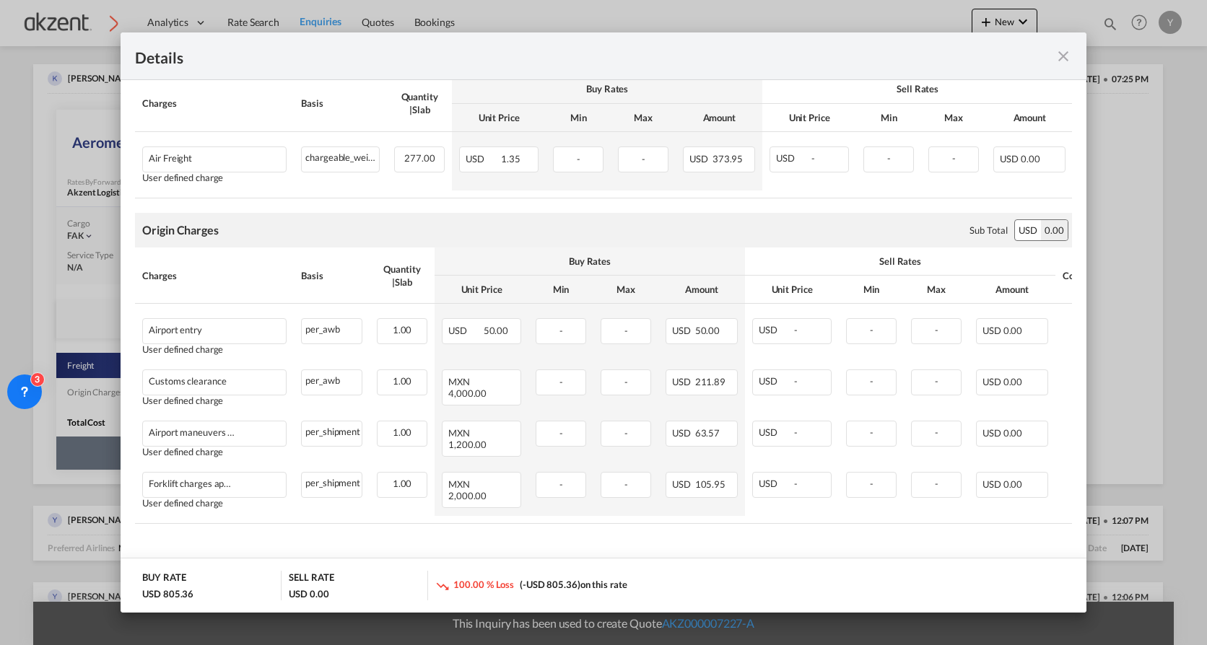
click at [980, 48] on md-icon "icon-close fg-AAA8AD m-0 cursor" at bounding box center [1063, 56] width 17 height 17
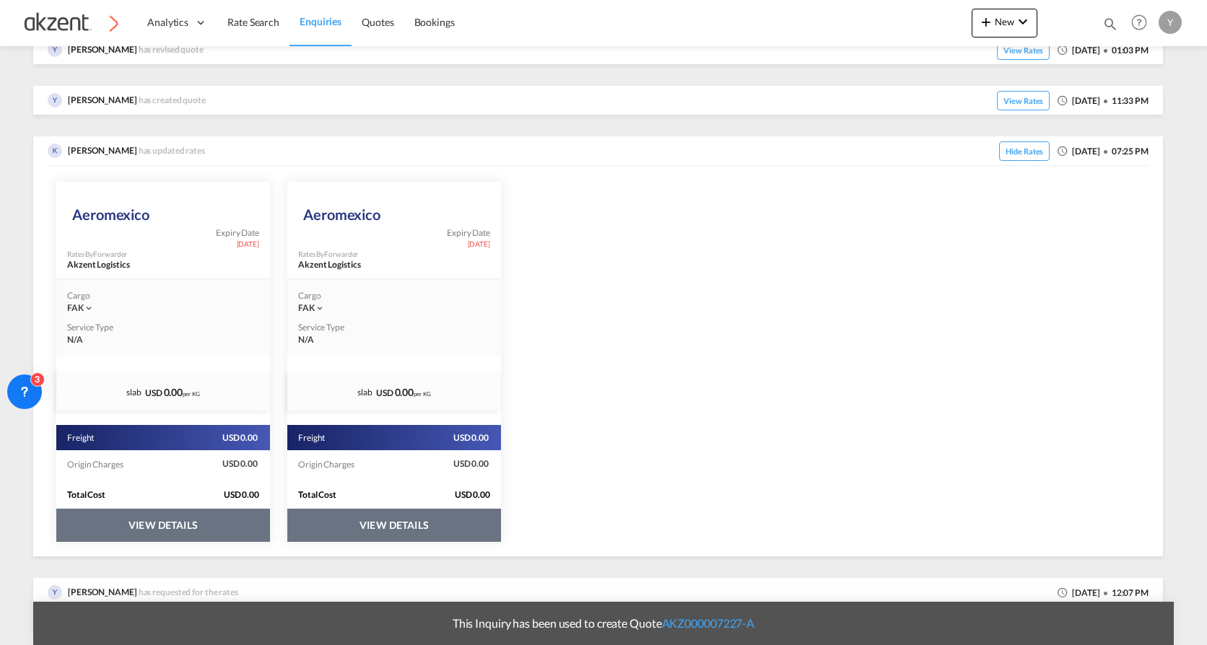
scroll to position [673, 0]
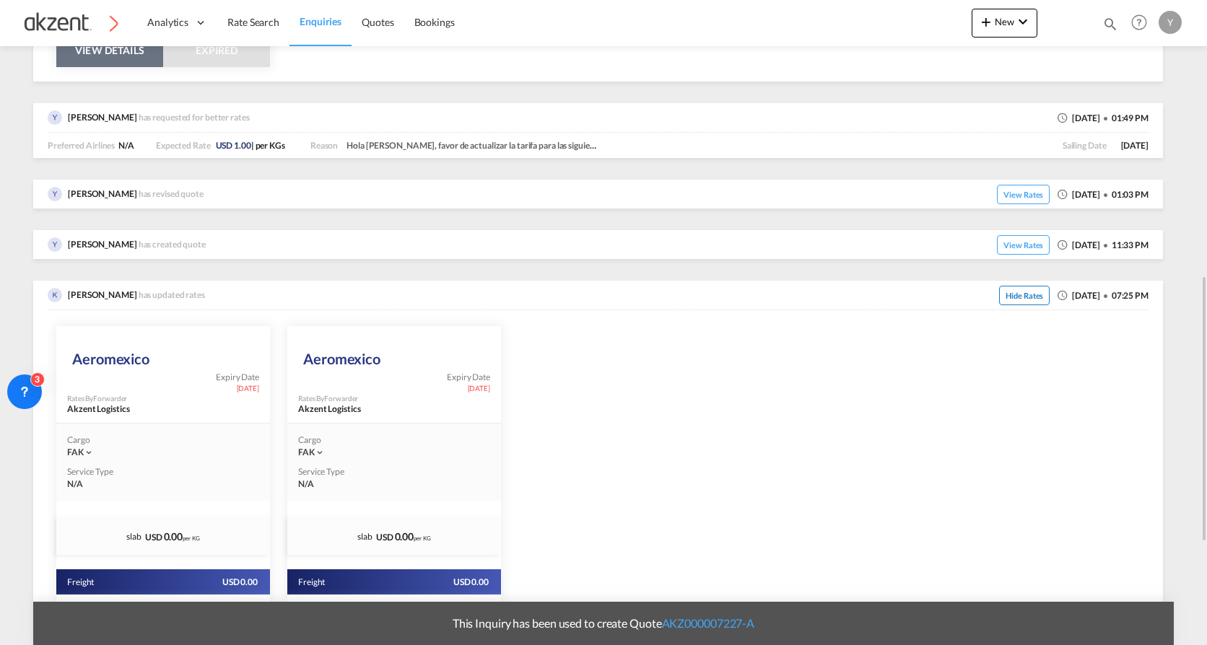
click at [980, 297] on span "Hide Rates" at bounding box center [1024, 295] width 51 height 19
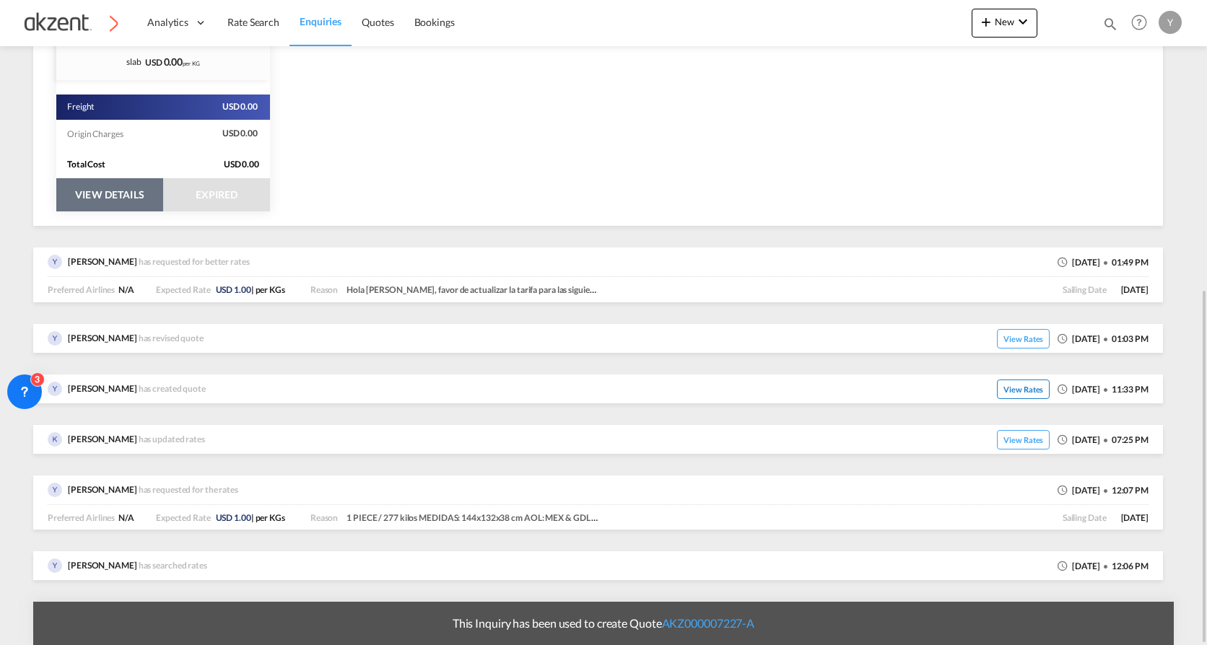
click at [980, 392] on span "View Rates" at bounding box center [1023, 389] width 53 height 19
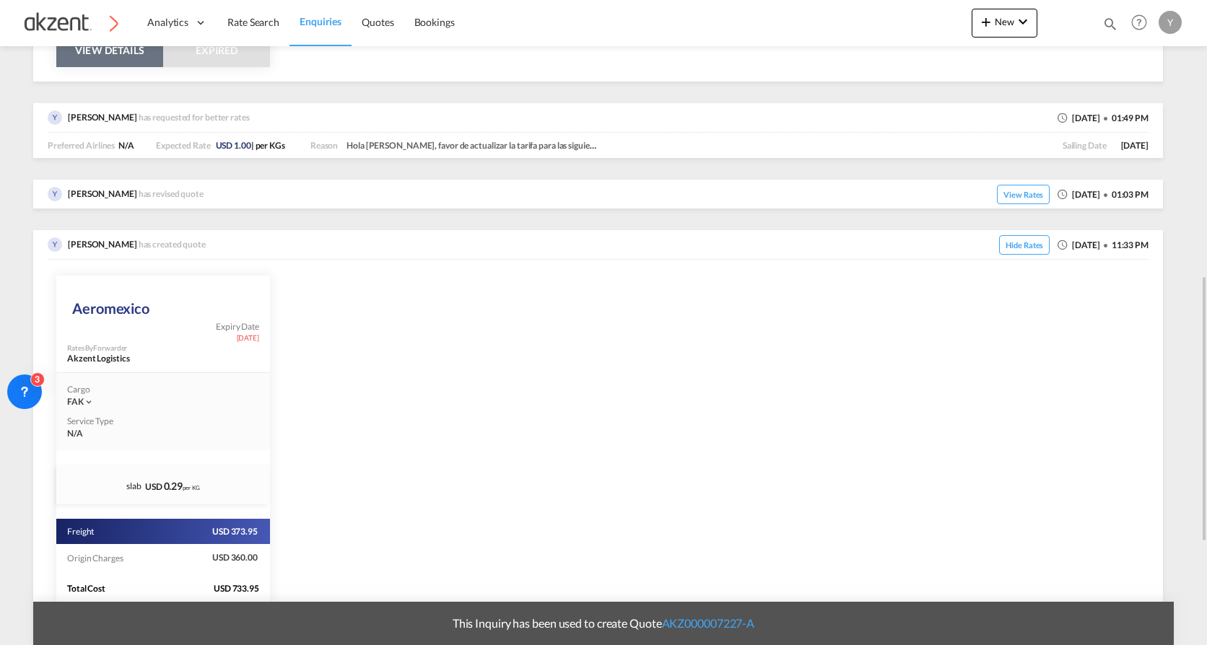
scroll to position [745, 0]
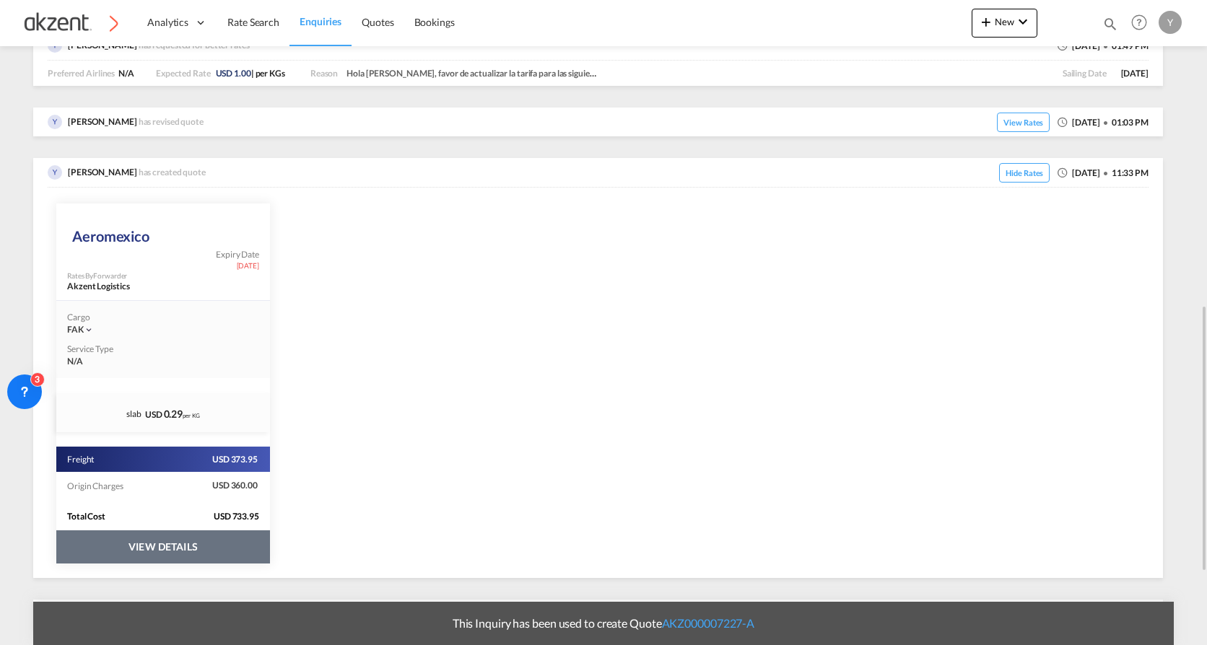
click at [124, 441] on button "VIEW DETAILS" at bounding box center [163, 547] width 214 height 33
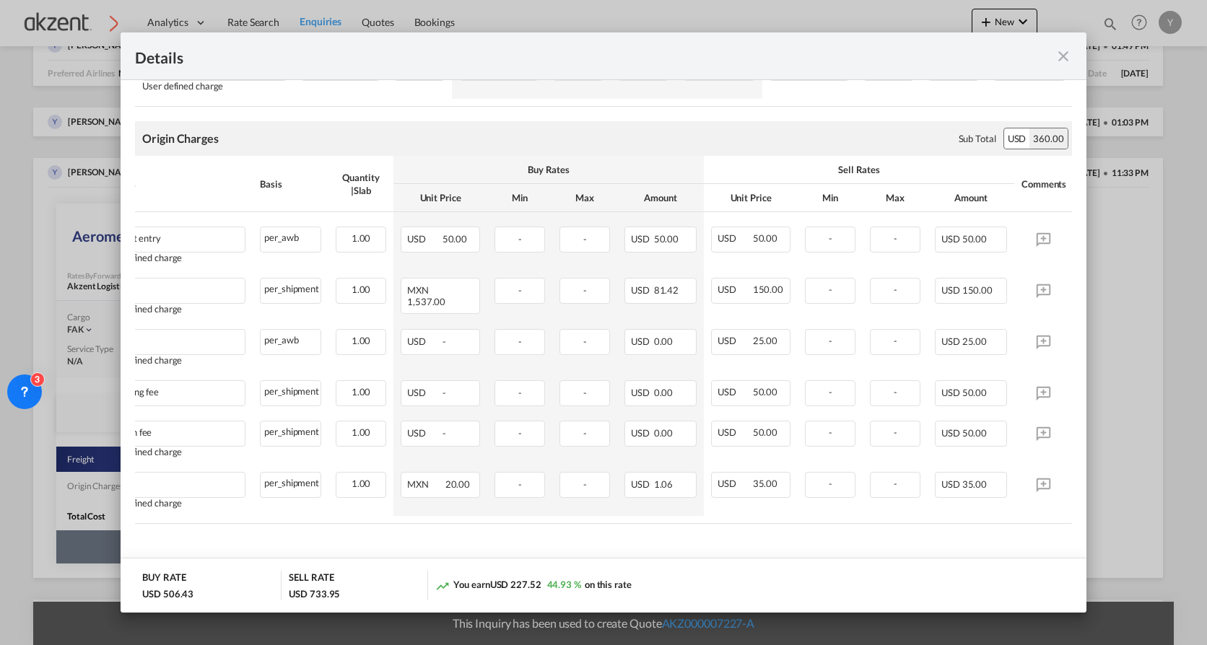
scroll to position [0, 0]
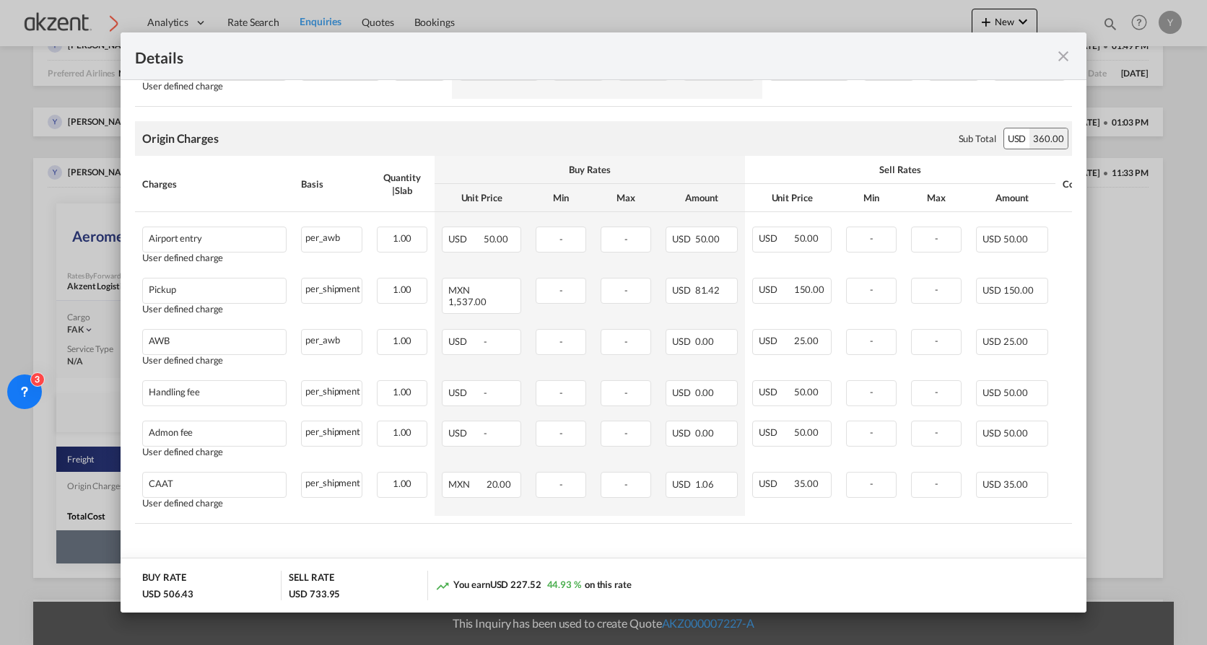
click at [980, 56] on md-icon "icon-close fg-AAA8AD m-0 cursor" at bounding box center [1063, 56] width 17 height 17
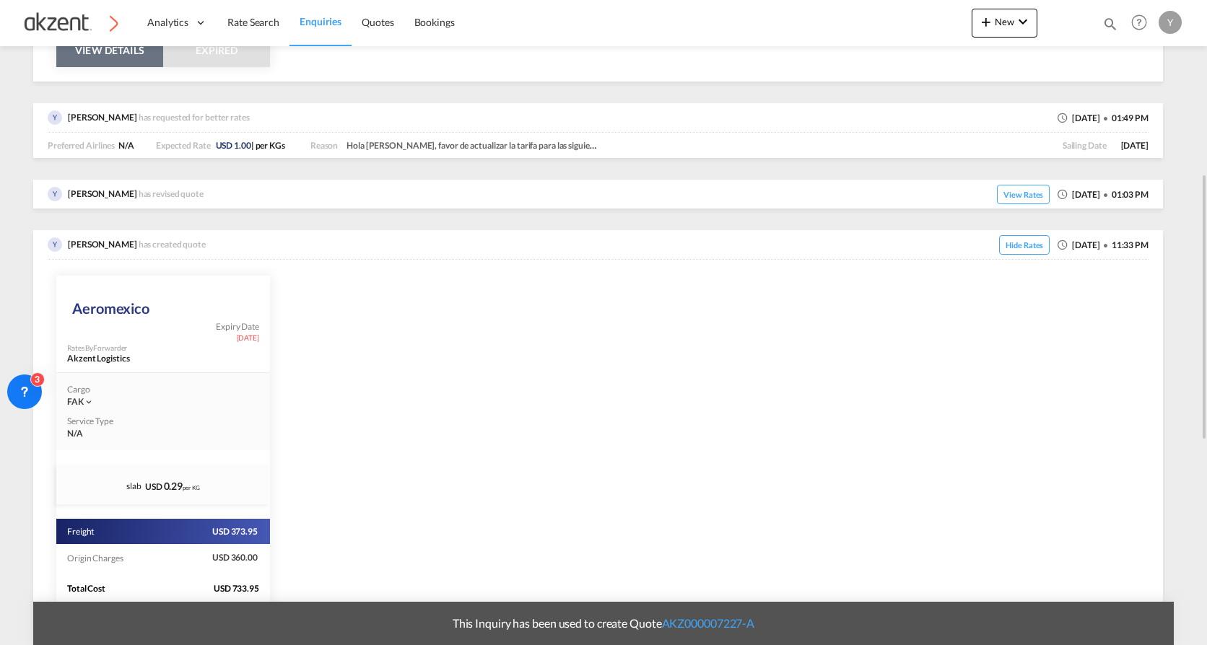
scroll to position [601, 0]
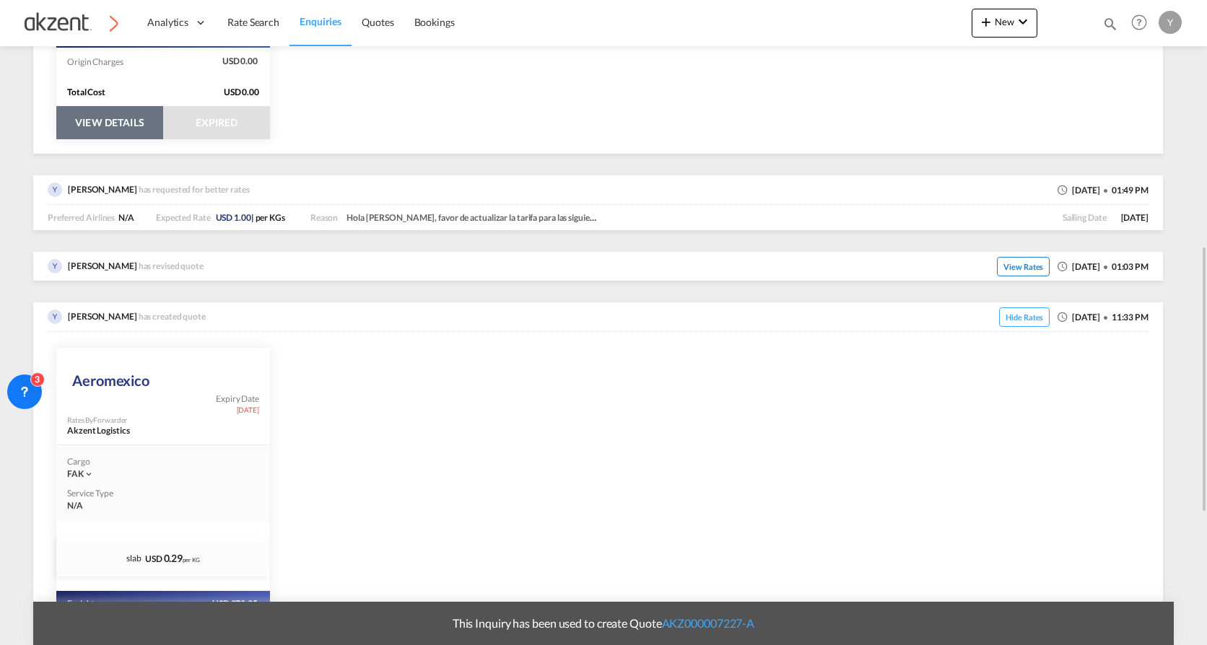
click at [980, 272] on span "View Rates" at bounding box center [1023, 266] width 53 height 19
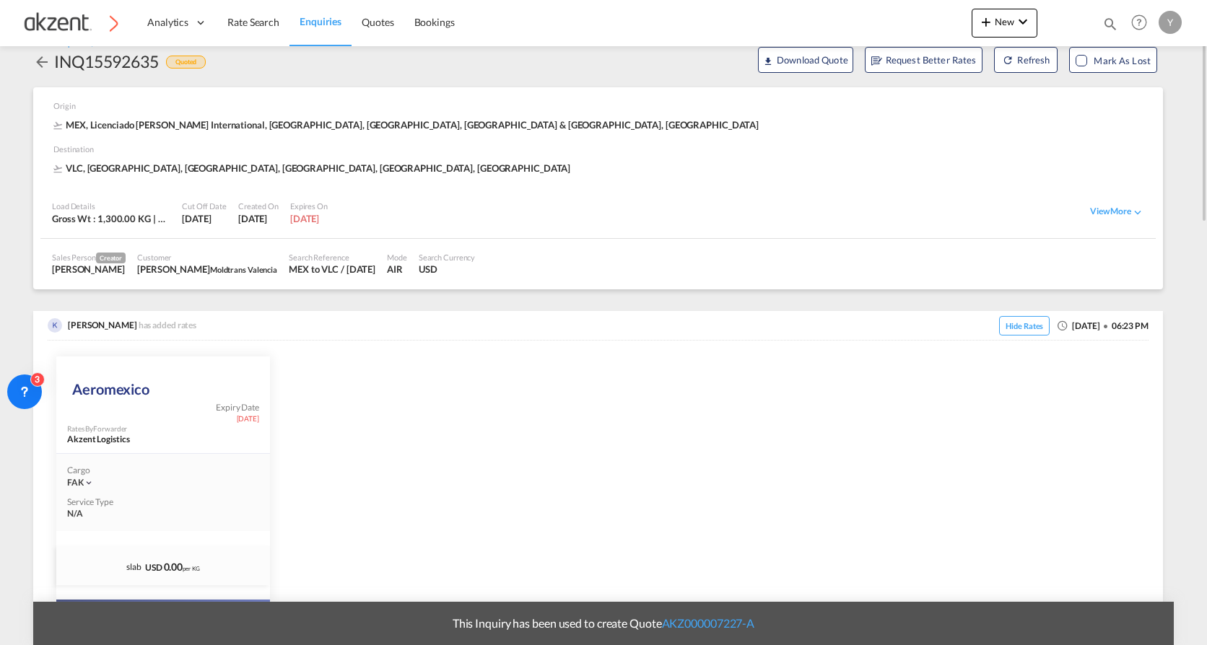
scroll to position [0, 0]
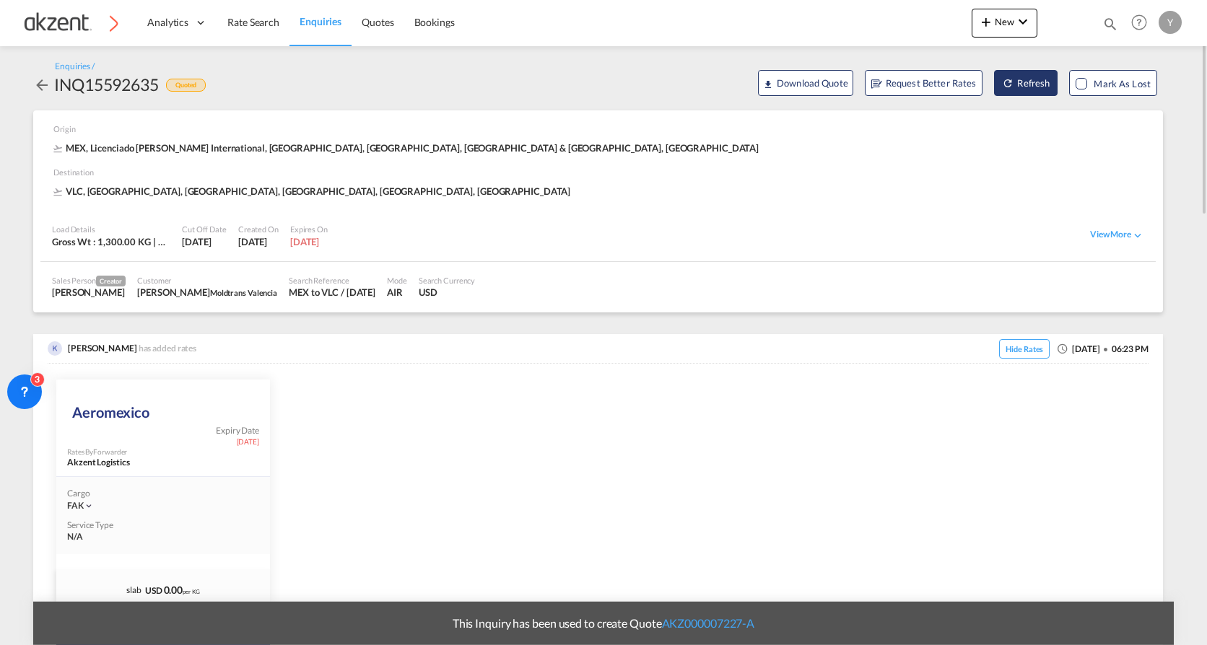
click at [980, 87] on button "Refresh" at bounding box center [1026, 83] width 64 height 26
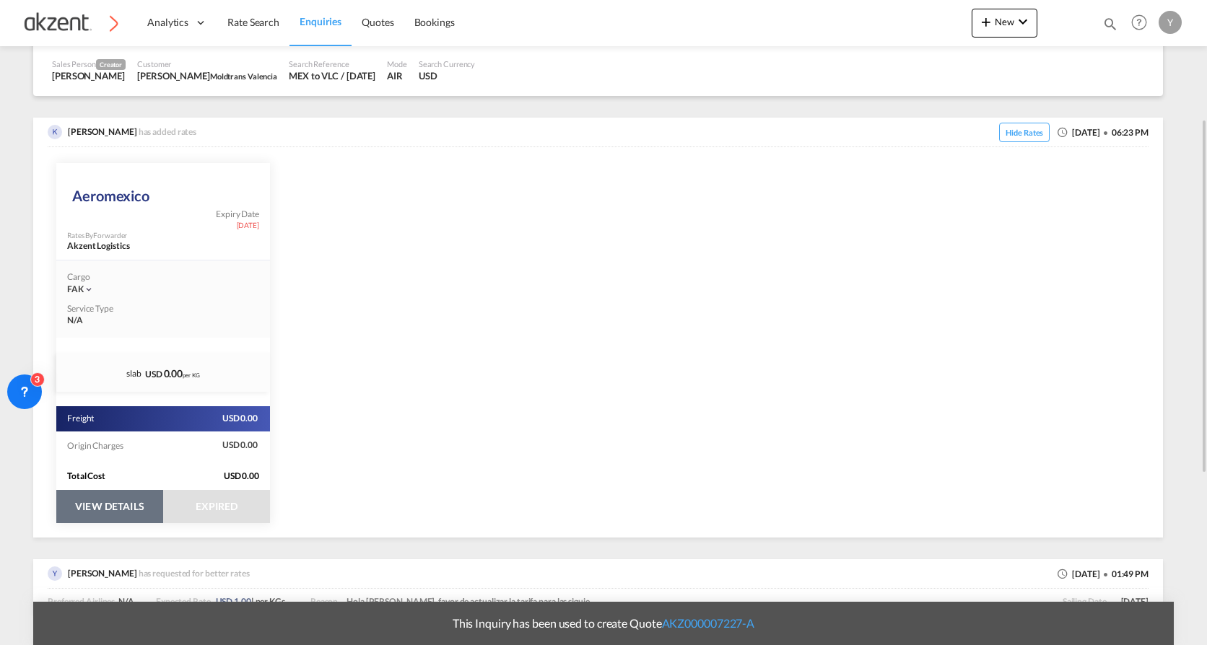
click at [107, 441] on button "VIEW DETAILS" at bounding box center [109, 506] width 107 height 33
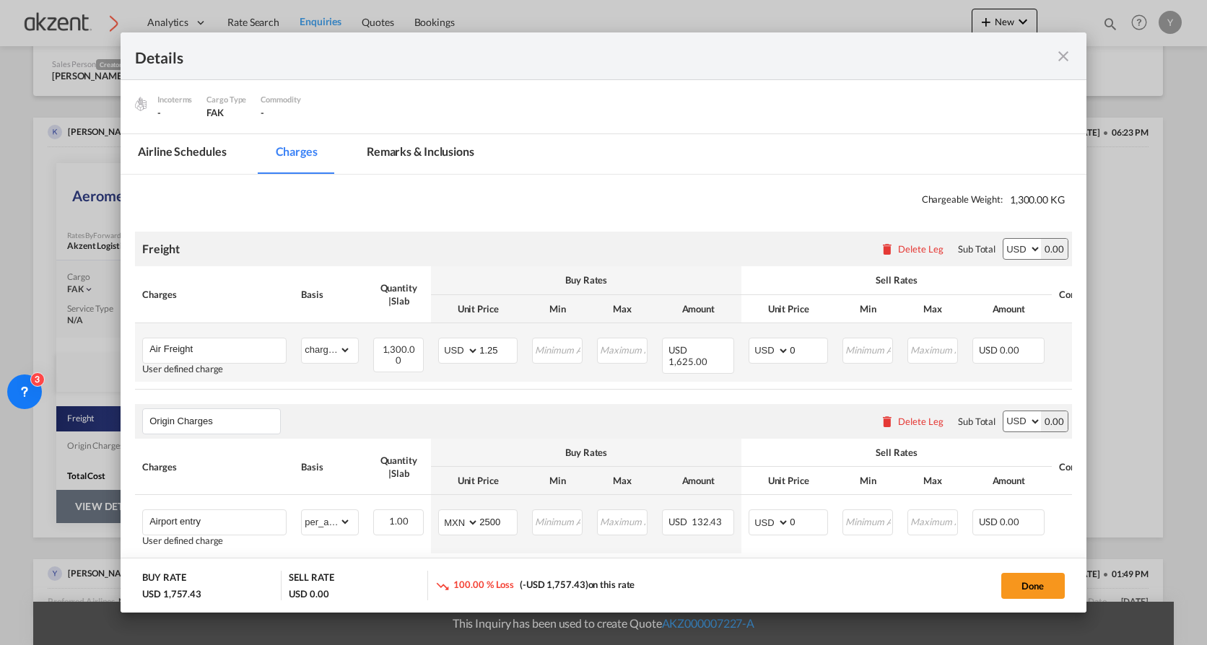
scroll to position [228, 0]
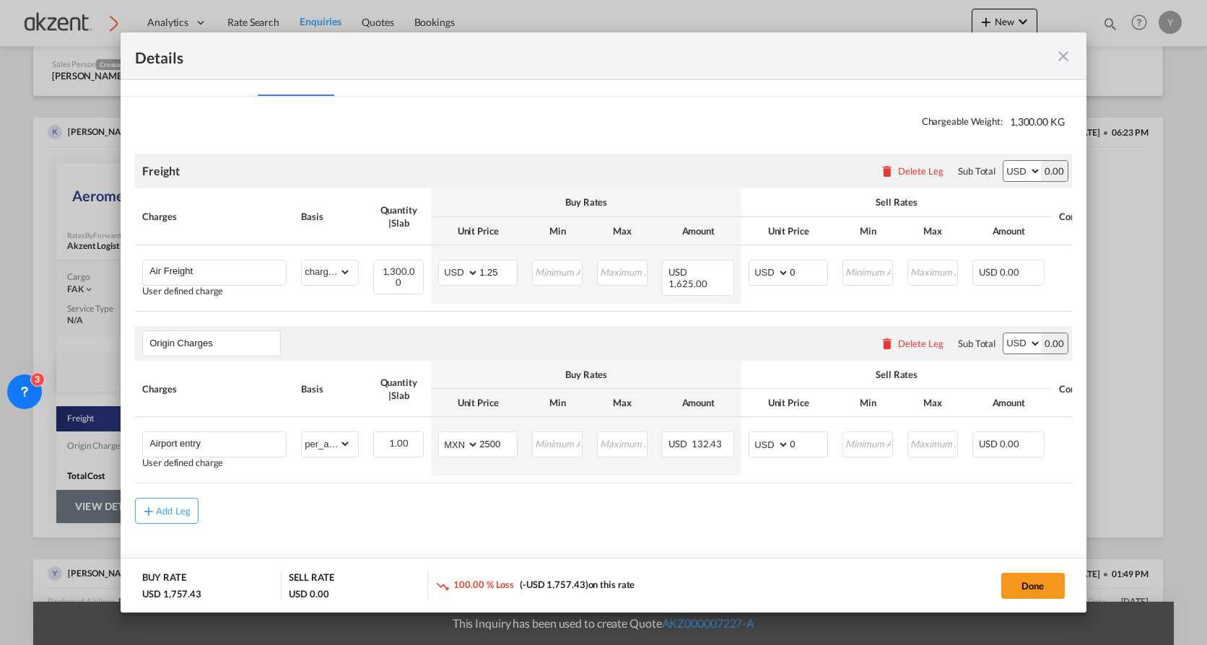
click at [980, 54] on md-icon "icon-close fg-AAA8AD m-0 cursor" at bounding box center [1063, 56] width 17 height 17
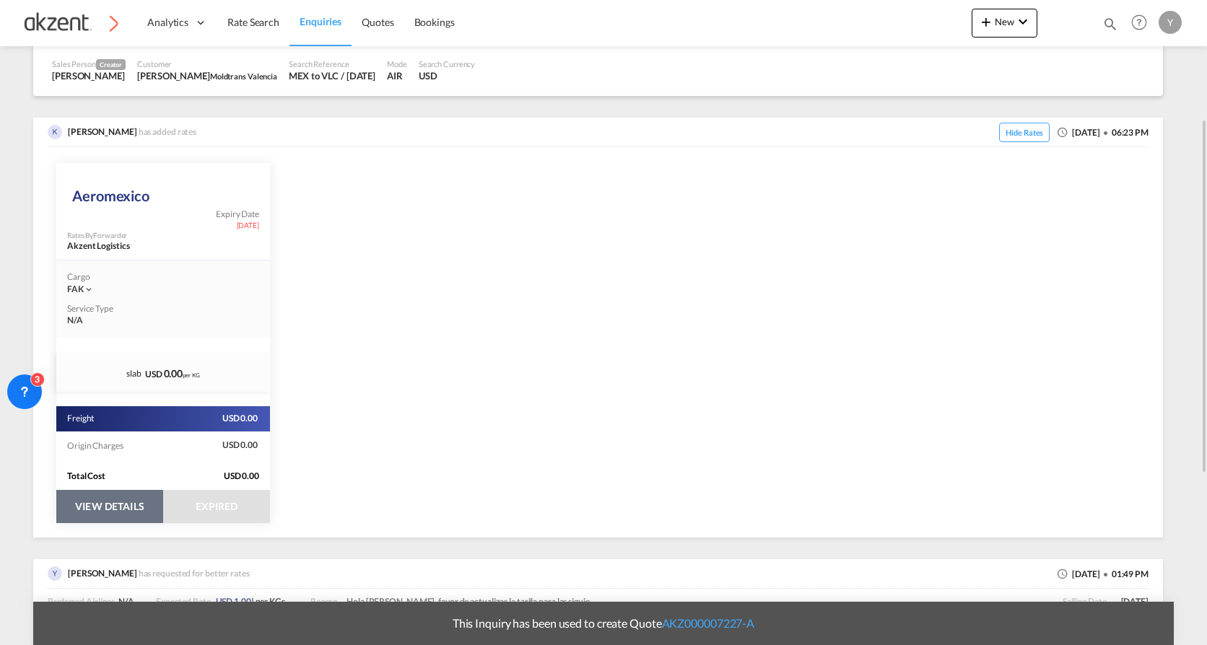
scroll to position [0, 0]
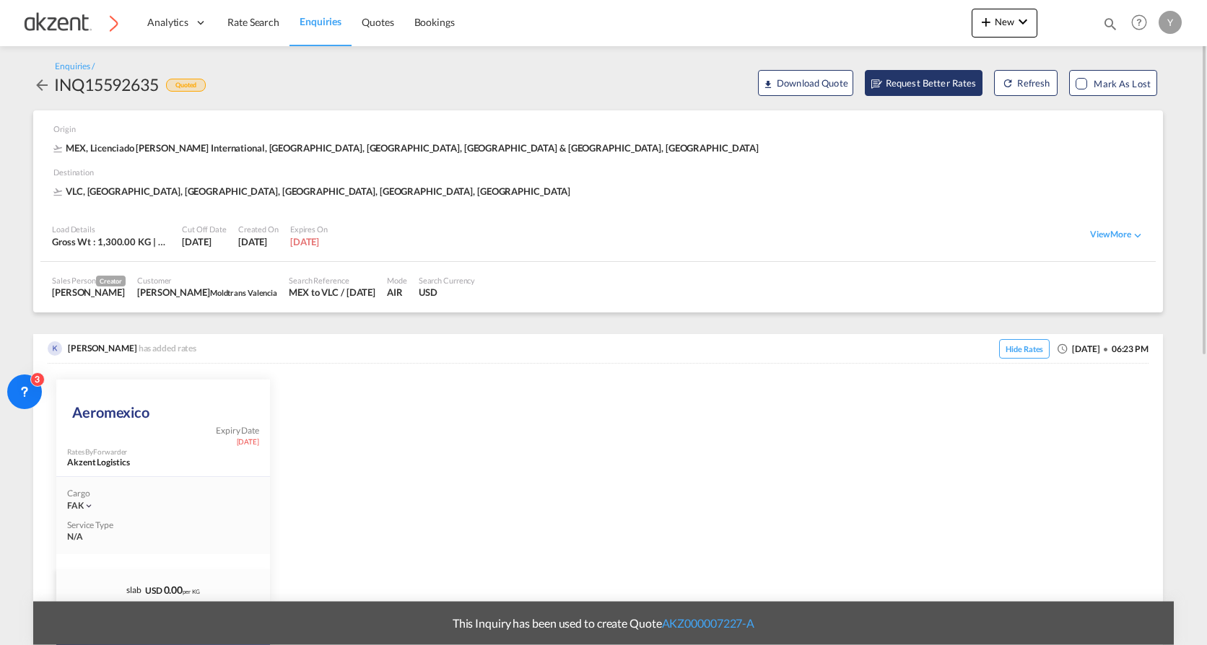
click at [903, 79] on span "Request Better Rates" at bounding box center [923, 83] width 105 height 14
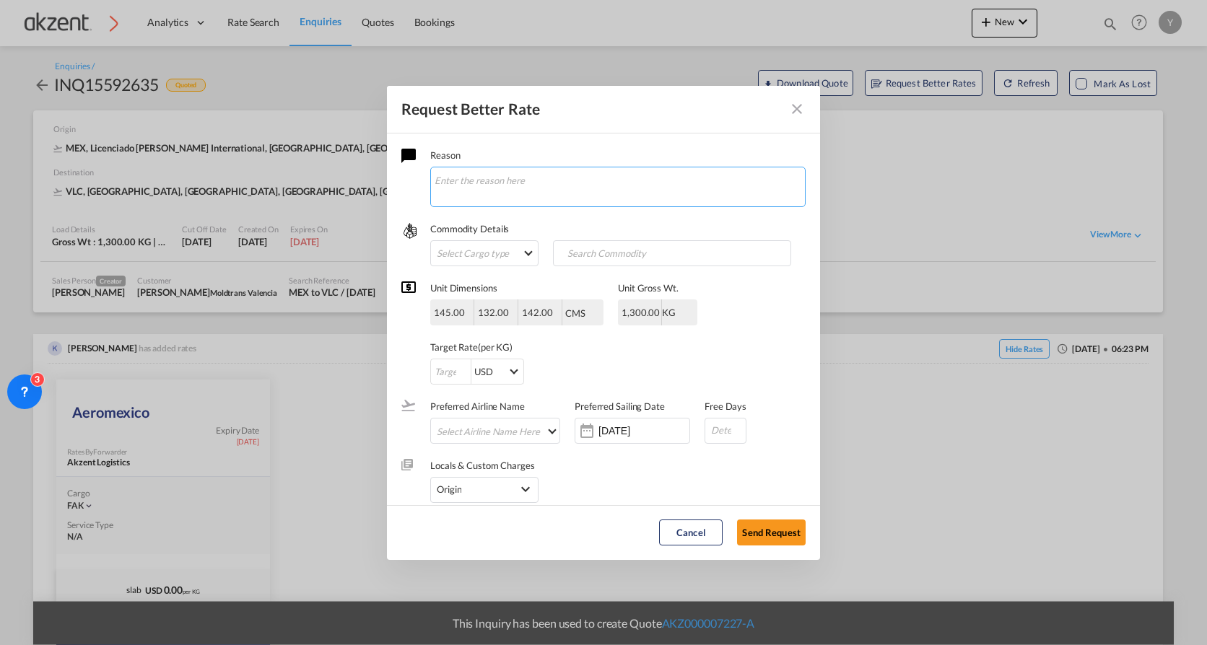
click at [490, 183] on textarea "Request Better RateReason ..." at bounding box center [617, 187] width 375 height 40
type textarea "[PERSON_NAME], este embarque lo acaban de asignar pero requiero extension de ta…"
click at [695, 352] on label "Target Rate (per KG)" at bounding box center [563, 347] width 267 height 14
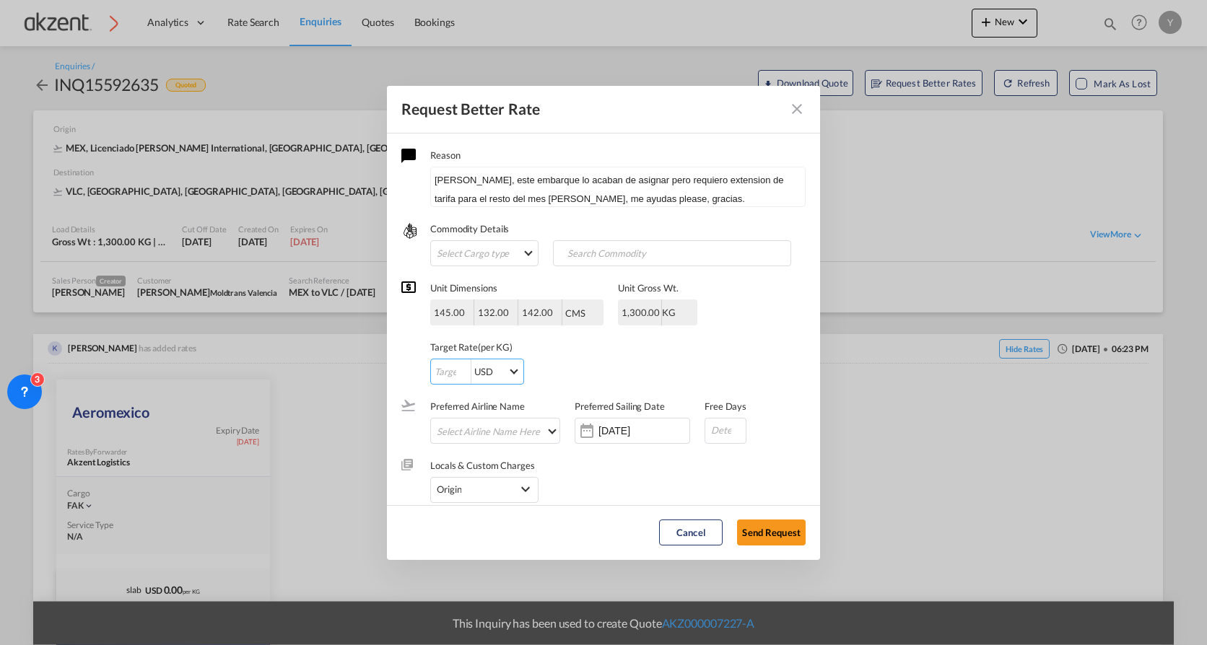
click at [447, 372] on input "Request Better RateReason ..." at bounding box center [451, 372] width 40 height 26
type input "1.25"
click at [630, 365] on div "1.25 USD AED AFN ALL AMD ANG AOA ARS AUD AWG AZN BAM BBD BDT BGN BHD BIF BMD BN…" at bounding box center [563, 372] width 267 height 26
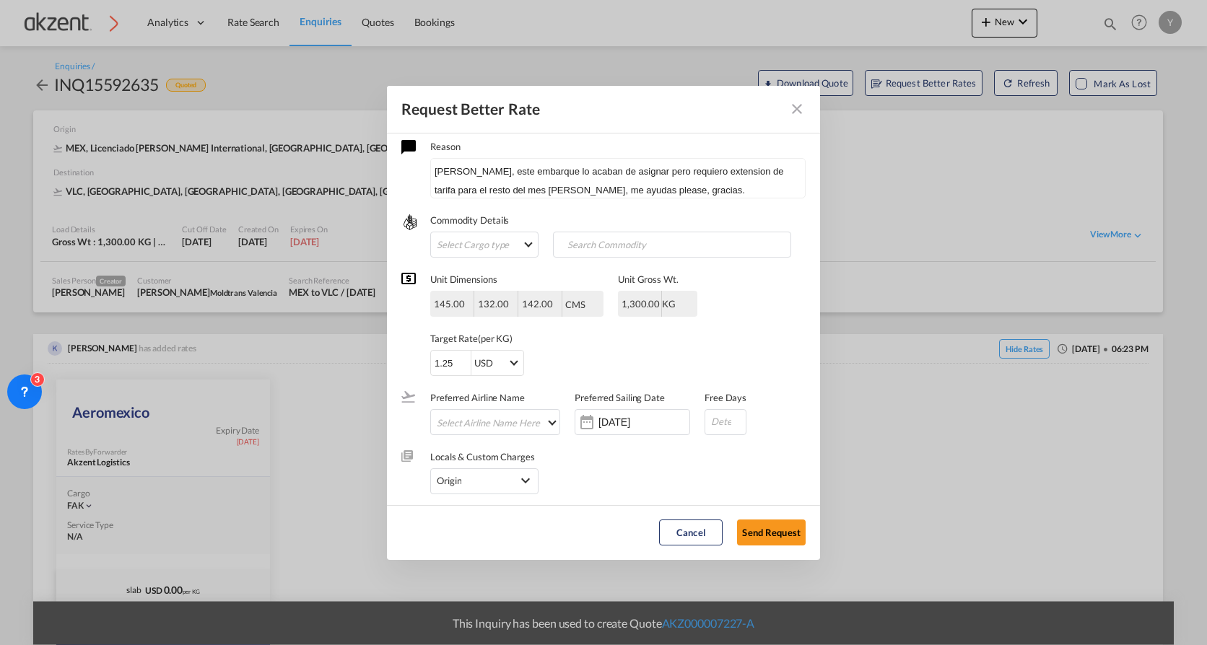
scroll to position [12, 0]
click at [516, 441] on div "Origin" at bounding box center [484, 478] width 108 height 26
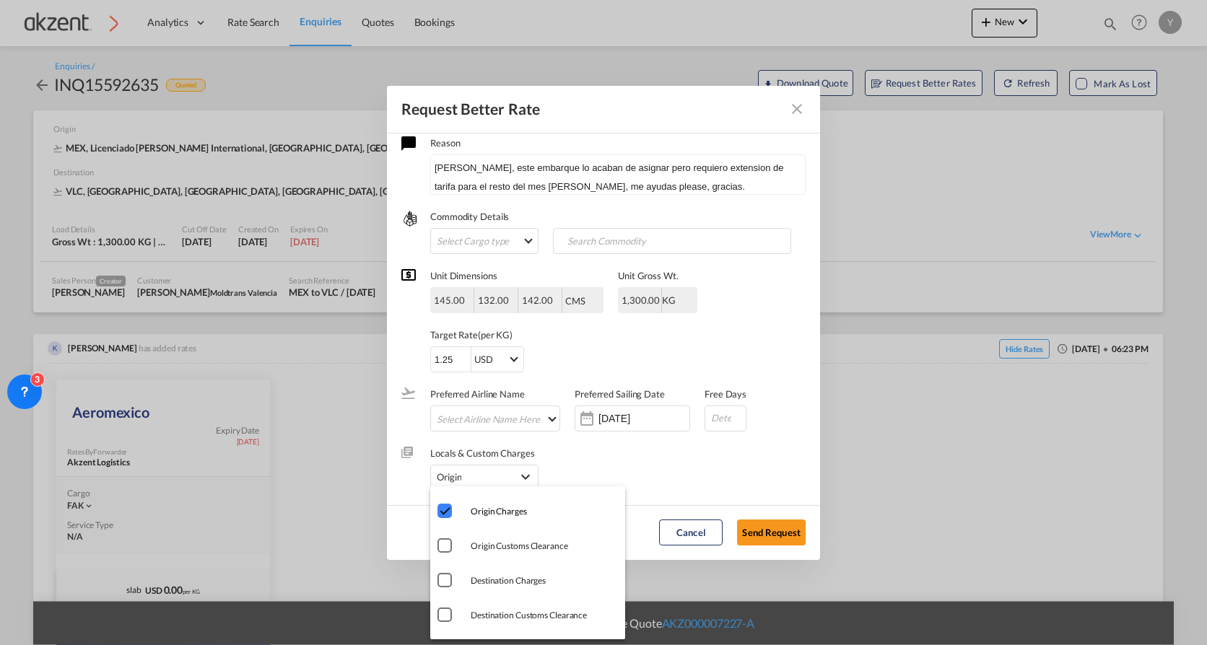
click at [728, 191] on md-backdrop at bounding box center [603, 322] width 1207 height 645
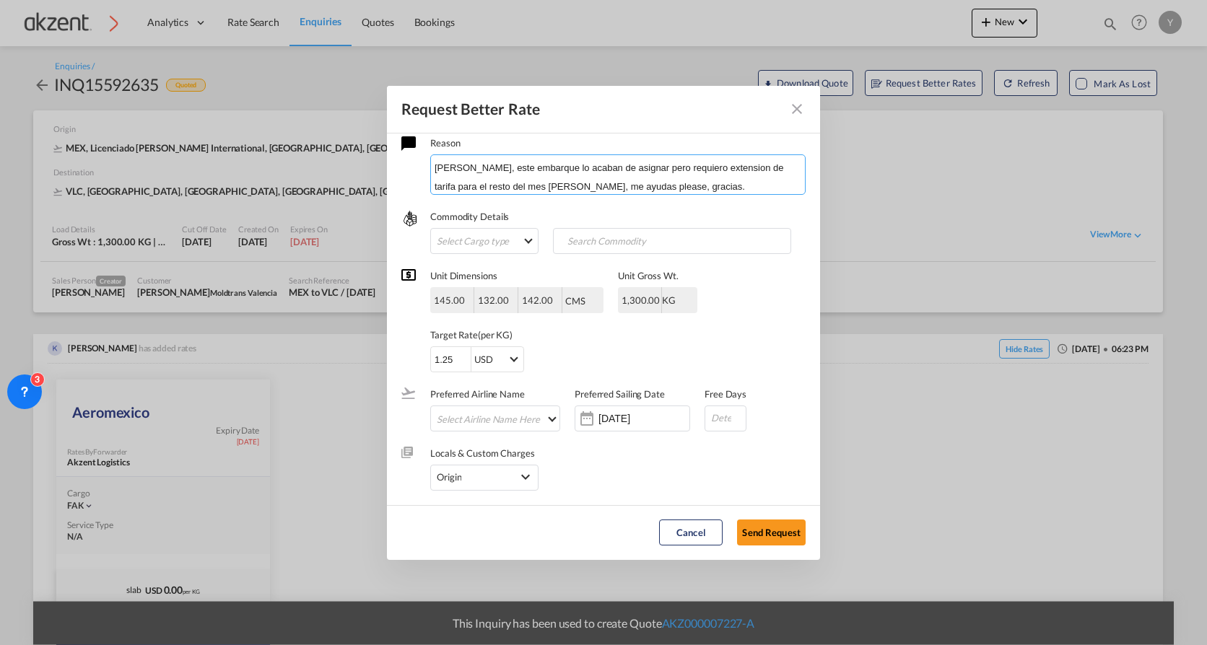
click at [725, 188] on textarea "[PERSON_NAME], este embarque lo acaban de asignar pero requiero extension de ta…" at bounding box center [617, 174] width 375 height 40
type textarea "[PERSON_NAME], este embarque lo acaban de asignar pero requiero extension de ta…"
click at [503, 245] on md-select "Select Cargo type FAK GCR GDSM General Cargo Hazardous Cargo Ambient Foodstuff …" at bounding box center [484, 241] width 108 height 26
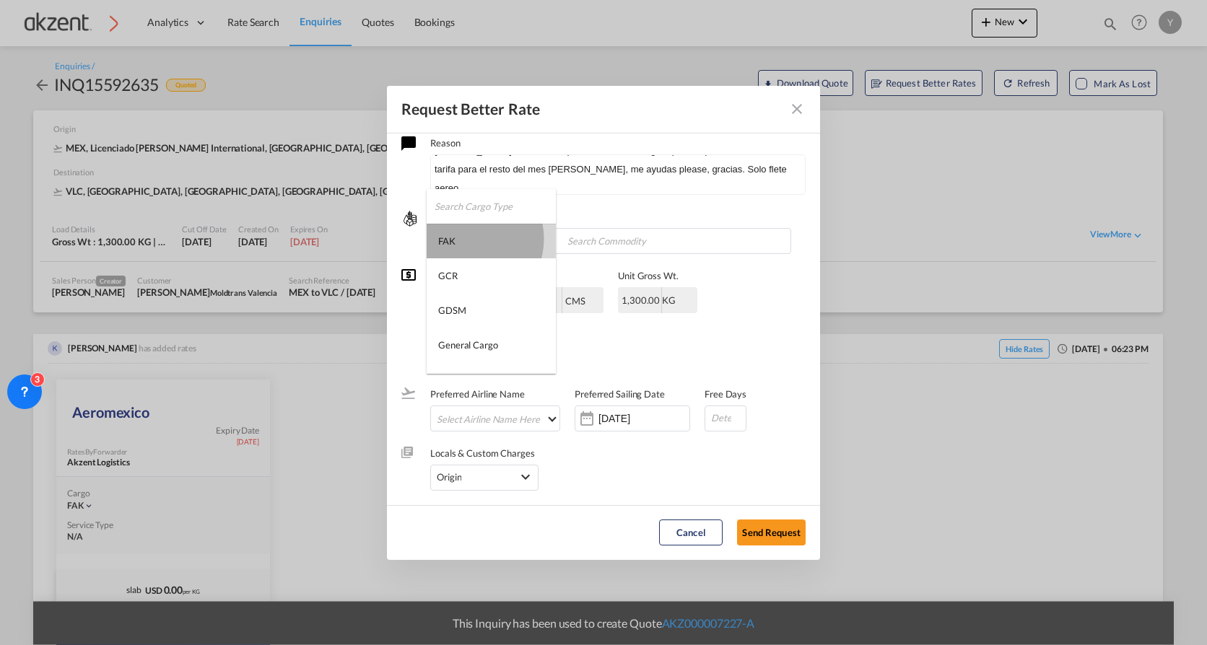
click at [467, 239] on md-option "FAK" at bounding box center [491, 241] width 129 height 35
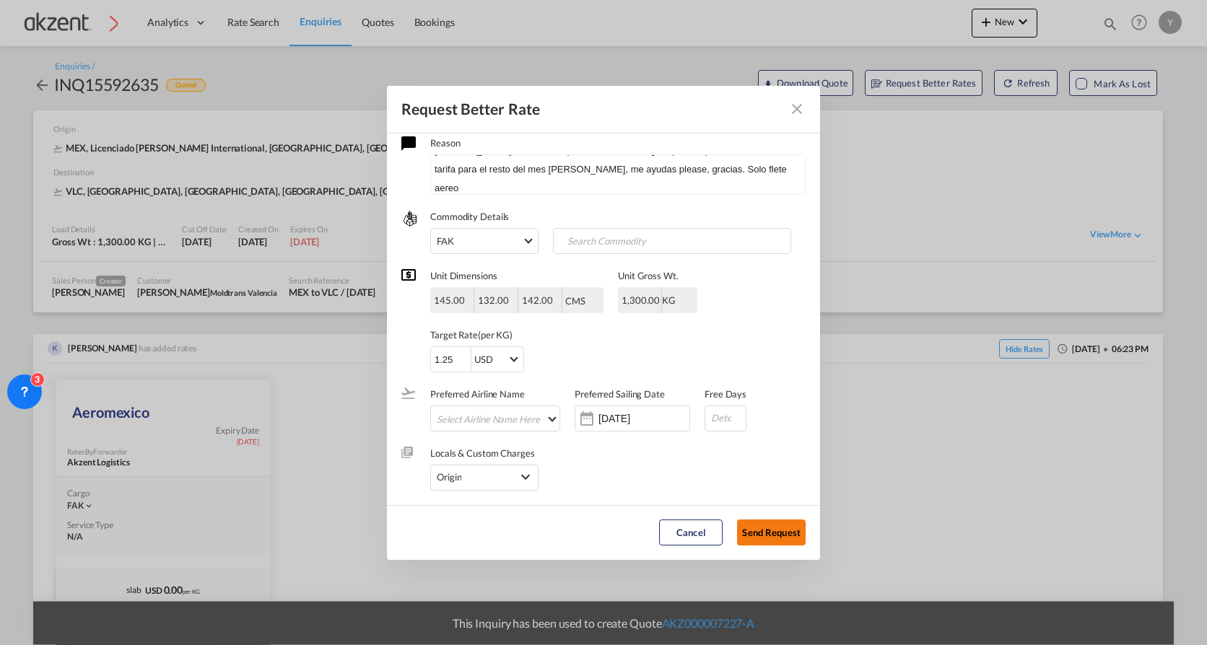
click at [767, 441] on button "Send Request" at bounding box center [771, 533] width 69 height 26
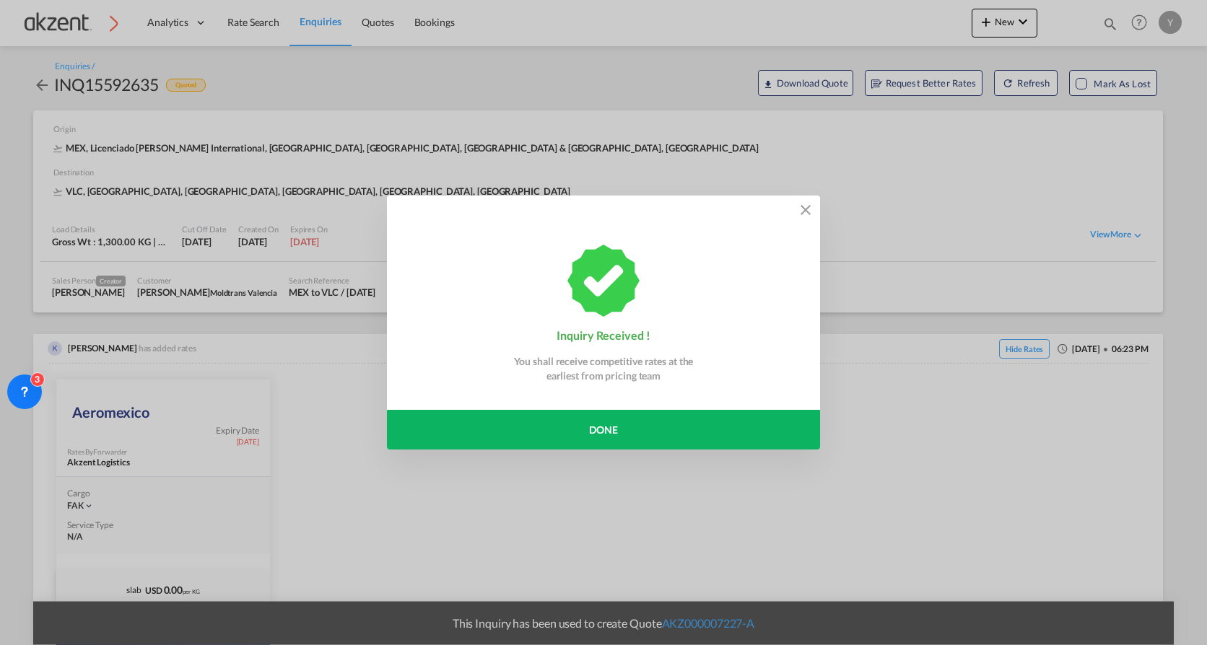
click at [801, 204] on md-icon "icon-close" at bounding box center [805, 209] width 17 height 17
